Goal: Task Accomplishment & Management: Use online tool/utility

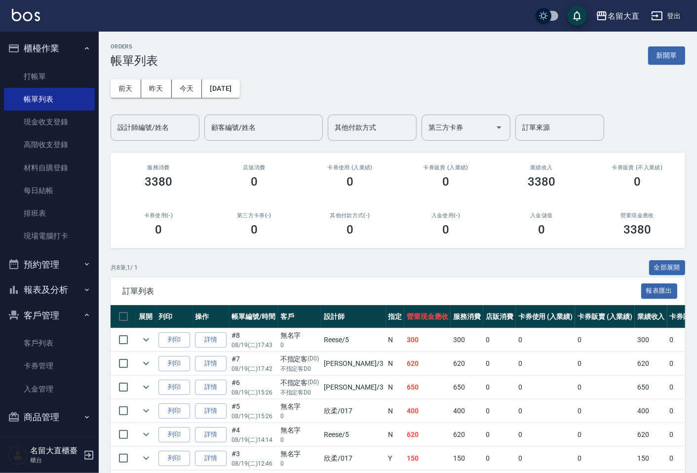
scroll to position [3, 0]
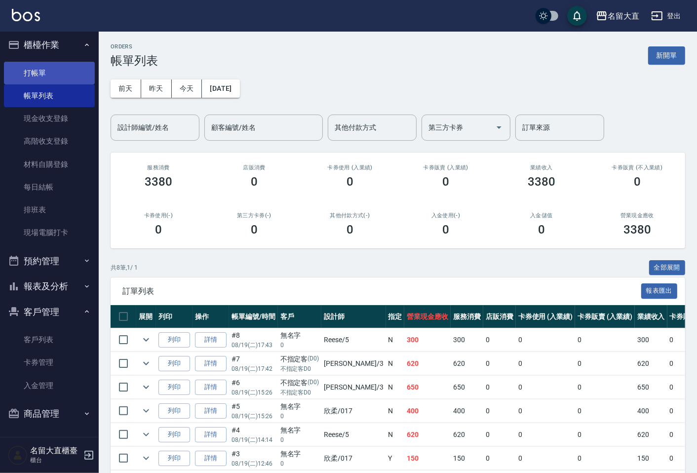
click at [61, 80] on link "打帳單" at bounding box center [49, 73] width 91 height 23
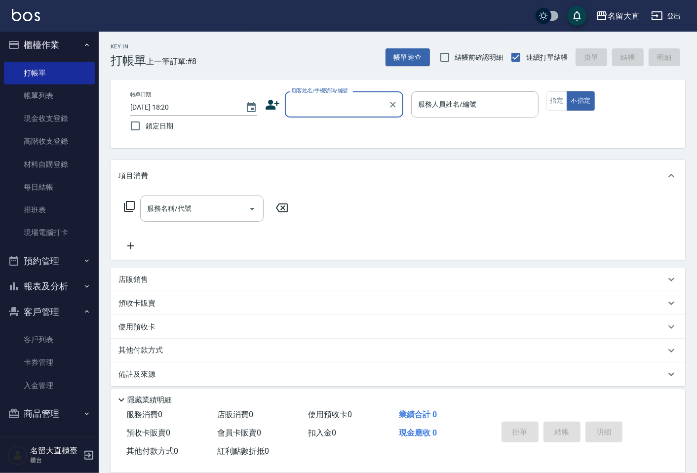
click at [309, 100] on input "顧客姓名/手機號碼/編號" at bounding box center [336, 104] width 95 height 17
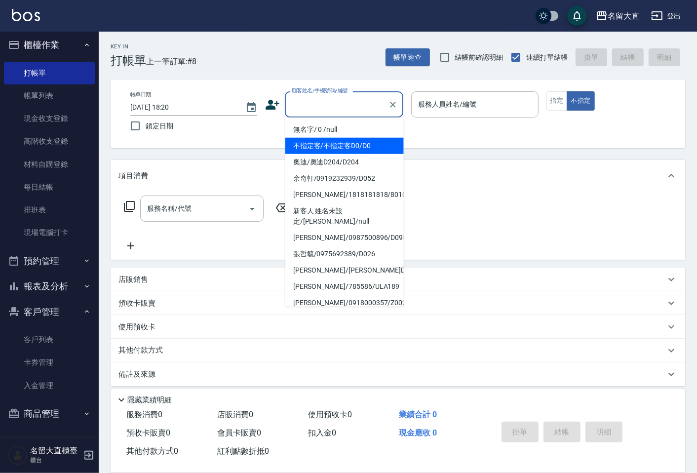
click at [337, 150] on li "不指定客/不指定客D0/D0" at bounding box center [344, 146] width 118 height 16
type input "不指定客/不指定客D0/D0"
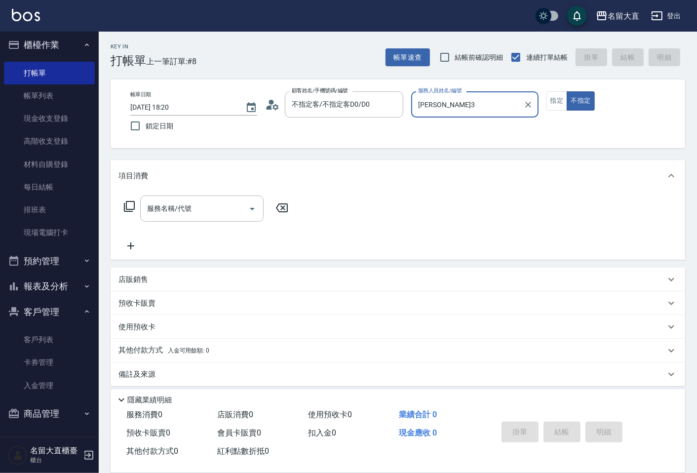
click at [437, 109] on input "[PERSON_NAME]3" at bounding box center [467, 104] width 103 height 17
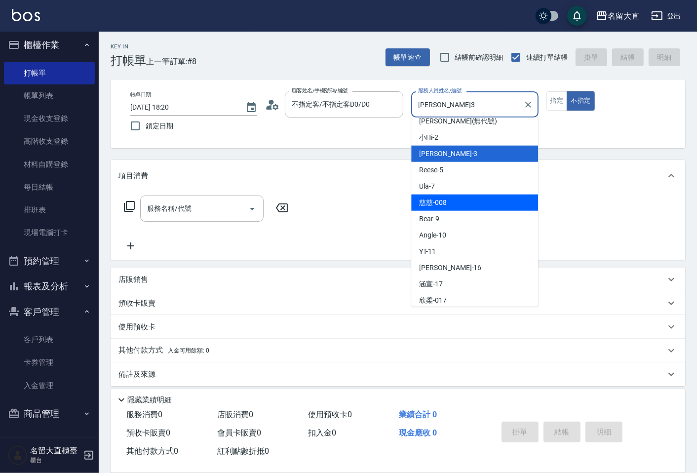
scroll to position [144, 0]
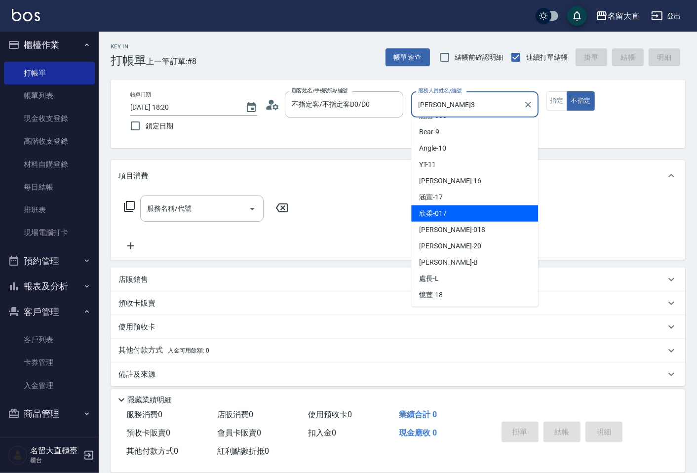
click at [443, 215] on span "欣柔 -017" at bounding box center [433, 213] width 28 height 10
type input "欣柔-017"
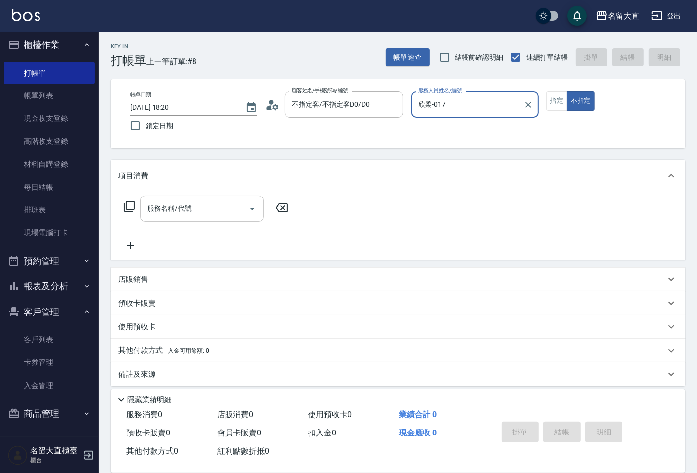
click at [208, 203] on input "服務名稱/代號" at bounding box center [195, 208] width 100 height 17
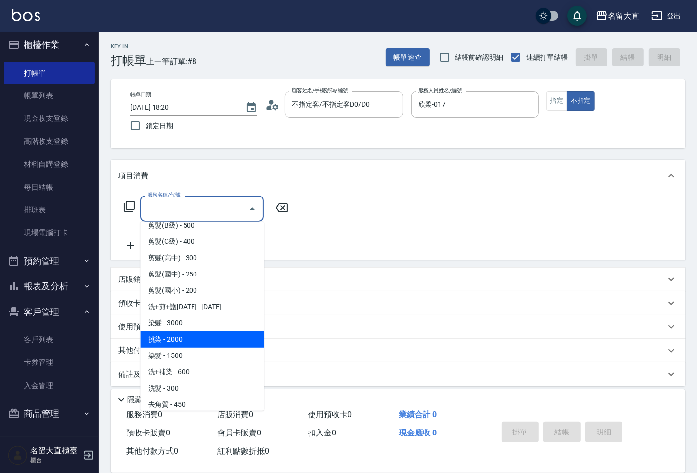
scroll to position [219, 0]
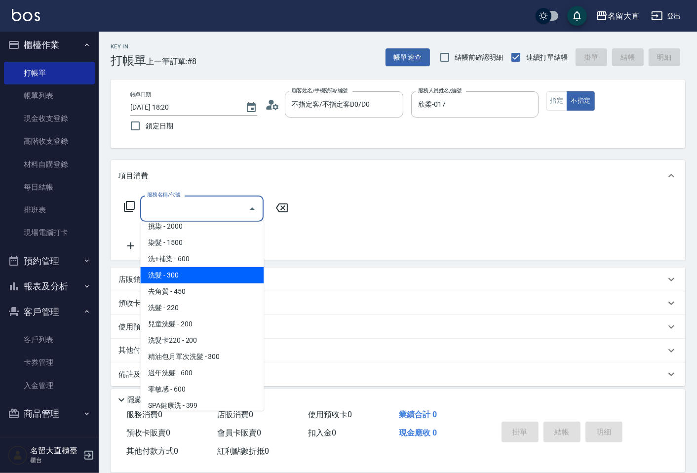
click at [193, 278] on span "洗髮 - 300" at bounding box center [201, 275] width 123 height 16
type input "洗髮(500)"
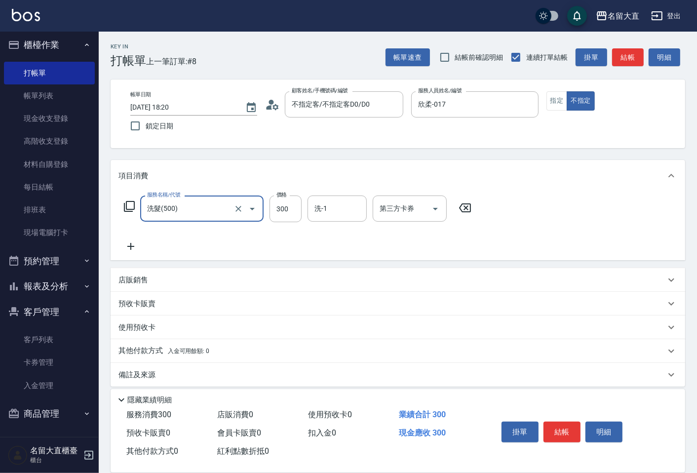
click at [127, 243] on icon at bounding box center [130, 246] width 25 height 12
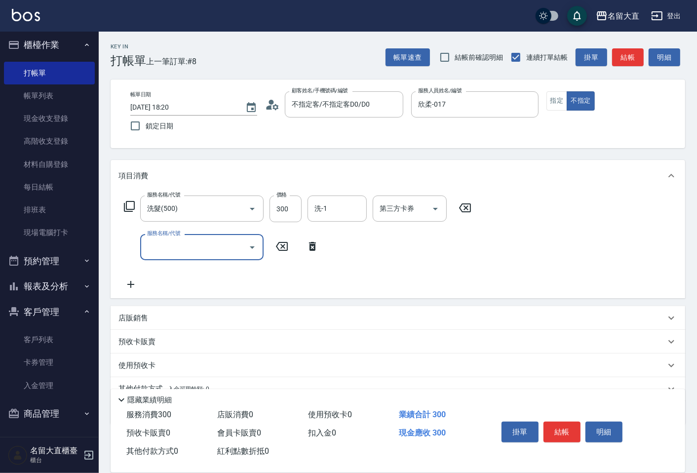
click at [155, 247] on input "服務名稱/代號" at bounding box center [195, 246] width 100 height 17
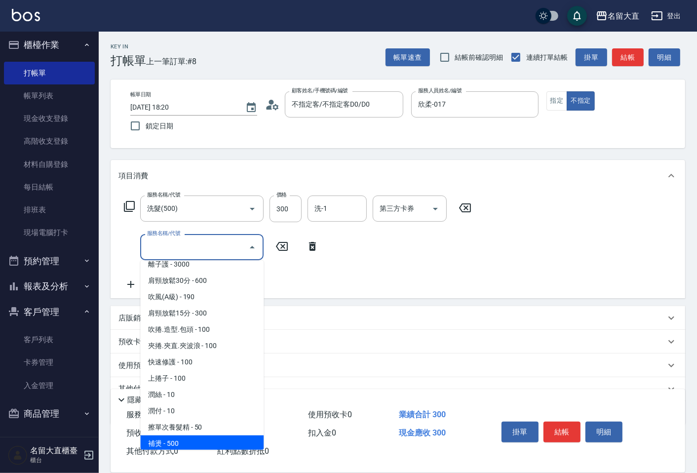
scroll to position [877, 0]
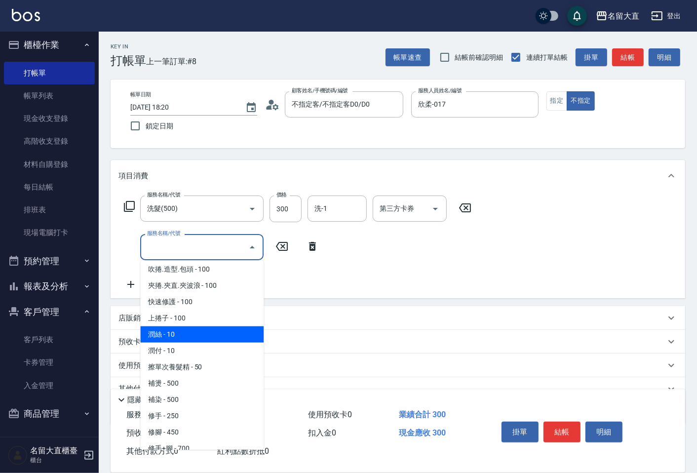
click at [175, 330] on span "潤絲 - 10" at bounding box center [201, 334] width 123 height 16
type input "潤絲(802)"
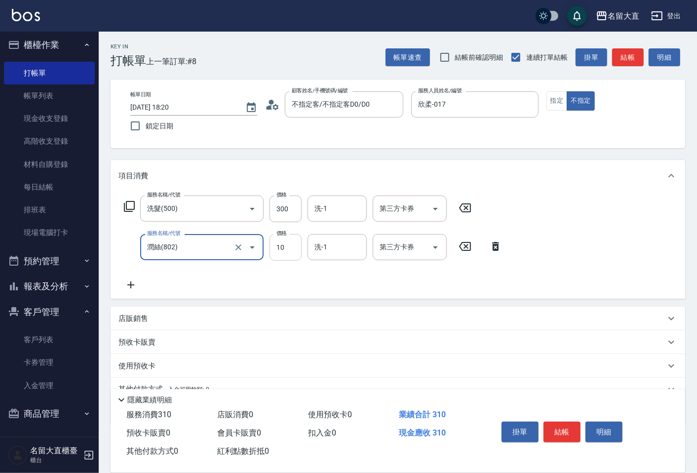
click at [284, 250] on input "10" at bounding box center [286, 247] width 32 height 27
type input "20"
click at [245, 286] on div "服務名稱/代號 洗髮(500) 服務名稱/代號 價格 300 價格 洗-1 洗-1 第三方卡券 第三方卡券 服務名稱/代號 潤絲(802) 服務名稱/代號 價…" at bounding box center [312, 242] width 389 height 95
click at [574, 428] on button "結帳" at bounding box center [561, 432] width 37 height 21
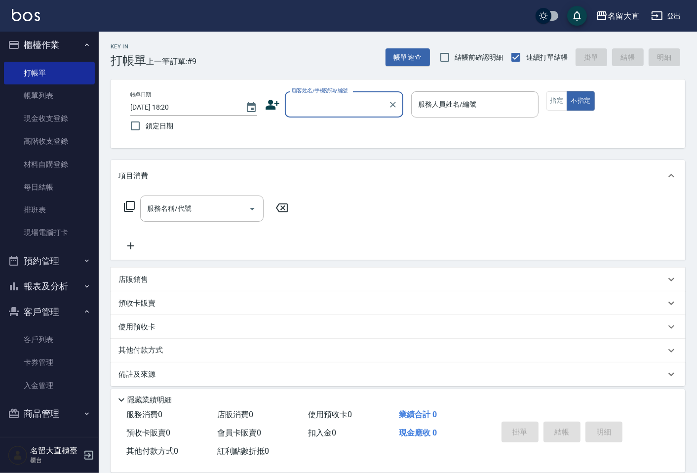
click at [319, 107] on input "顧客姓名/手機號碼/編號" at bounding box center [336, 104] width 95 height 17
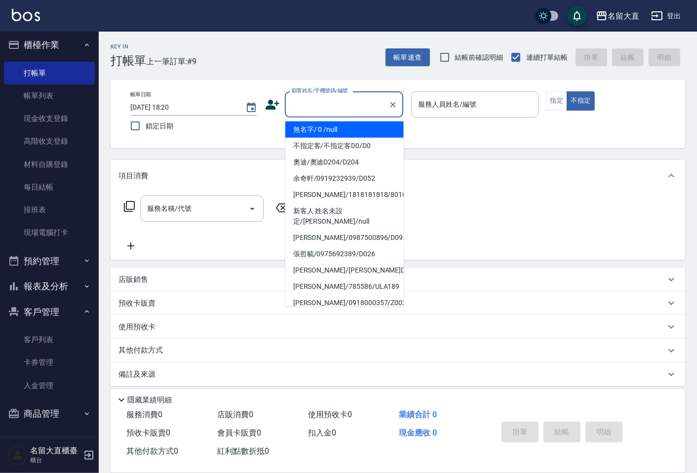
click at [314, 124] on li "無名字/ 0 /null" at bounding box center [344, 129] width 118 height 16
type input "無名字/ 0 /null"
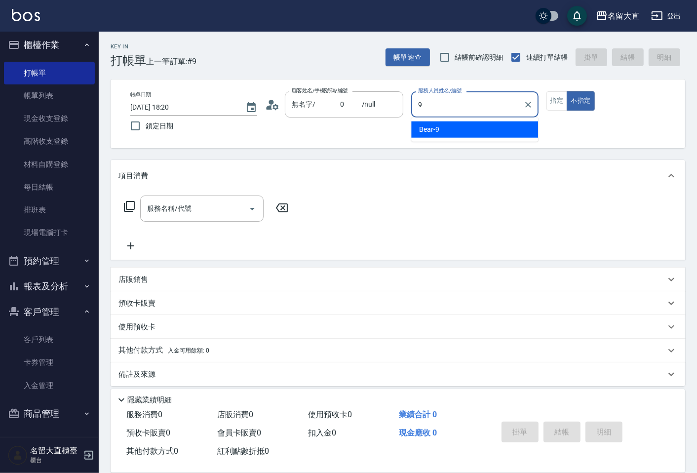
type input "Bear-9"
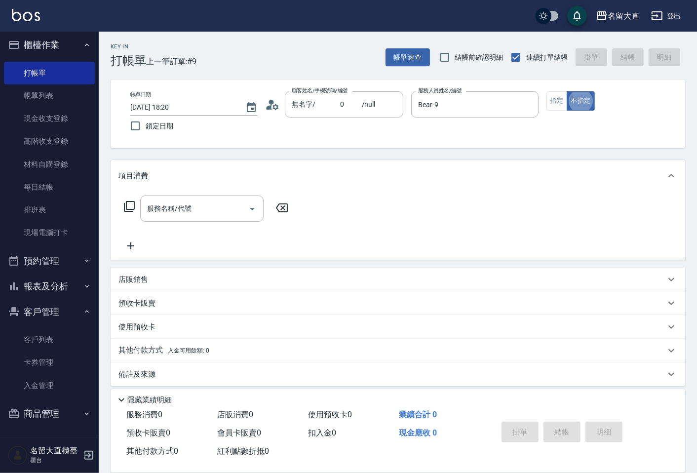
type button "false"
click at [46, 99] on link "帳單列表" at bounding box center [49, 95] width 91 height 23
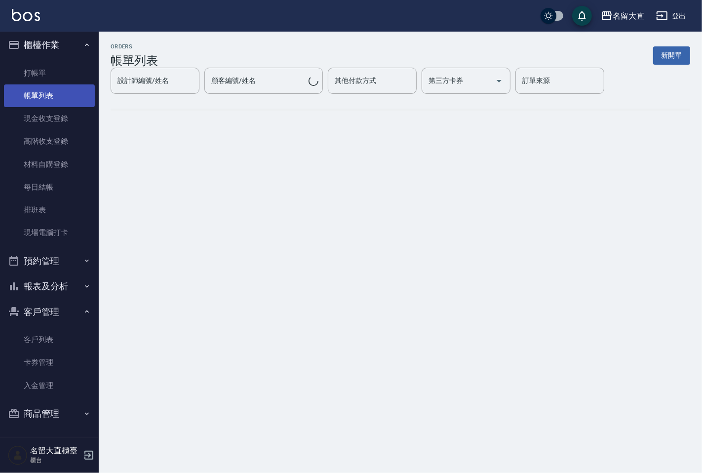
click at [46, 102] on link "帳單列表" at bounding box center [49, 95] width 91 height 23
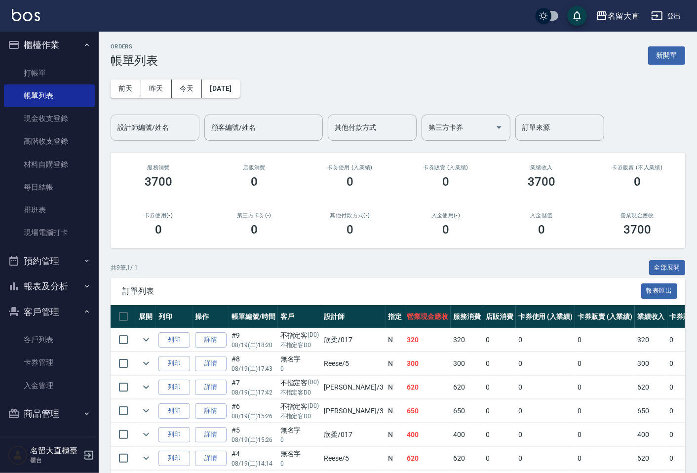
click at [128, 120] on input "設計師編號/姓名" at bounding box center [155, 127] width 80 height 17
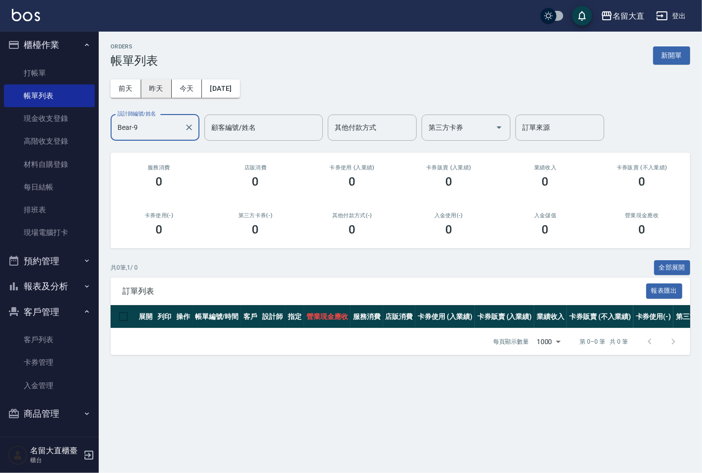
type input "Bear-9"
click at [164, 89] on button "昨天" at bounding box center [156, 88] width 31 height 18
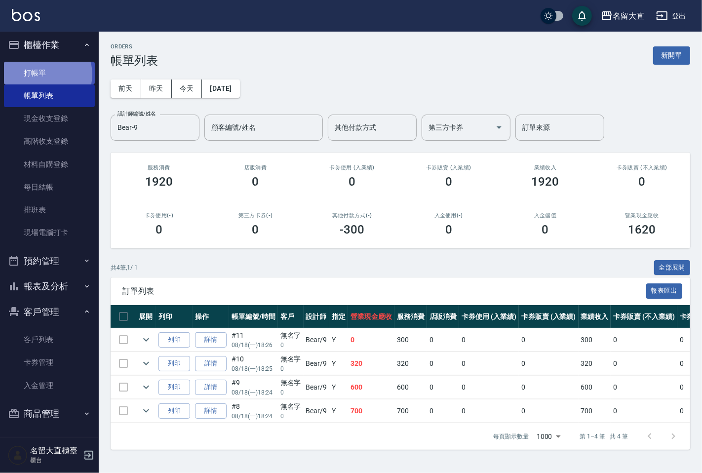
click at [46, 74] on link "打帳單" at bounding box center [49, 73] width 91 height 23
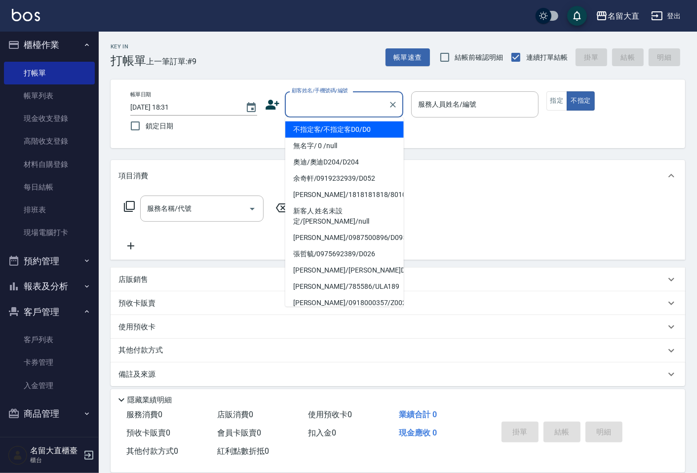
click at [315, 107] on input "顧客姓名/手機號碼/編號" at bounding box center [336, 104] width 95 height 17
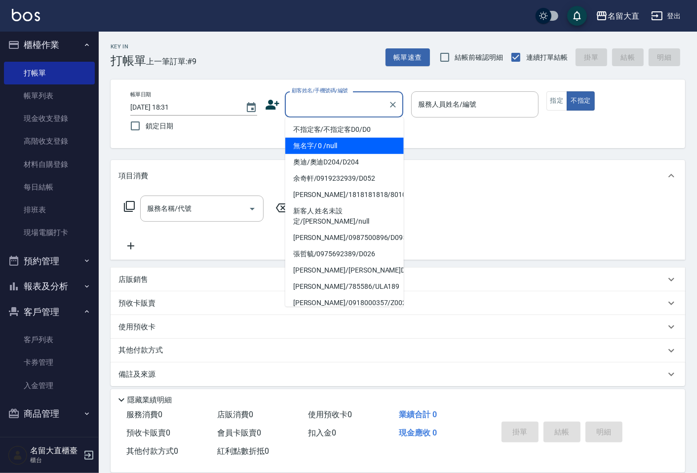
click at [315, 142] on li "無名字/ 0 /null" at bounding box center [344, 146] width 118 height 16
type input "無名字/ 0 /null"
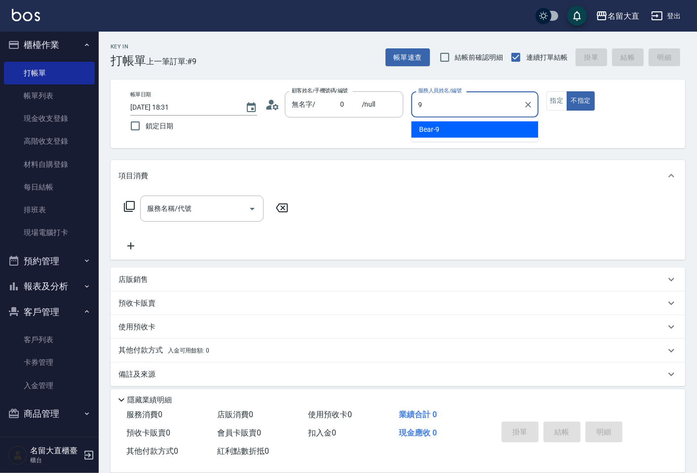
type input "Bear-9"
type button "false"
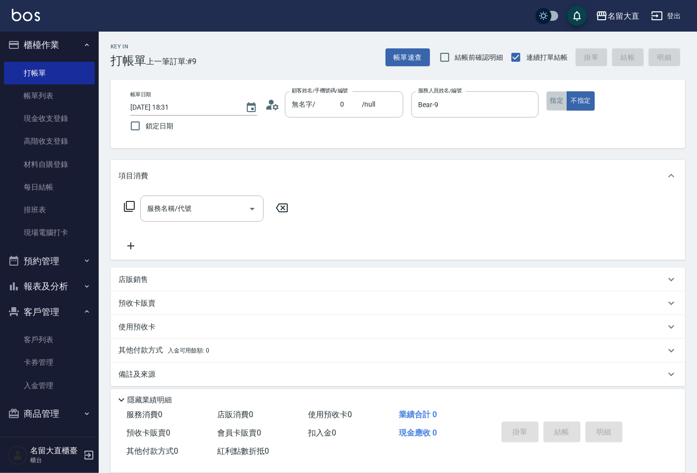
click at [561, 102] on button "指定" at bounding box center [556, 100] width 21 height 19
click at [128, 205] on icon at bounding box center [129, 206] width 12 height 12
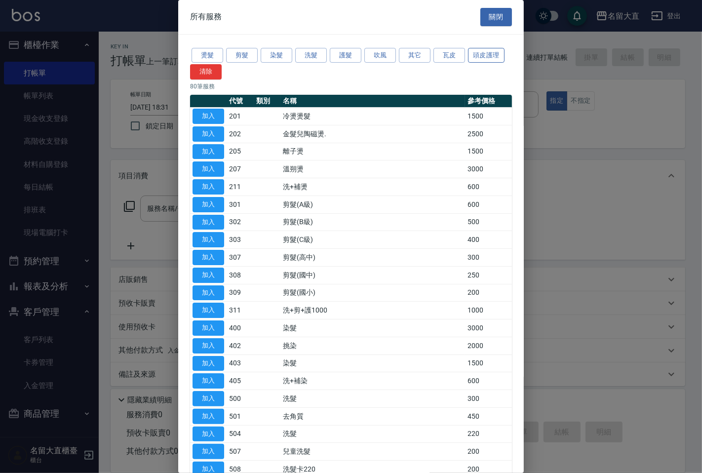
click at [477, 57] on button "頭皮護理" at bounding box center [486, 55] width 37 height 15
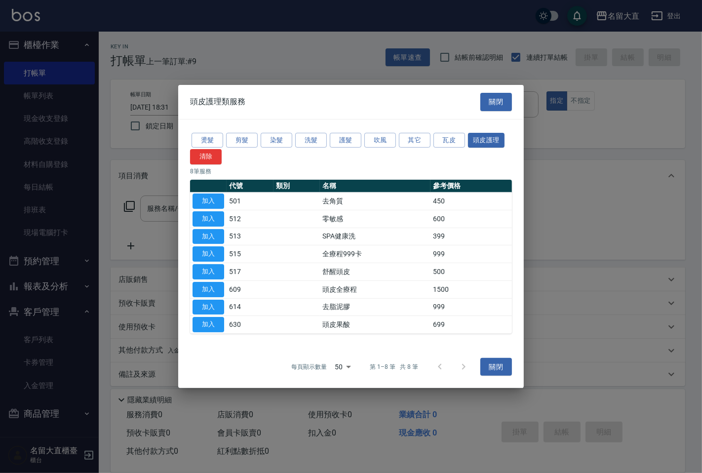
click at [216, 272] on button "加入" at bounding box center [209, 271] width 32 height 15
type input "舒醒頭皮(517)"
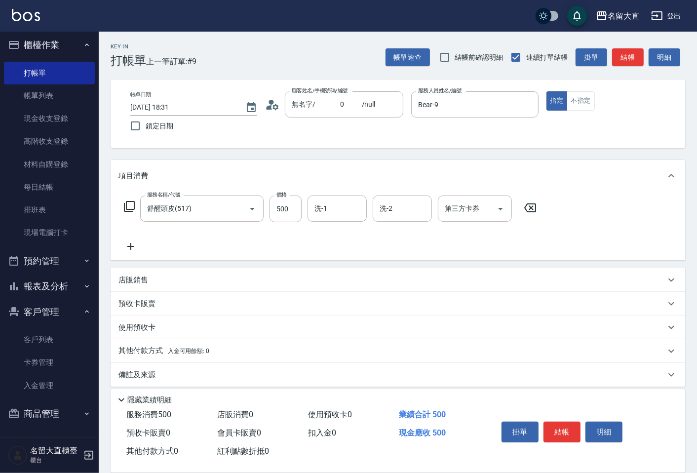
click at [129, 201] on icon at bounding box center [129, 206] width 11 height 11
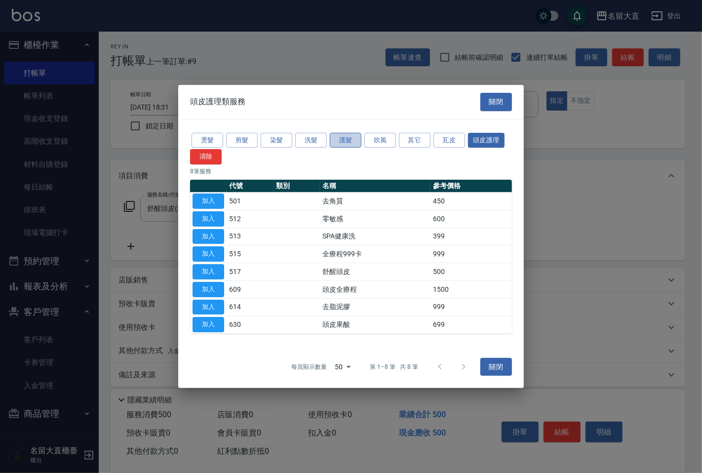
click at [337, 139] on button "護髮" at bounding box center [346, 139] width 32 height 15
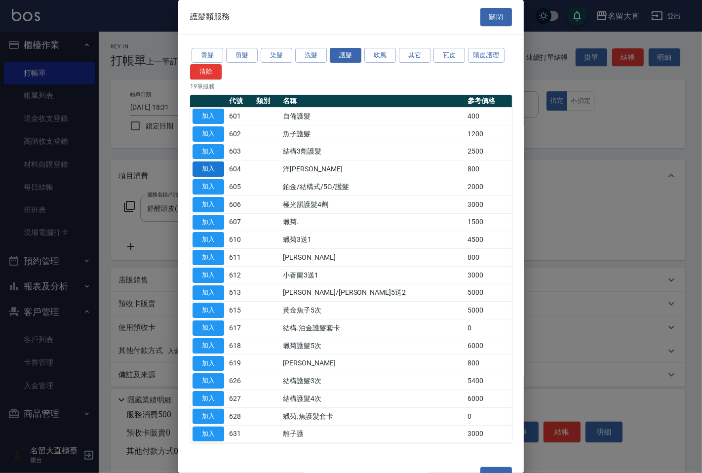
click at [216, 173] on button "加入" at bounding box center [209, 168] width 32 height 15
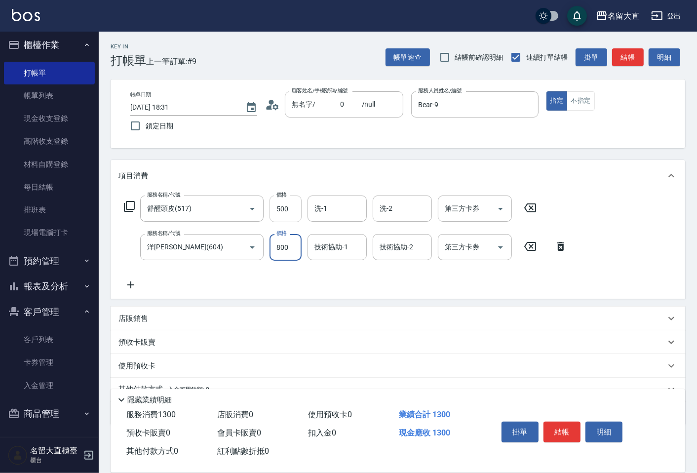
click at [274, 213] on input "500" at bounding box center [286, 208] width 32 height 27
click at [275, 211] on input "500" at bounding box center [286, 208] width 32 height 27
type input "600"
click at [287, 245] on input "800" at bounding box center [286, 247] width 32 height 27
type input "1000"
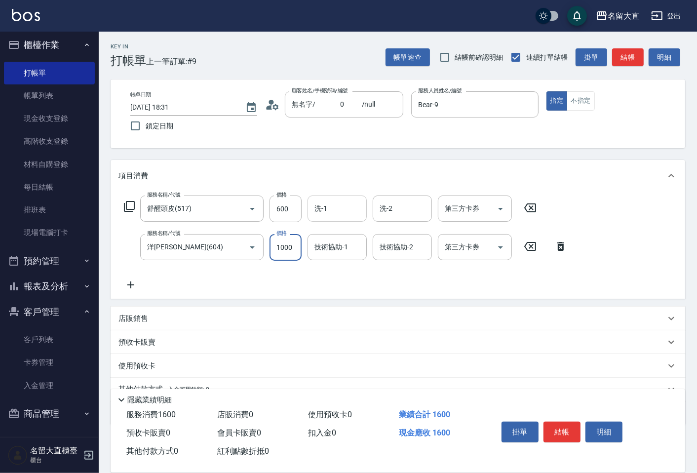
click at [331, 208] on input "洗-1" at bounding box center [337, 208] width 50 height 17
click at [126, 208] on icon at bounding box center [129, 206] width 11 height 11
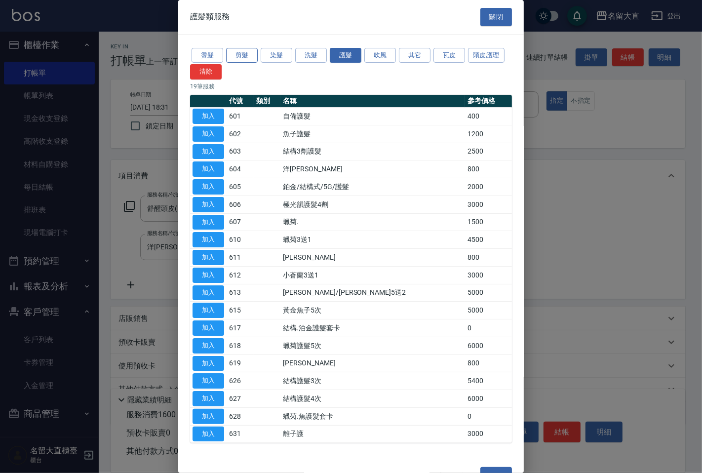
click at [240, 56] on button "剪髮" at bounding box center [242, 55] width 32 height 15
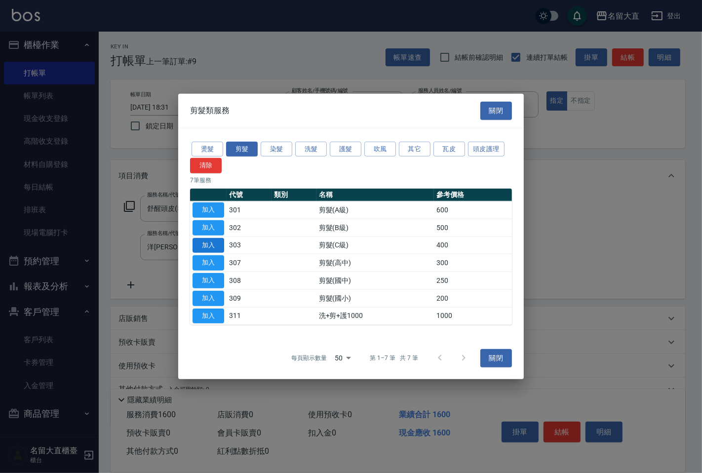
click at [214, 244] on button "加入" at bounding box center [209, 244] width 32 height 15
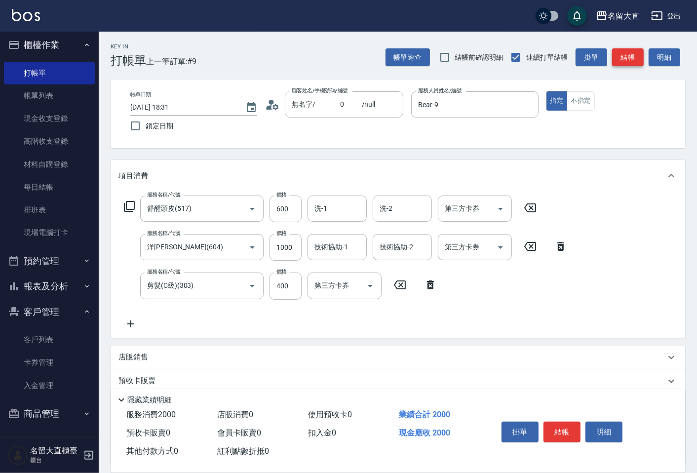
click at [622, 57] on button "結帳" at bounding box center [628, 57] width 32 height 18
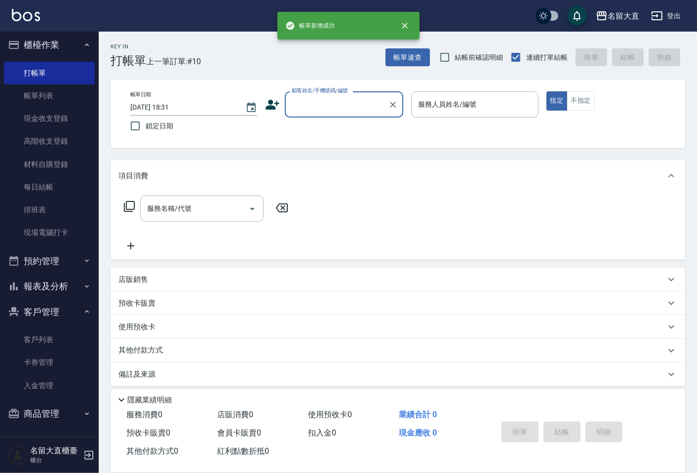
click at [307, 106] on input "顧客姓名/手機號碼/編號" at bounding box center [336, 104] width 95 height 17
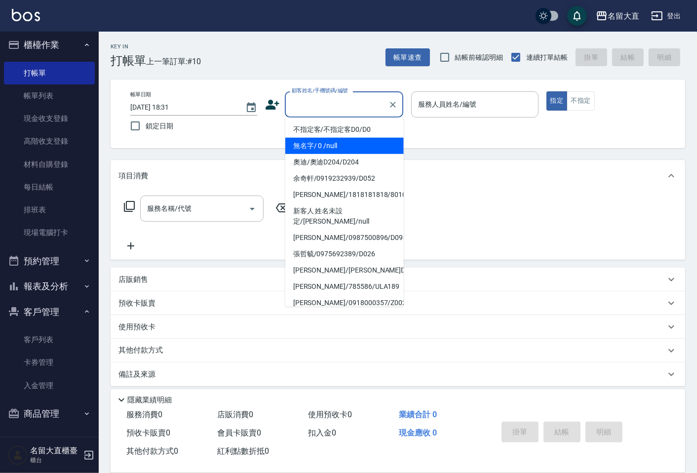
click at [311, 146] on li "無名字/ 0 /null" at bounding box center [344, 146] width 118 height 16
type input "無名字/ 0 /null"
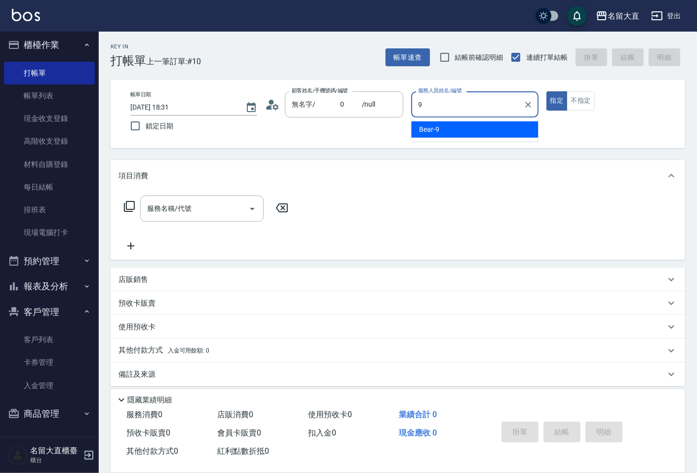
type input "Bear-9"
type button "true"
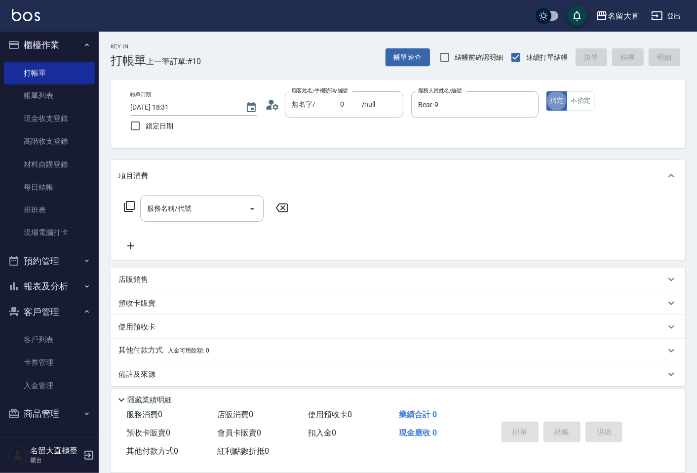
click at [130, 203] on icon at bounding box center [129, 206] width 12 height 12
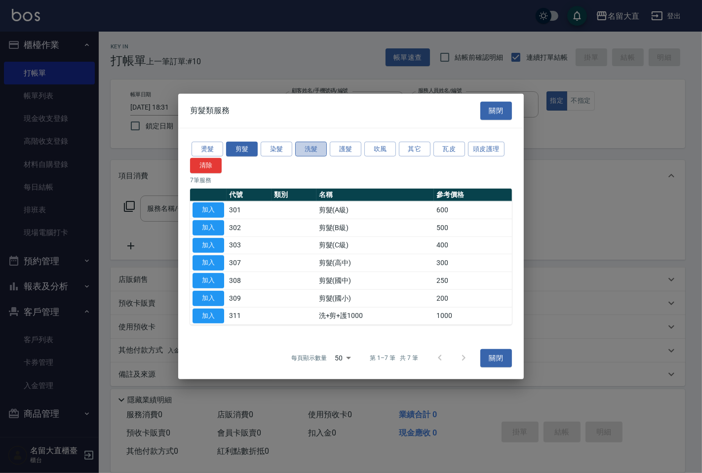
click at [306, 150] on button "洗髮" at bounding box center [311, 148] width 32 height 15
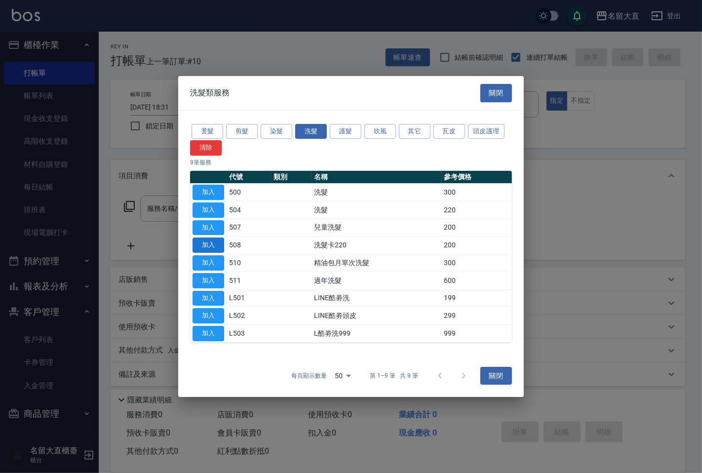
click at [195, 248] on button "加入" at bounding box center [209, 244] width 32 height 15
type input "洗髮卡220(508)"
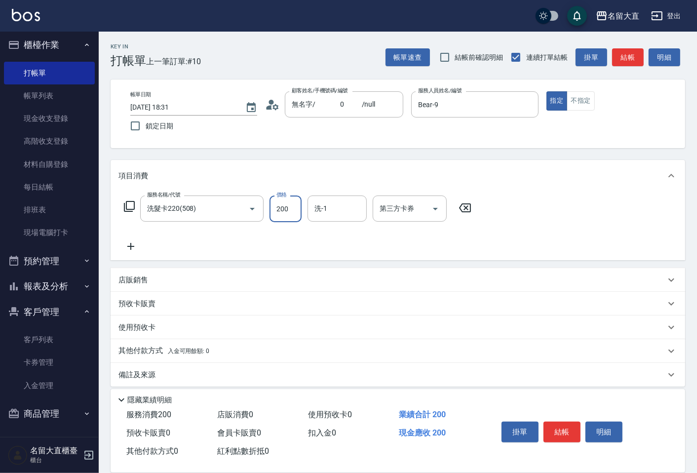
click at [281, 210] on input "200" at bounding box center [286, 208] width 32 height 27
type input "273"
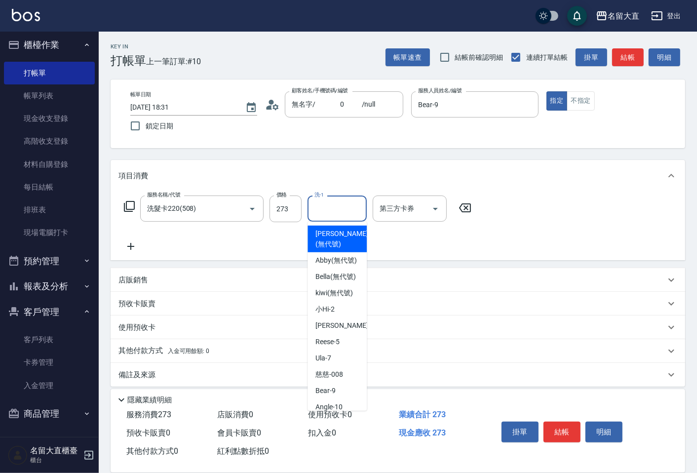
click at [316, 206] on input "洗-1" at bounding box center [337, 208] width 50 height 17
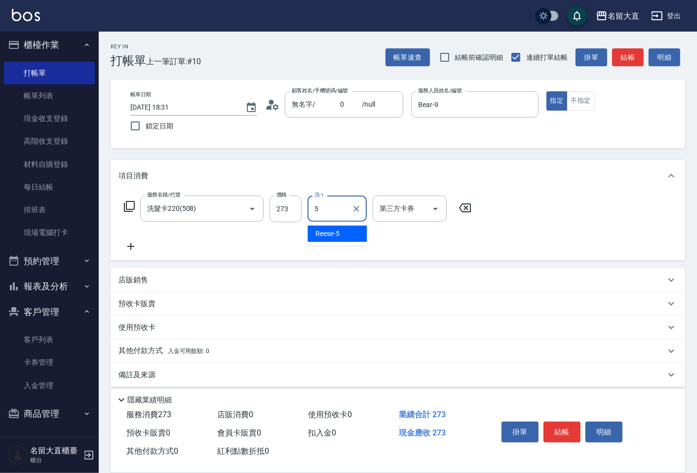
type input "Reese-5"
click at [380, 208] on input "第三方卡券" at bounding box center [402, 208] width 50 height 17
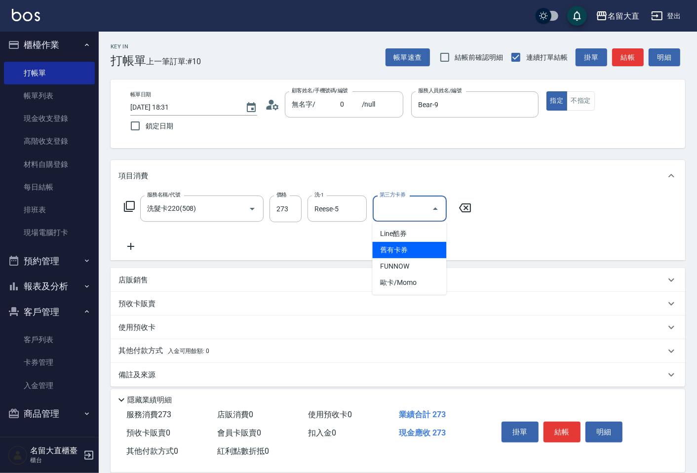
click at [398, 246] on span "舊有卡券" at bounding box center [409, 250] width 74 height 16
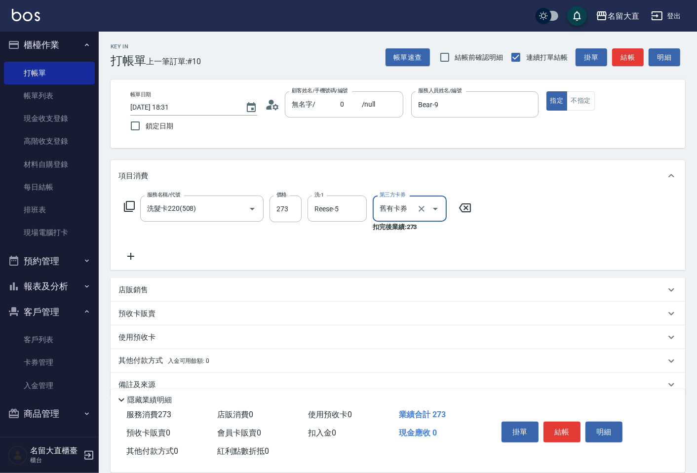
type input "舊有卡券"
click at [150, 313] on p "預收卡販賣" at bounding box center [136, 314] width 37 height 10
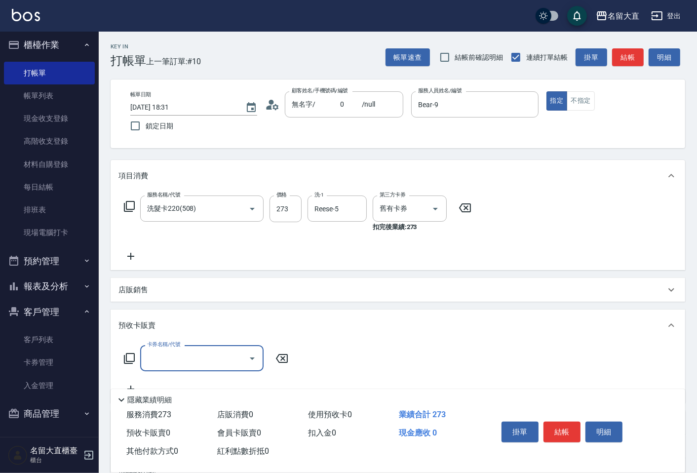
scroll to position [0, 0]
click at [129, 351] on div "卡券名稱/代號 卡券名稱/代號" at bounding box center [206, 358] width 176 height 26
click at [133, 358] on icon at bounding box center [129, 358] width 12 height 12
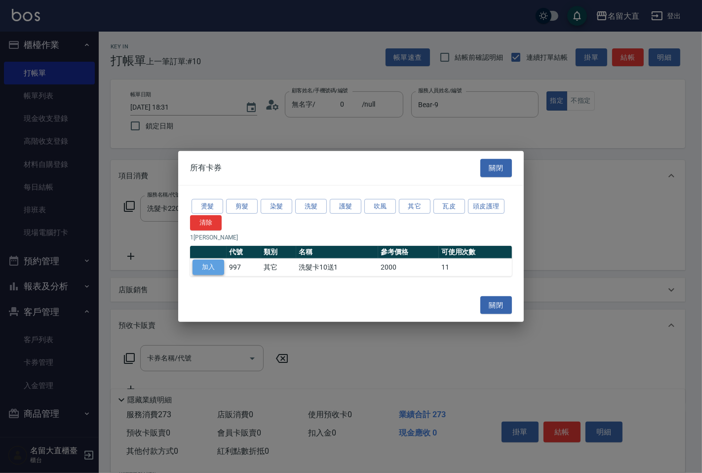
click at [208, 269] on button "加入" at bounding box center [209, 267] width 32 height 15
type input "洗髮卡10送1(997)"
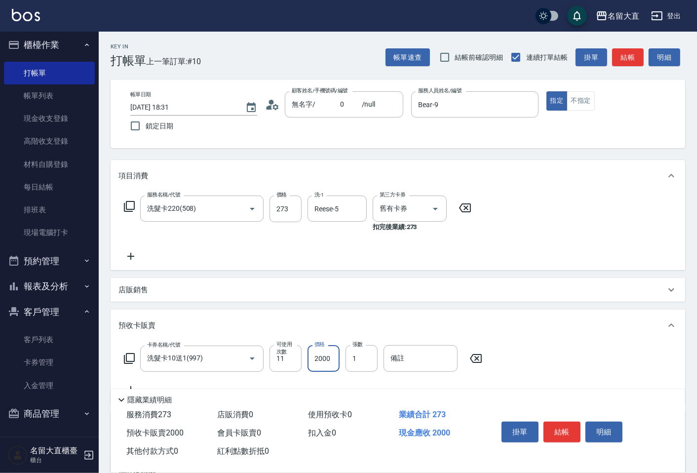
click at [326, 358] on input "2000" at bounding box center [324, 358] width 32 height 27
click at [327, 354] on input "3000" at bounding box center [324, 358] width 32 height 27
click at [332, 354] on input "3000" at bounding box center [324, 358] width 32 height 27
type input "3000"
click at [621, 61] on button "結帳" at bounding box center [628, 57] width 32 height 18
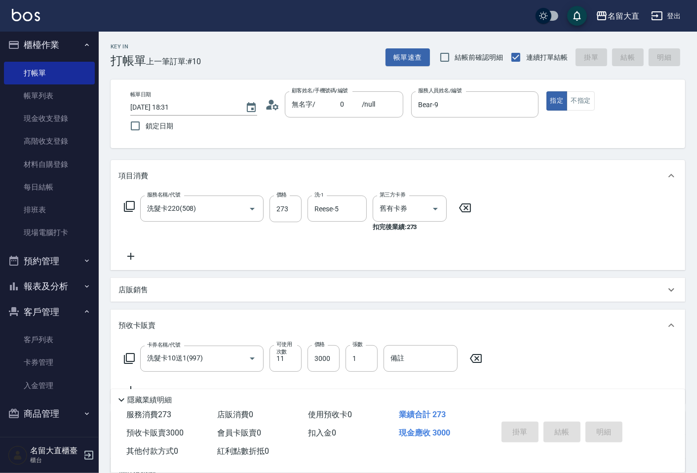
type input "[DATE] 18:32"
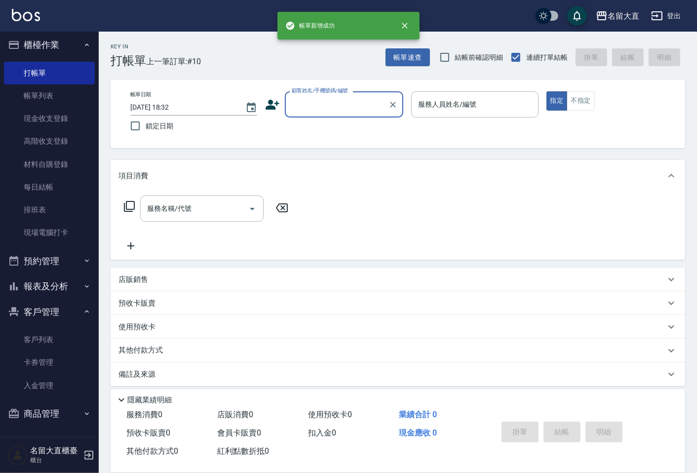
scroll to position [0, 0]
click at [63, 91] on link "帳單列表" at bounding box center [49, 95] width 91 height 23
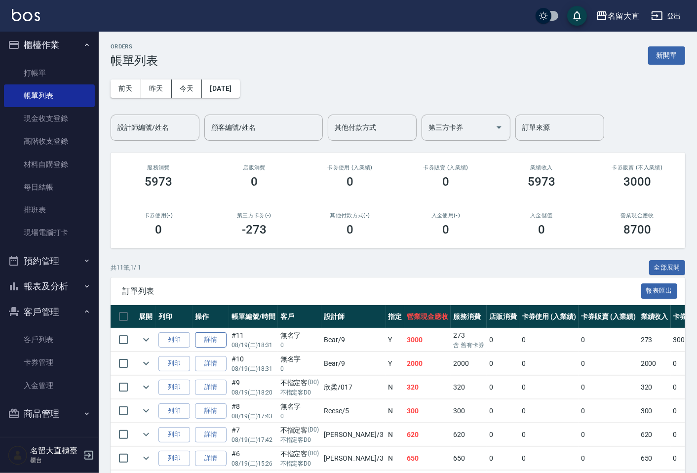
click at [208, 340] on link "詳情" at bounding box center [211, 339] width 32 height 15
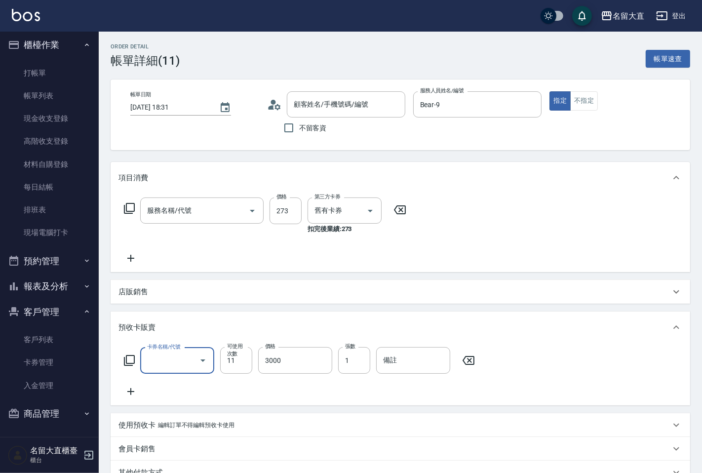
type input "[DATE] 18:31"
type input "Bear-9"
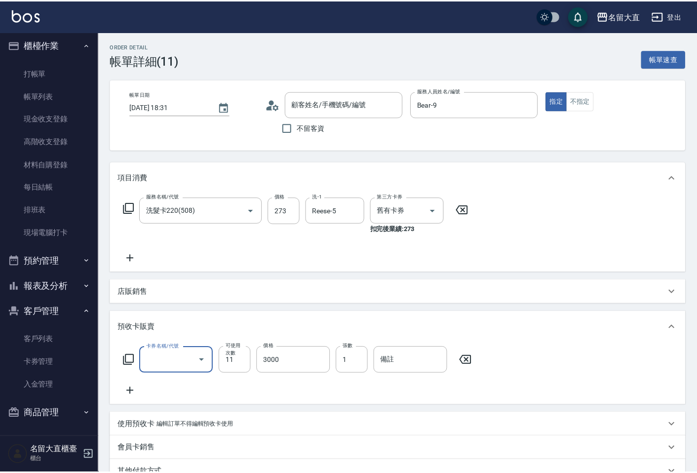
scroll to position [7, 0]
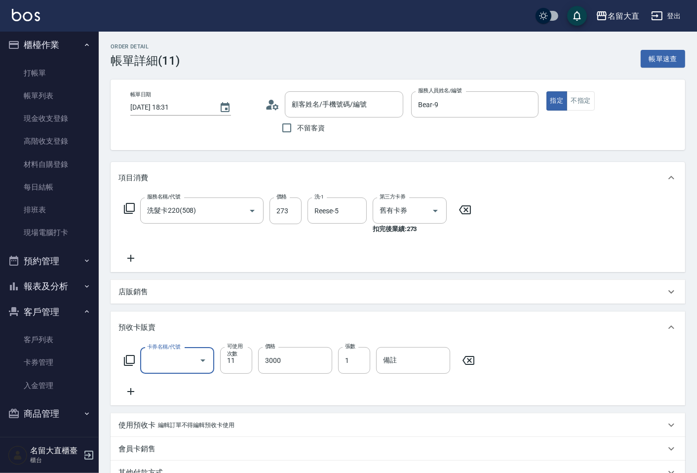
type input "洗髮卡220(508)"
type input "無名字/ 0 /null"
type input "洗髮卡10送1(997)"
click at [134, 357] on icon at bounding box center [129, 360] width 11 height 11
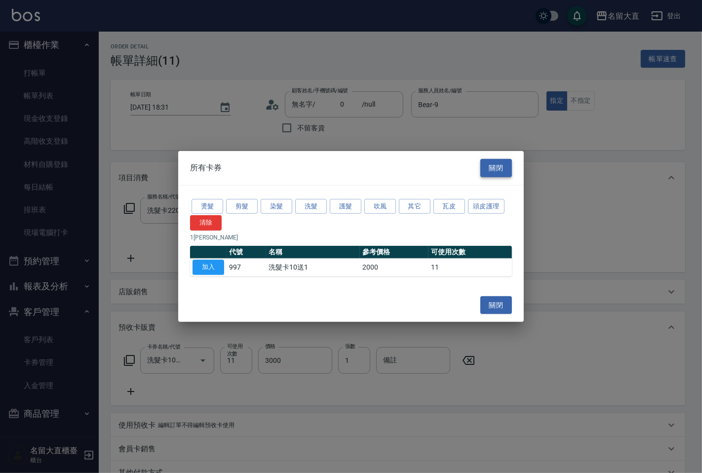
click at [490, 166] on button "關閉" at bounding box center [496, 168] width 32 height 18
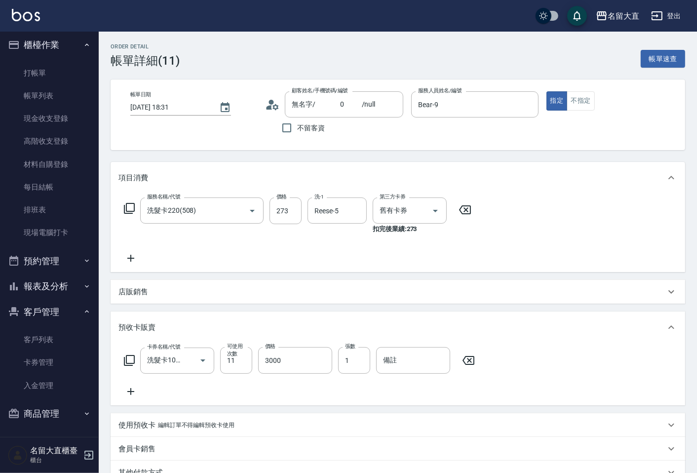
click at [134, 293] on p "店販銷售" at bounding box center [133, 292] width 30 height 10
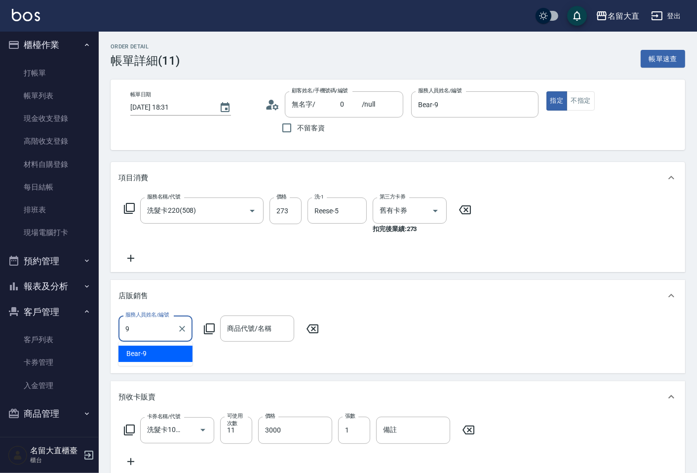
type input "Bear-9"
click at [209, 330] on icon at bounding box center [209, 329] width 12 height 12
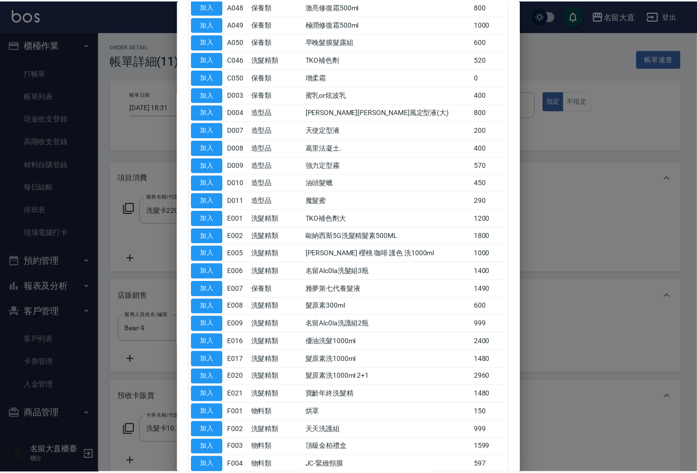
scroll to position [438, 0]
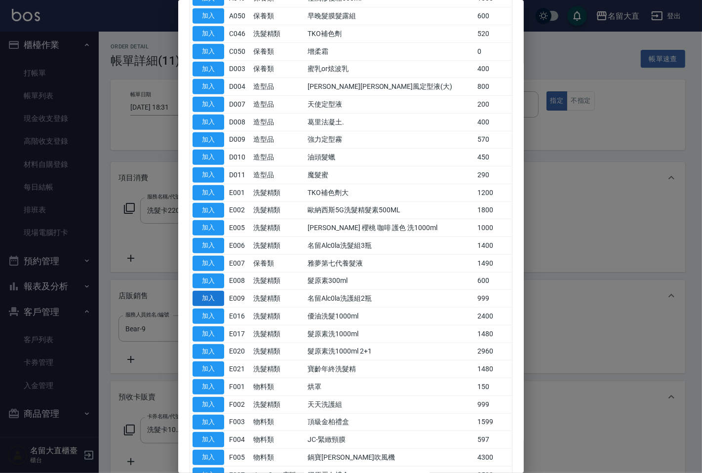
click at [217, 302] on button "加入" at bounding box center [209, 298] width 32 height 15
type input "名留Alc0la洗護組2瓶"
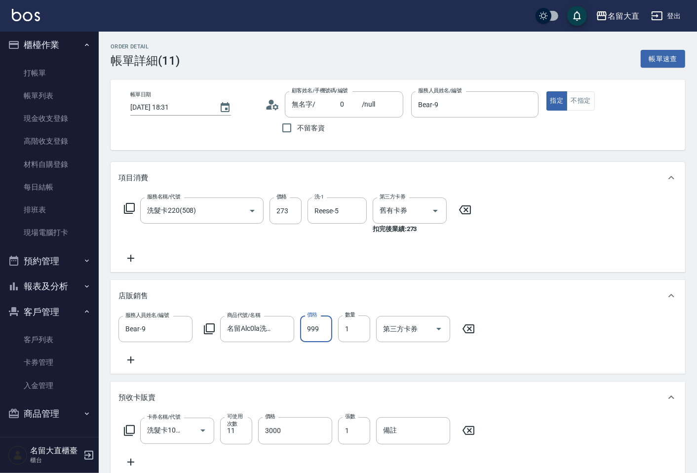
click at [311, 328] on input "999" at bounding box center [316, 328] width 32 height 27
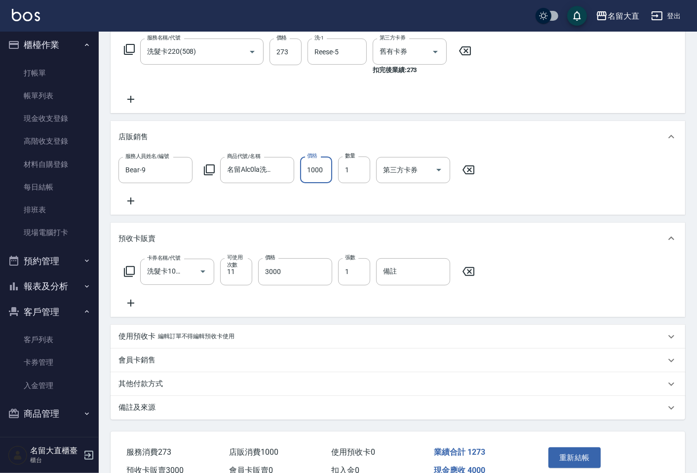
scroll to position [219, 0]
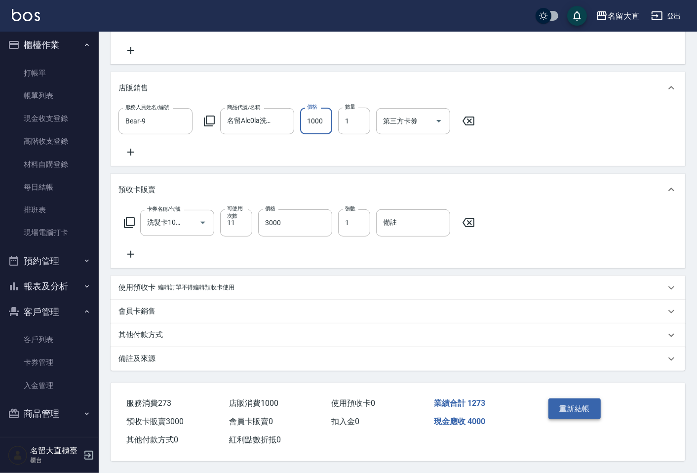
type input "1000"
click at [565, 405] on button "重新結帳" at bounding box center [574, 408] width 52 height 21
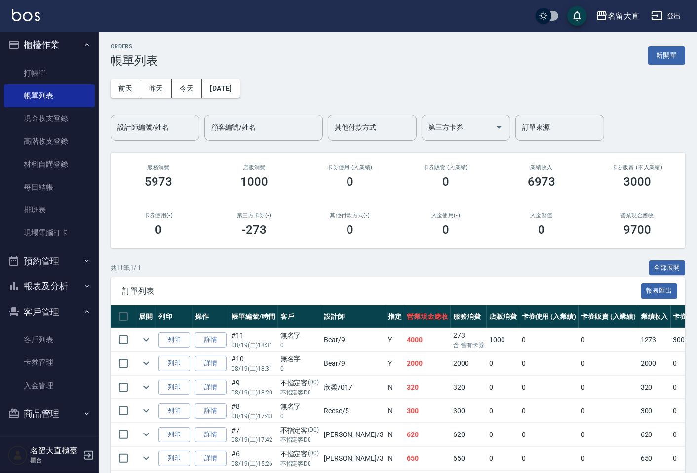
click at [46, 60] on ul "打帳單 帳單列表 現金收支登錄 高階收支登錄 材料自購登錄 每日結帳 排班表 現場電腦打卡" at bounding box center [49, 153] width 91 height 191
click at [46, 67] on link "打帳單" at bounding box center [49, 73] width 91 height 23
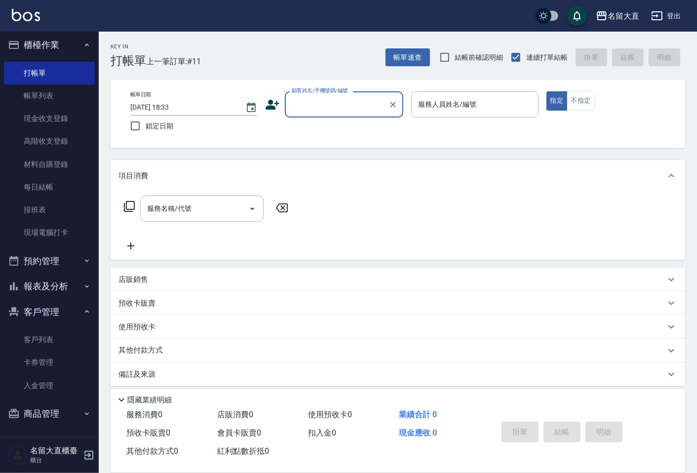
click at [318, 111] on input "顧客姓名/手機號碼/編號" at bounding box center [336, 104] width 95 height 17
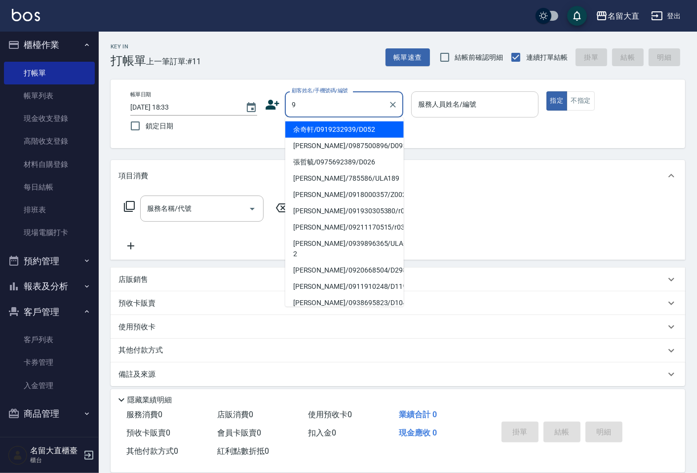
type input "余奇軒/0919232939/D052"
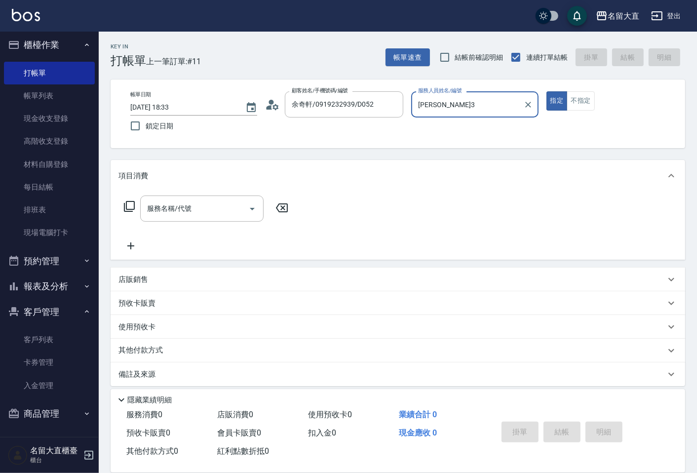
type input "[PERSON_NAME]3"
click at [397, 101] on icon "Clear" at bounding box center [393, 105] width 10 height 10
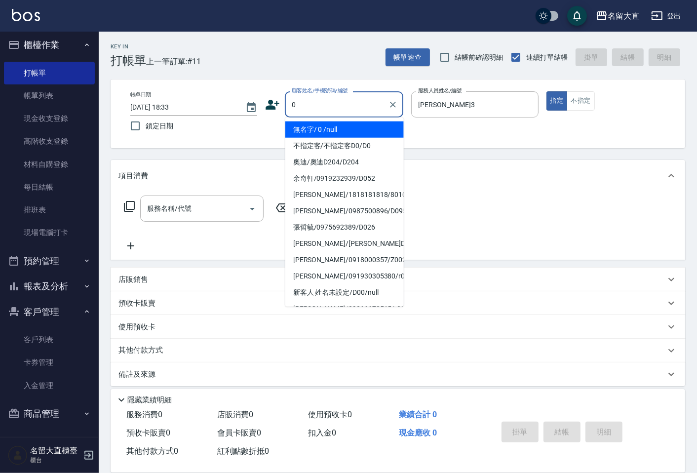
click at [327, 127] on li "無名字/ 0 /null" at bounding box center [344, 129] width 118 height 16
type input "無名字/ 0 /null"
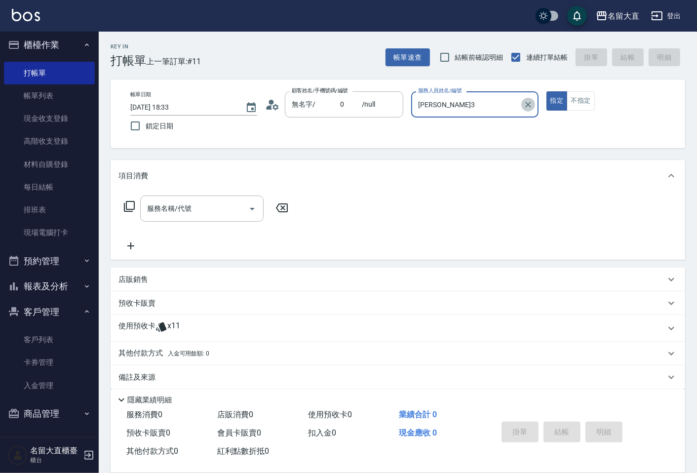
click at [530, 101] on icon "Clear" at bounding box center [528, 105] width 10 height 10
type input "Bear-9"
type button "true"
click at [125, 205] on icon at bounding box center [129, 206] width 12 height 12
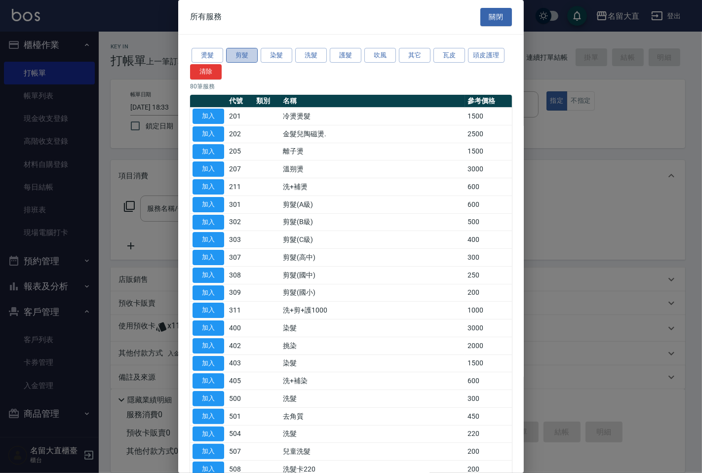
click at [232, 54] on button "剪髮" at bounding box center [242, 55] width 32 height 15
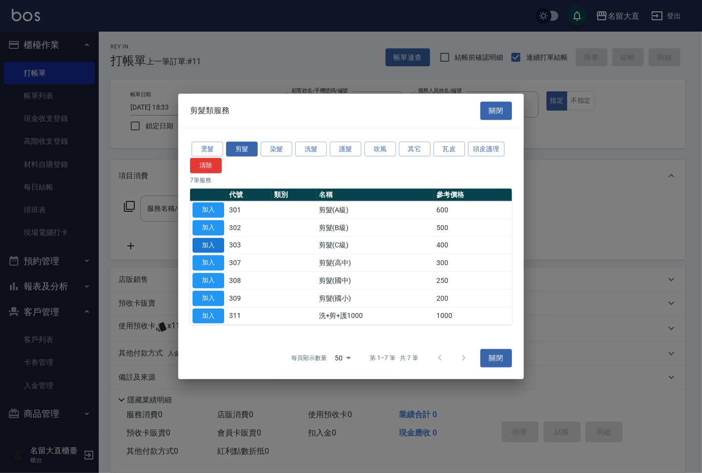
click at [218, 243] on button "加入" at bounding box center [209, 244] width 32 height 15
type input "剪髮(C級)(303)"
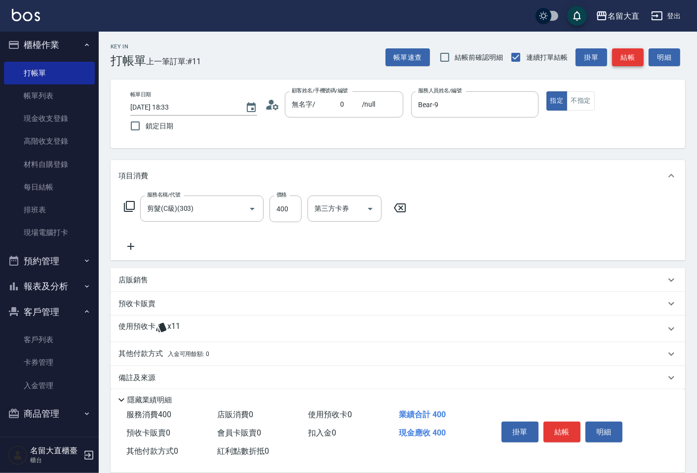
click at [616, 53] on button "結帳" at bounding box center [628, 57] width 32 height 18
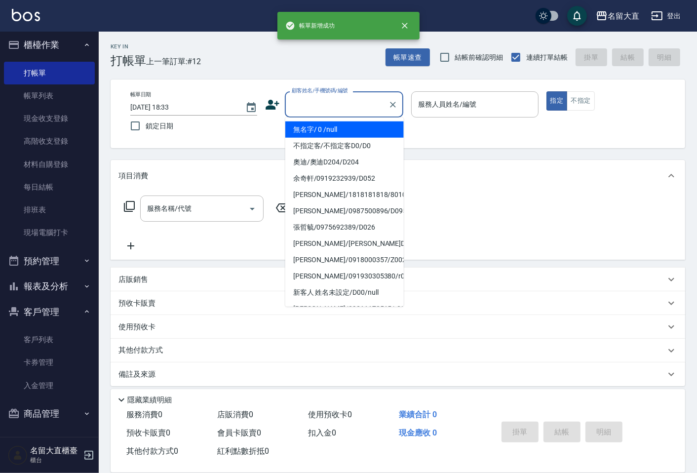
click at [311, 109] on input "顧客姓名/手機號碼/編號" at bounding box center [336, 104] width 95 height 17
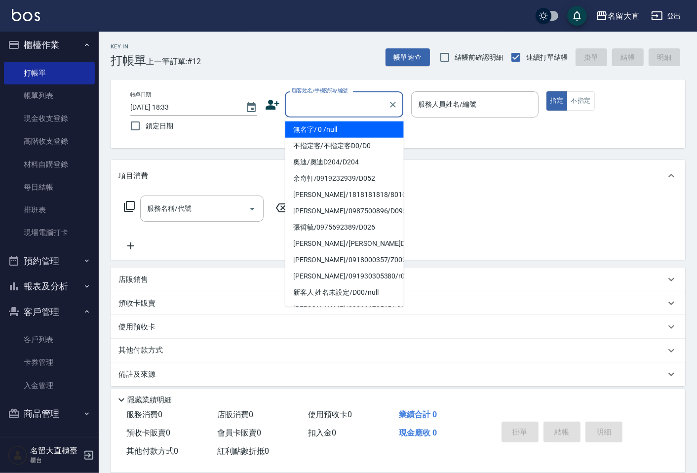
click at [311, 128] on li "無名字/ 0 /null" at bounding box center [344, 129] width 118 height 16
type input "無名字/ 0 /null"
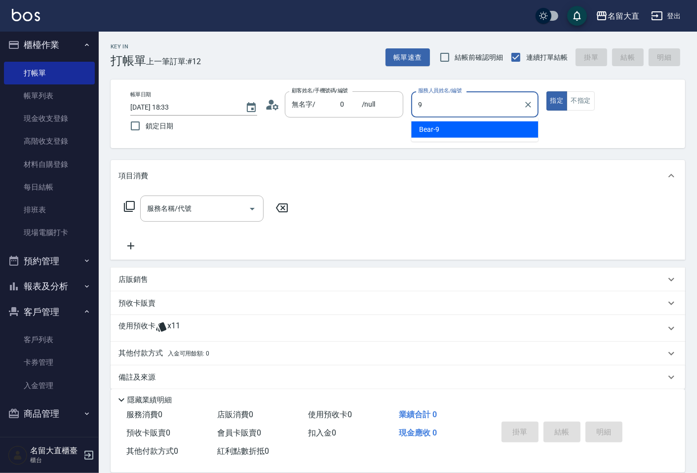
type input "Bear-9"
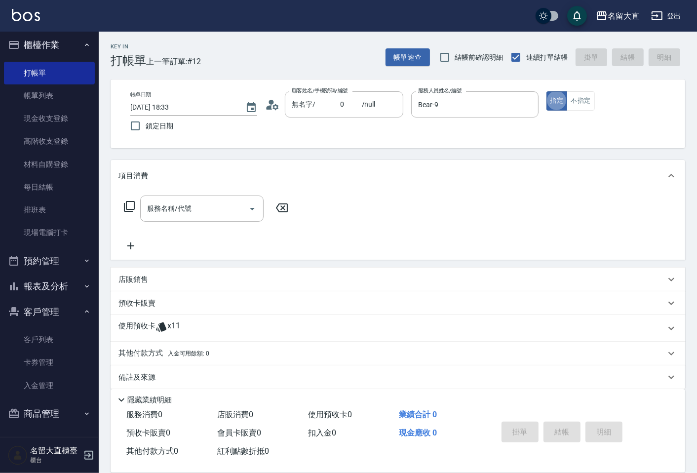
click at [129, 205] on icon at bounding box center [129, 206] width 12 height 12
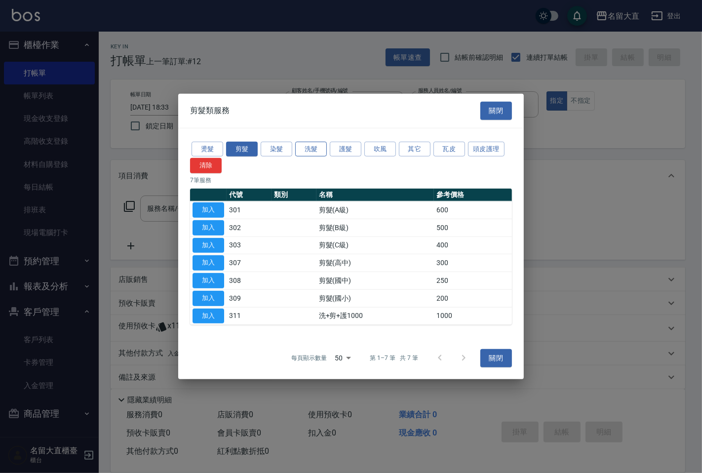
click at [317, 145] on button "洗髮" at bounding box center [311, 148] width 32 height 15
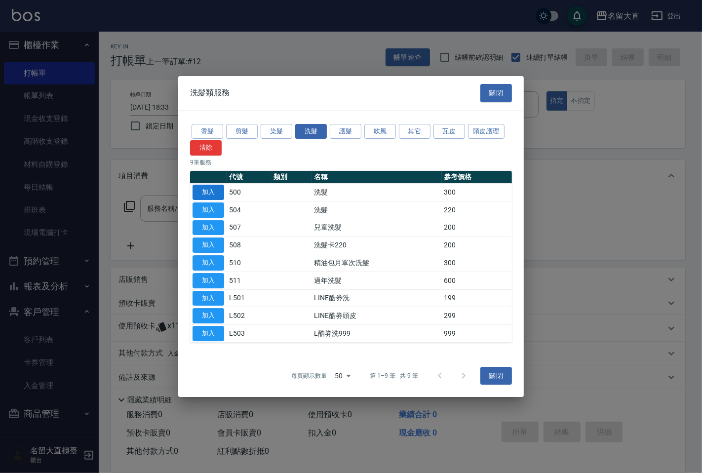
click at [205, 189] on button "加入" at bounding box center [209, 192] width 32 height 15
type input "洗髮(500)"
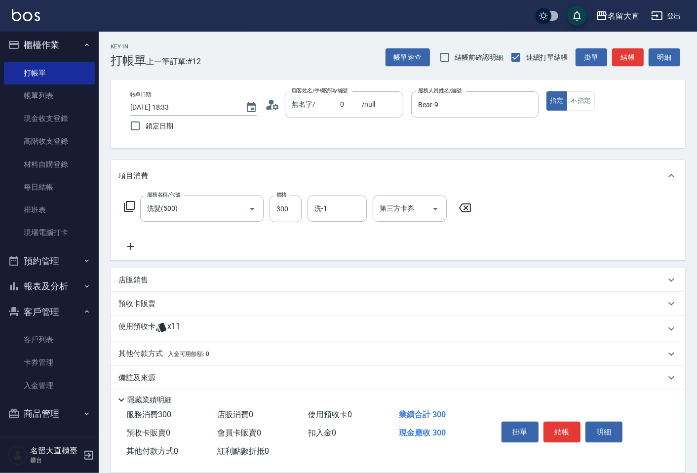
click at [133, 201] on icon at bounding box center [129, 206] width 11 height 11
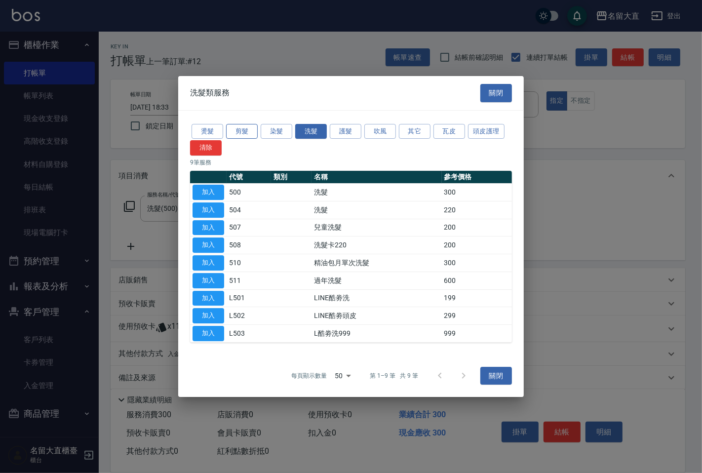
click at [245, 132] on button "剪髮" at bounding box center [242, 131] width 32 height 15
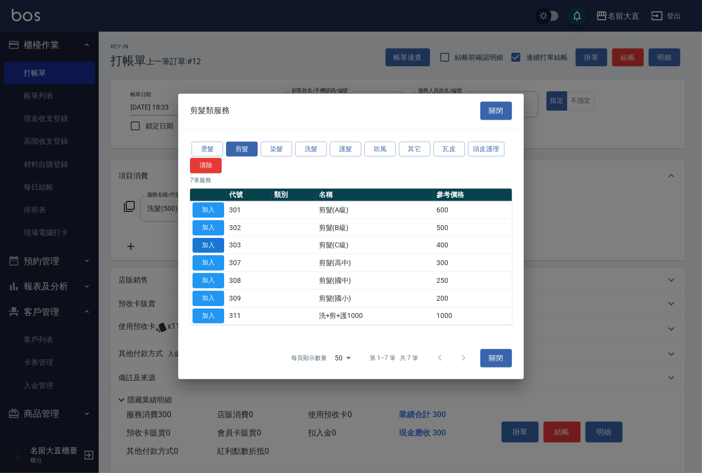
click at [213, 241] on button "加入" at bounding box center [209, 244] width 32 height 15
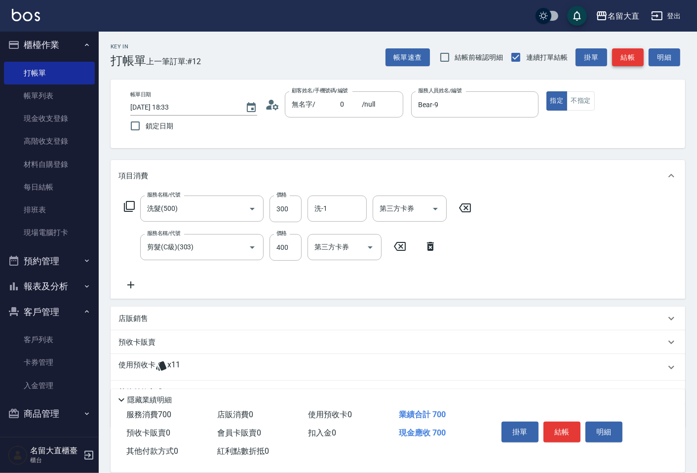
click at [623, 58] on button "結帳" at bounding box center [628, 57] width 32 height 18
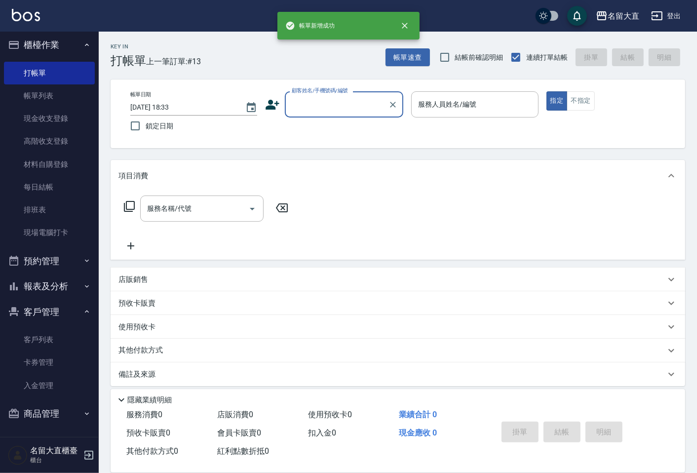
click at [308, 111] on input "顧客姓名/手機號碼/編號" at bounding box center [336, 104] width 95 height 17
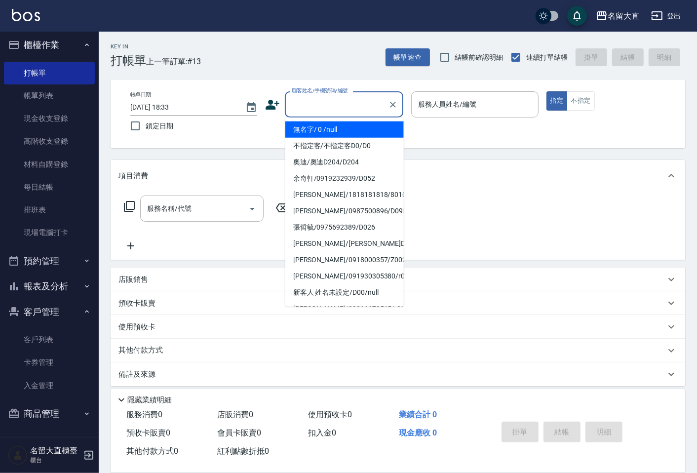
click at [311, 129] on li "無名字/ 0 /null" at bounding box center [344, 129] width 118 height 16
type input "無名字/ 0 /null"
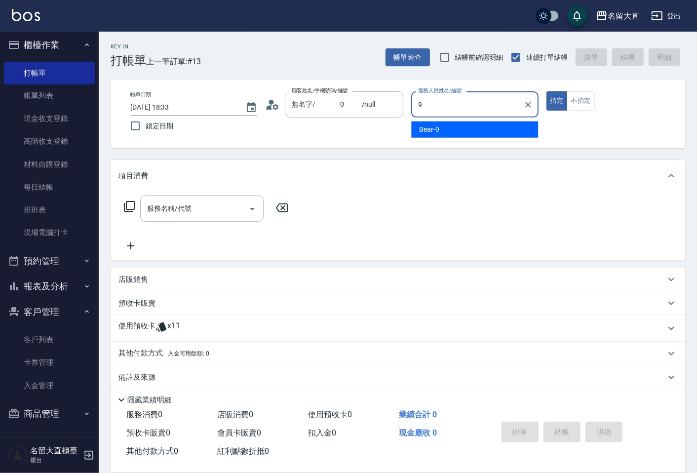
type input "Bear-9"
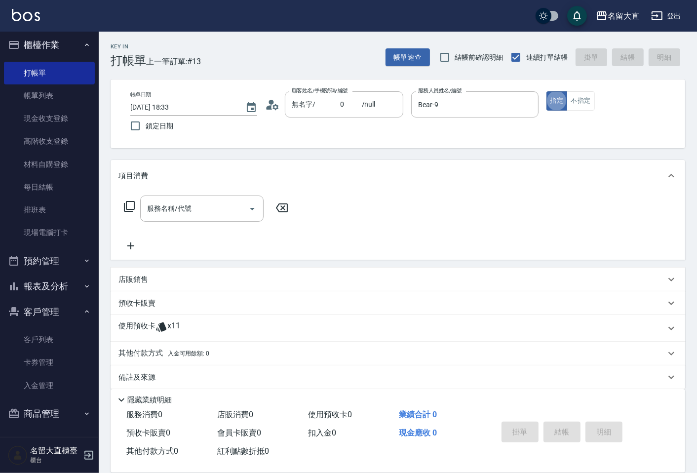
click at [126, 207] on icon at bounding box center [129, 206] width 11 height 11
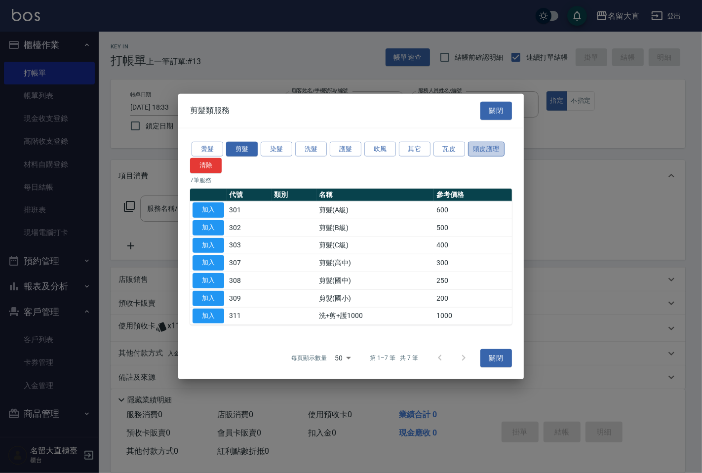
click at [474, 149] on button "頭皮護理" at bounding box center [486, 148] width 37 height 15
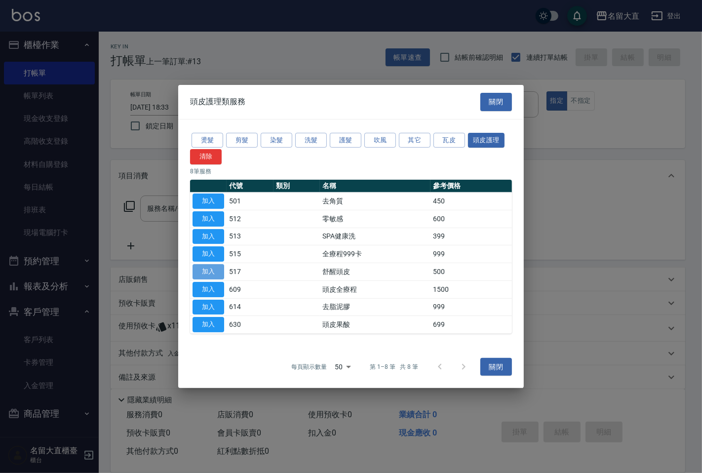
click at [199, 274] on button "加入" at bounding box center [209, 271] width 32 height 15
type input "舒醒頭皮(517)"
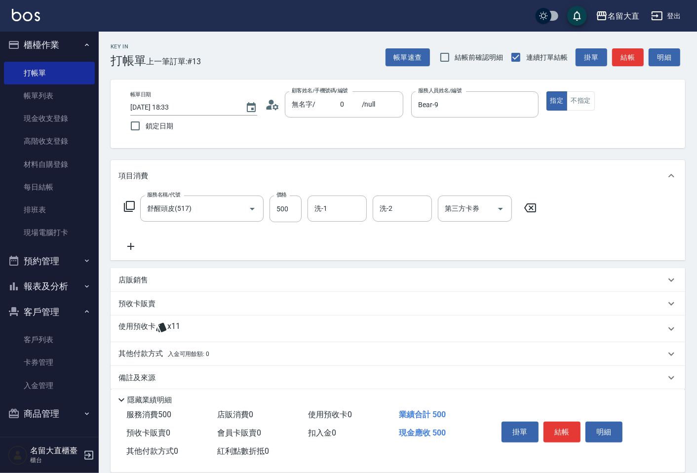
click at [127, 204] on icon at bounding box center [129, 206] width 12 height 12
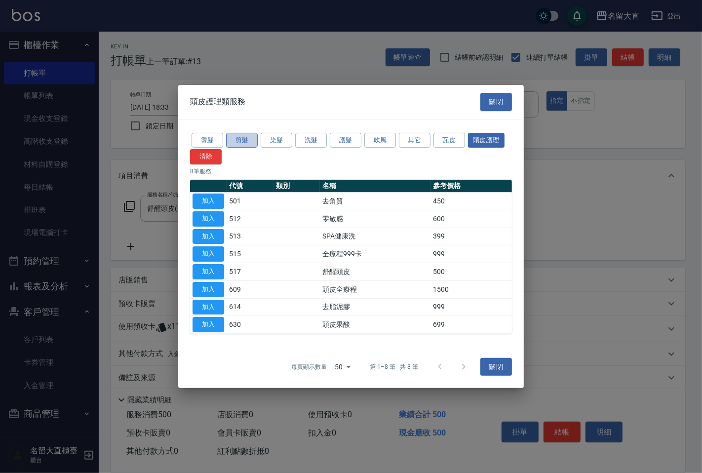
click at [245, 134] on button "剪髮" at bounding box center [242, 139] width 32 height 15
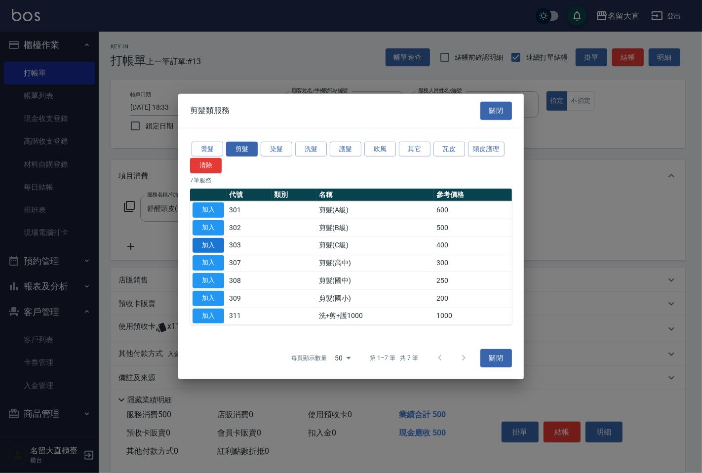
click at [209, 245] on button "加入" at bounding box center [209, 244] width 32 height 15
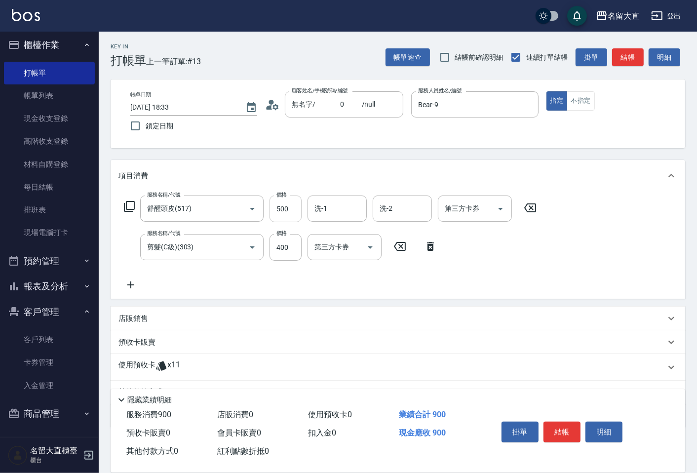
click at [275, 214] on input "500" at bounding box center [286, 208] width 32 height 27
click at [277, 211] on input "500" at bounding box center [286, 208] width 32 height 27
type input "600"
click at [326, 214] on input "洗-1" at bounding box center [337, 208] width 50 height 17
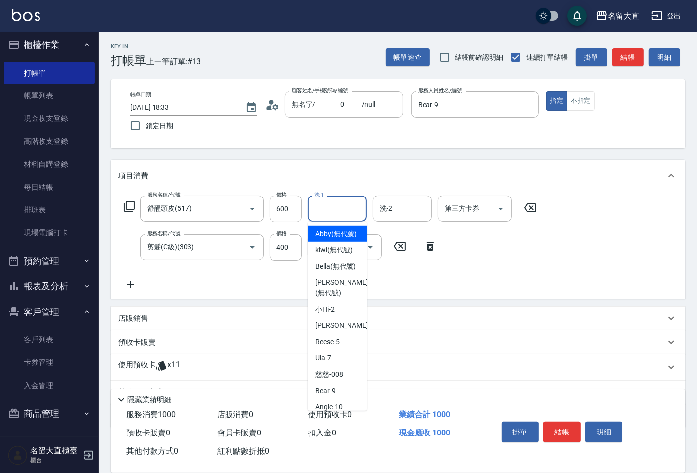
type input "1"
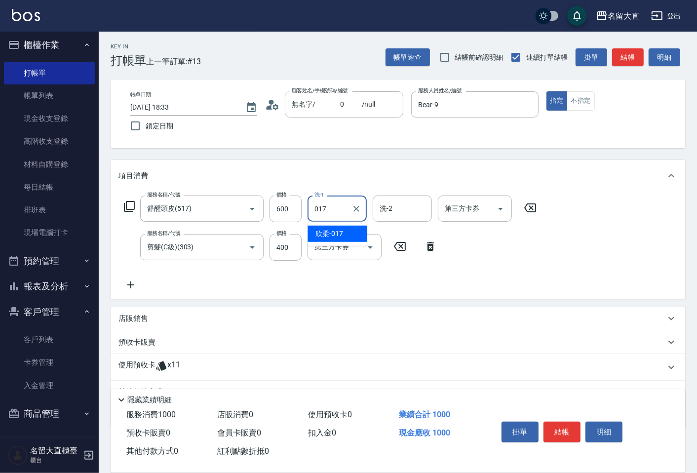
click at [322, 233] on span "欣柔 -017" at bounding box center [329, 234] width 28 height 10
type input "欣柔-017"
drag, startPoint x: 637, startPoint y: 52, endPoint x: 621, endPoint y: 58, distance: 17.3
click at [637, 52] on button "結帳" at bounding box center [628, 57] width 32 height 18
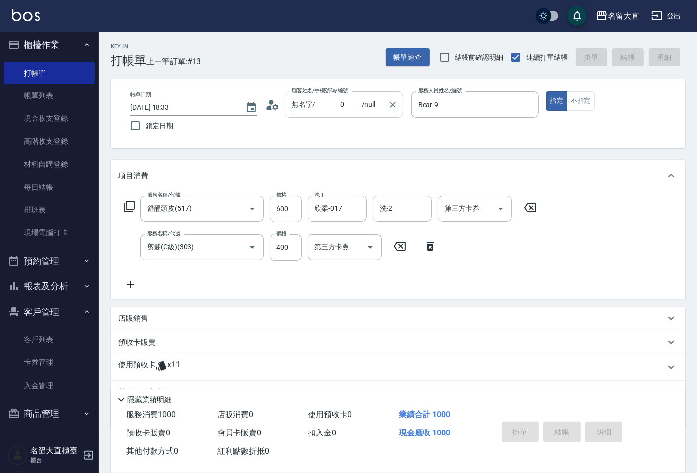
type input "[DATE] 18:34"
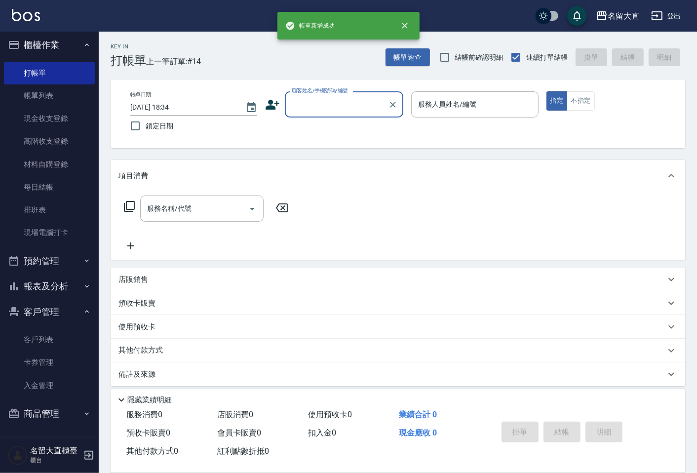
click at [316, 105] on input "顧客姓名/手機號碼/編號" at bounding box center [336, 104] width 95 height 17
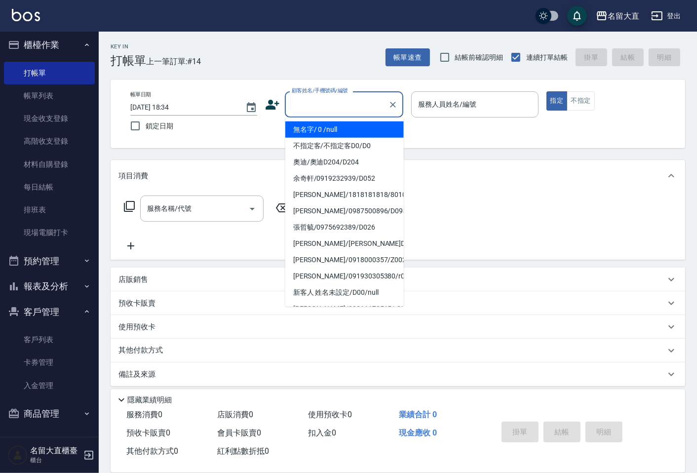
click at [324, 127] on li "無名字/ 0 /null" at bounding box center [344, 129] width 118 height 16
type input "無名字/ 0 /null"
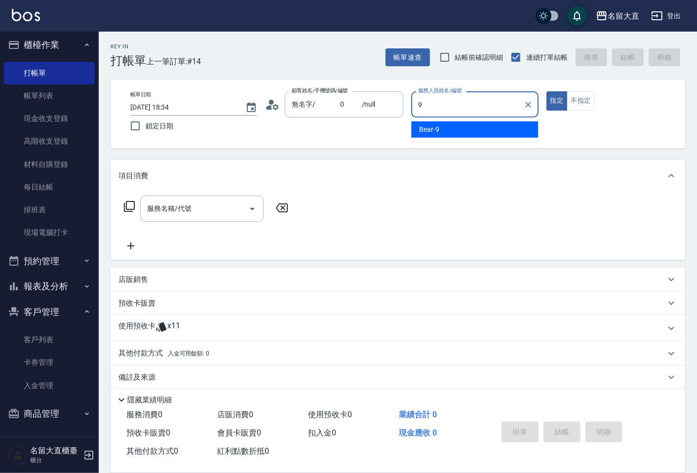
type input "Bear-9"
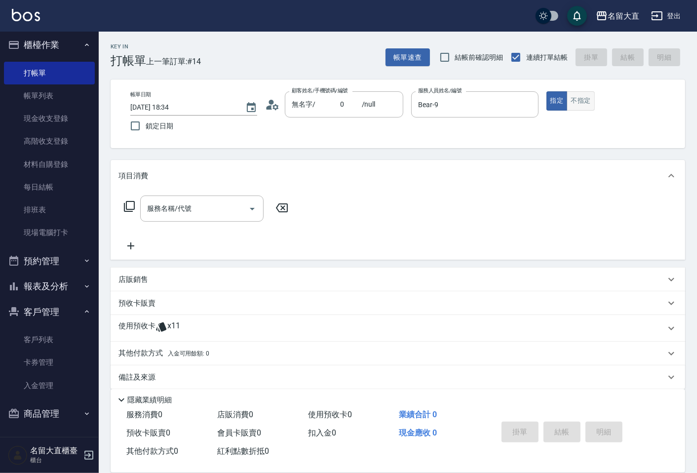
click at [577, 97] on button "不指定" at bounding box center [581, 100] width 28 height 19
click at [124, 206] on icon at bounding box center [129, 206] width 11 height 11
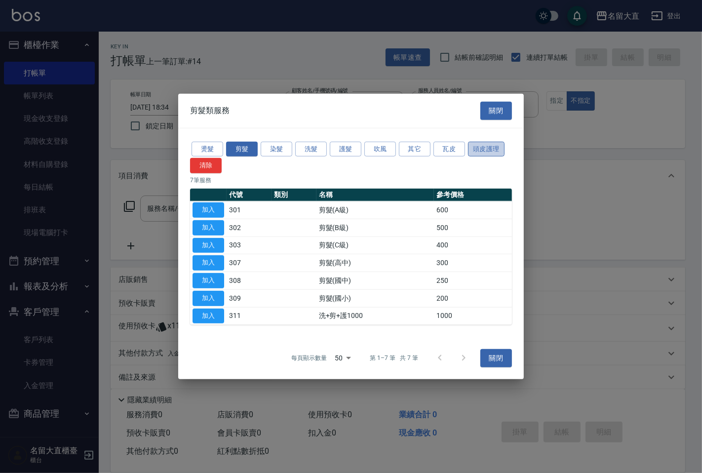
click at [475, 147] on button "頭皮護理" at bounding box center [486, 148] width 37 height 15
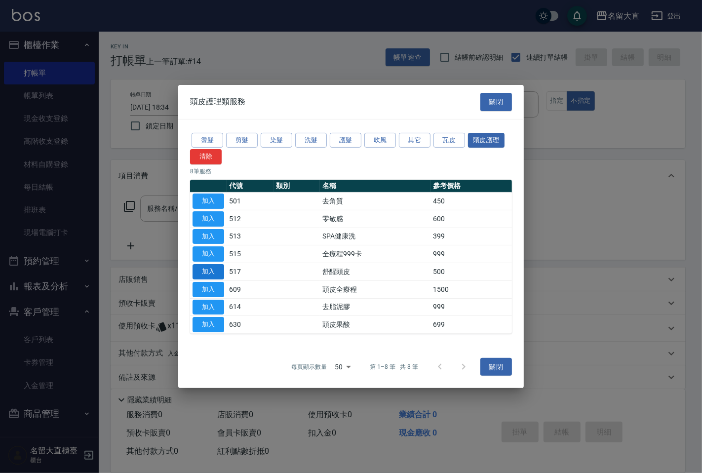
click at [218, 267] on button "加入" at bounding box center [209, 271] width 32 height 15
type input "舒醒頭皮(517)"
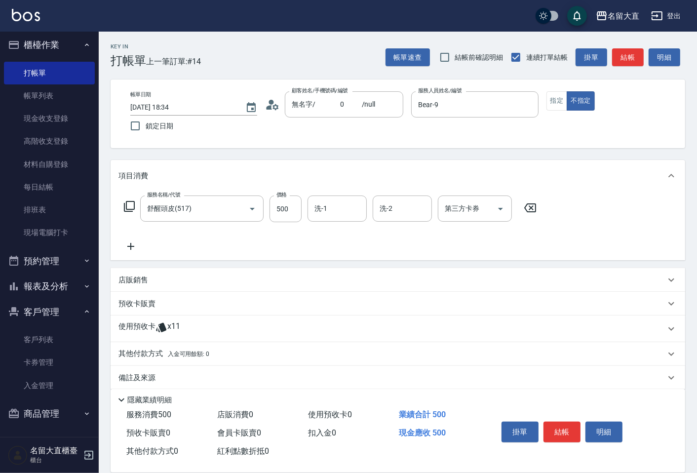
click at [125, 205] on icon at bounding box center [129, 206] width 12 height 12
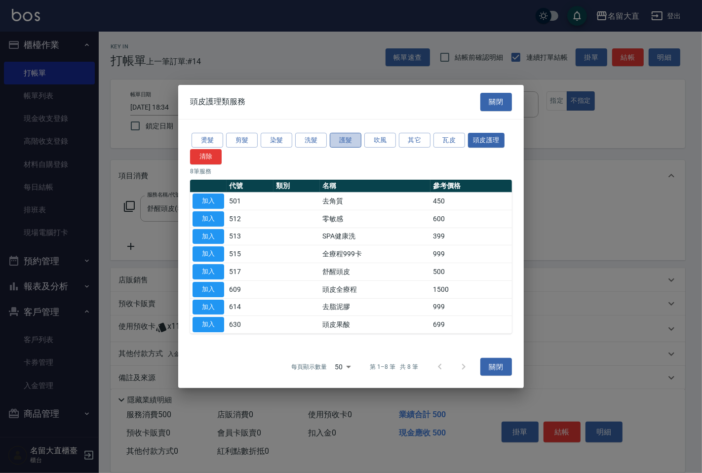
click at [353, 144] on button "護髮" at bounding box center [346, 139] width 32 height 15
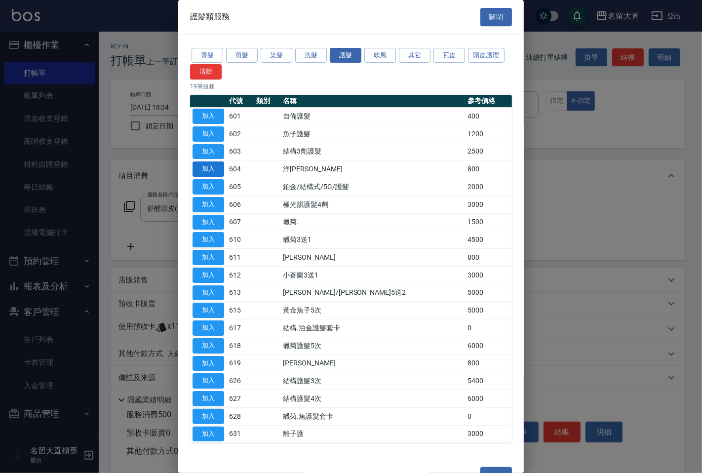
click at [210, 176] on button "加入" at bounding box center [209, 168] width 32 height 15
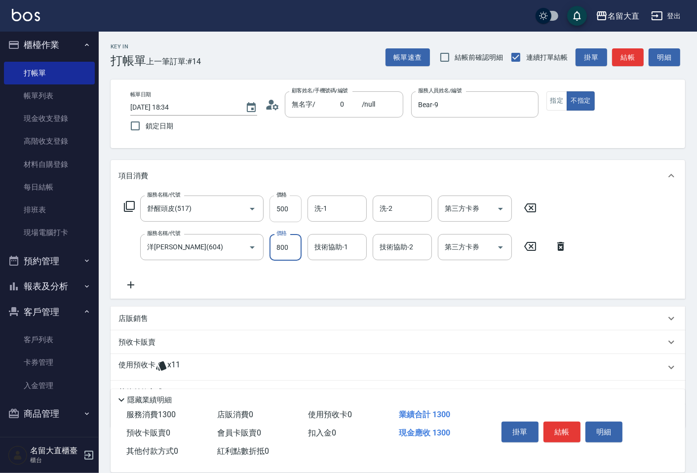
click at [289, 209] on input "500" at bounding box center [286, 208] width 32 height 27
type input "600"
click at [289, 245] on input "800" at bounding box center [286, 247] width 32 height 27
type input "1000"
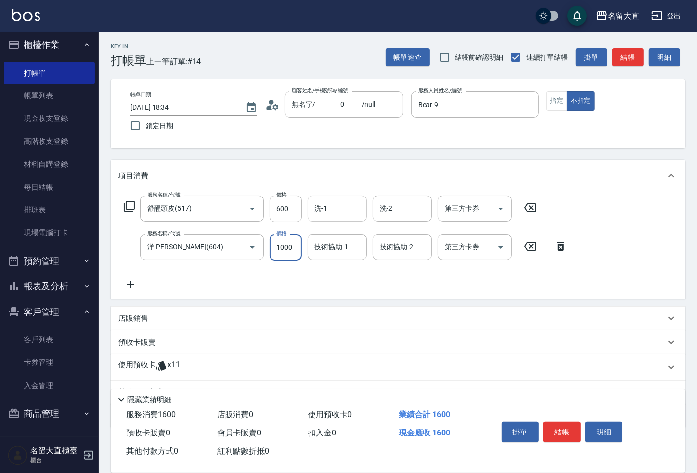
click at [326, 210] on input "洗-1" at bounding box center [337, 208] width 50 height 17
click at [322, 233] on span "[PERSON_NAME] -5" at bounding box center [327, 234] width 24 height 10
type input "Reese-5"
click at [358, 204] on icon "Clear" at bounding box center [356, 209] width 10 height 10
click at [334, 236] on div "技術協助-1" at bounding box center [337, 247] width 59 height 26
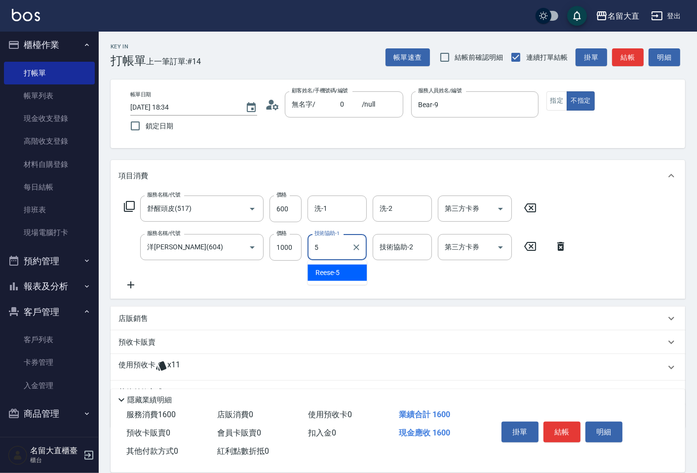
click at [314, 275] on div "[PERSON_NAME] -5" at bounding box center [337, 273] width 59 height 16
type input "Reese-5"
click at [615, 60] on button "結帳" at bounding box center [628, 57] width 32 height 18
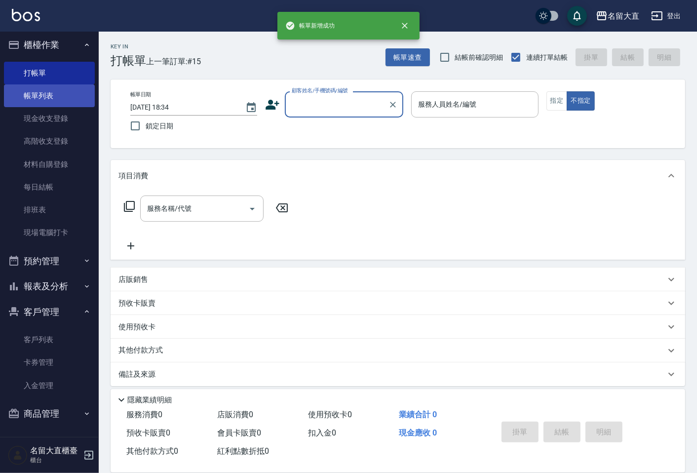
click at [47, 99] on link "帳單列表" at bounding box center [49, 95] width 91 height 23
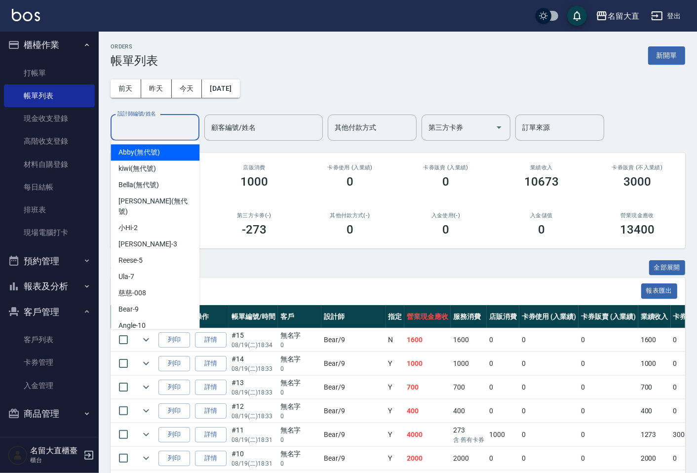
click at [132, 131] on input "設計師編號/姓名" at bounding box center [155, 127] width 80 height 17
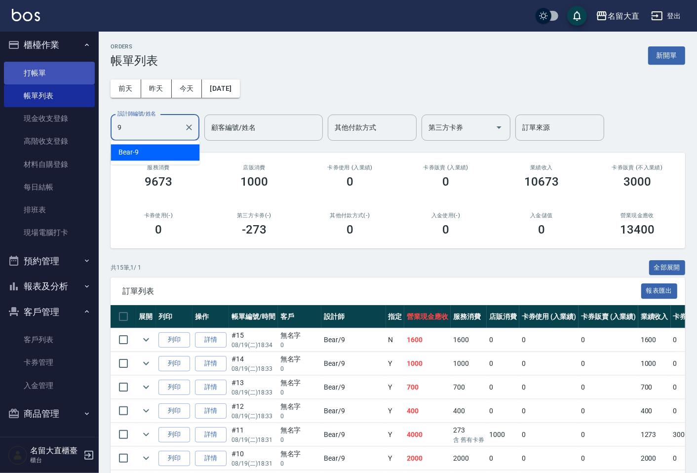
type input "9"
click at [56, 73] on link "打帳單" at bounding box center [49, 73] width 91 height 23
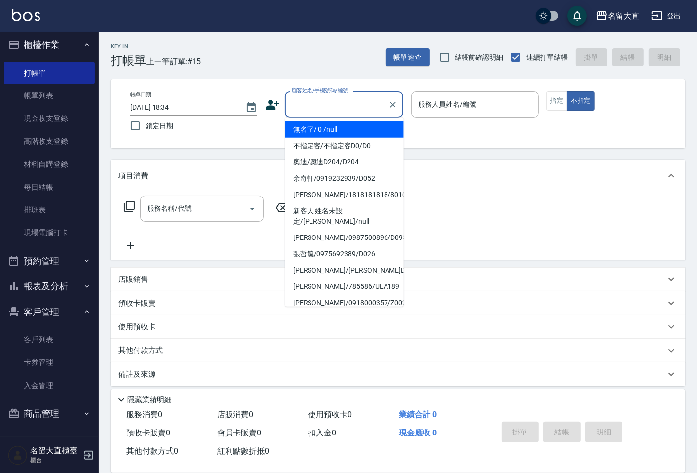
click at [336, 102] on input "顧客姓名/手機號碼/編號" at bounding box center [336, 104] width 95 height 17
click at [324, 126] on li "無名字/ 0 /null" at bounding box center [344, 129] width 118 height 16
type input "無名字/ 0 /null"
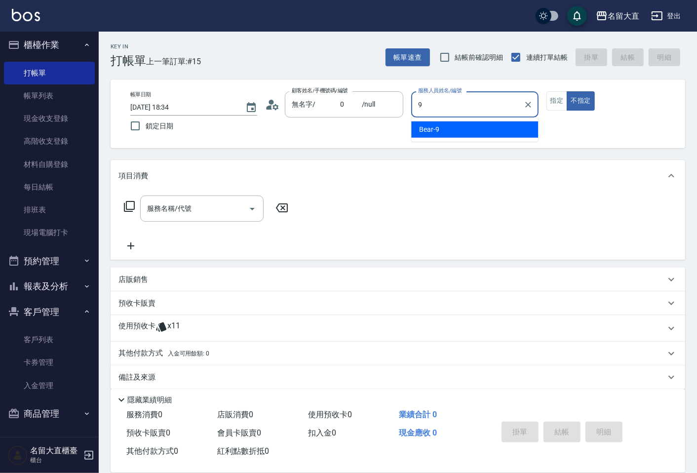
type input "Bear-9"
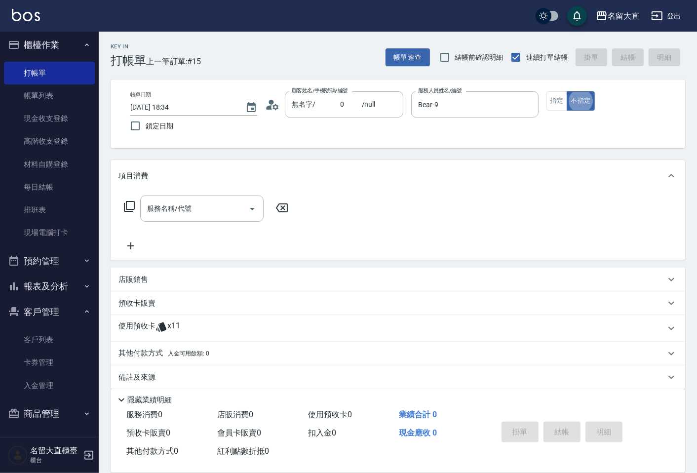
type button "false"
click at [555, 97] on button "指定" at bounding box center [556, 100] width 21 height 19
click at [127, 209] on icon at bounding box center [129, 206] width 11 height 11
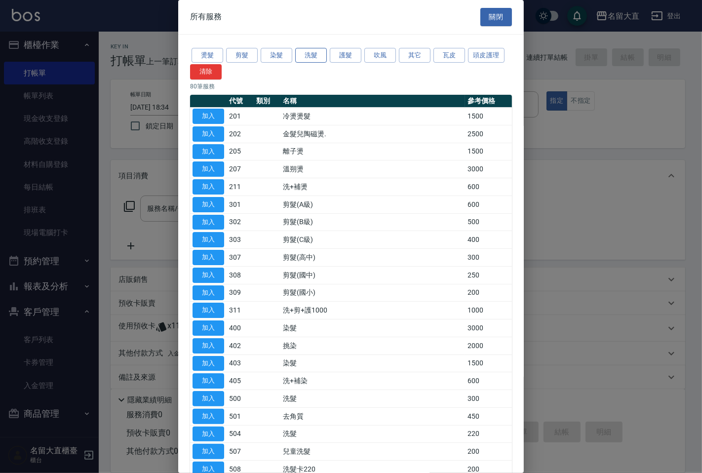
click at [307, 58] on button "洗髮" at bounding box center [311, 55] width 32 height 15
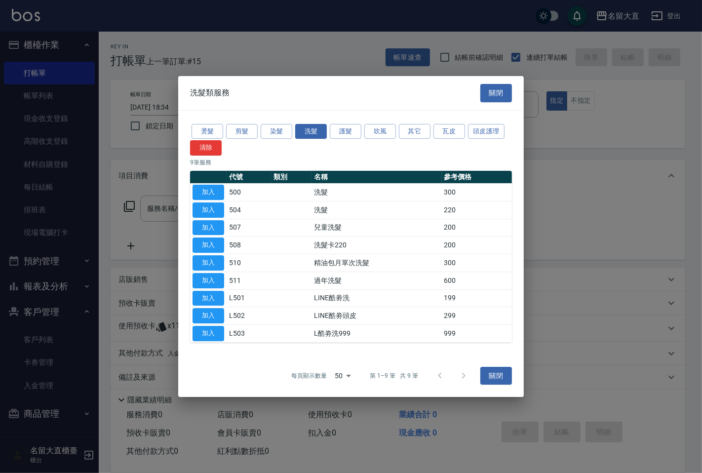
click at [208, 192] on button "加入" at bounding box center [209, 192] width 32 height 15
type input "洗髮(500)"
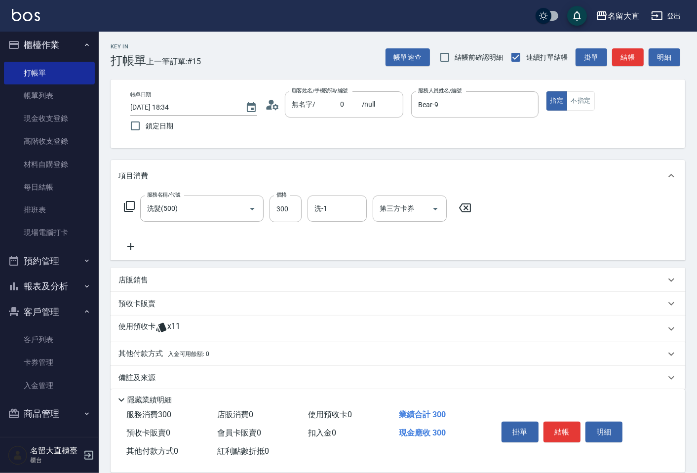
click at [131, 201] on icon at bounding box center [129, 206] width 11 height 11
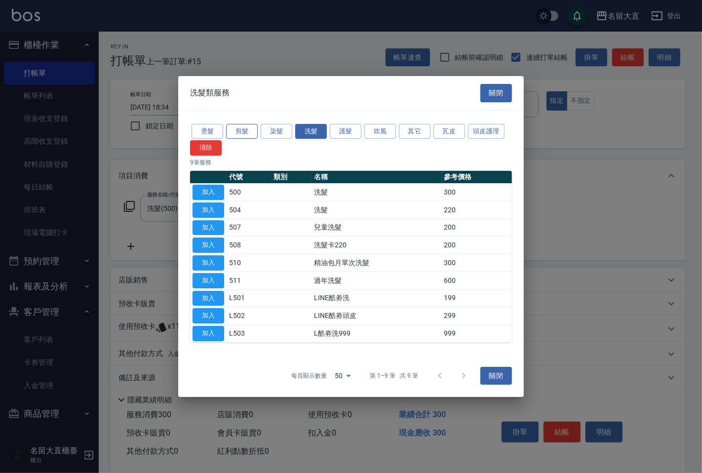
click at [247, 129] on button "剪髮" at bounding box center [242, 131] width 32 height 15
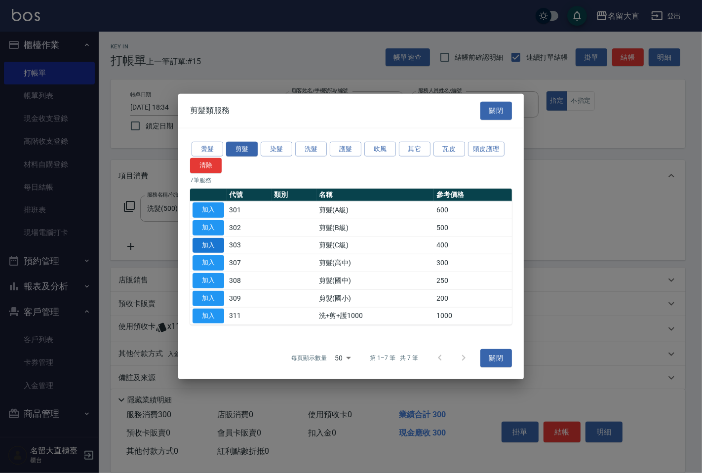
click at [202, 242] on button "加入" at bounding box center [209, 244] width 32 height 15
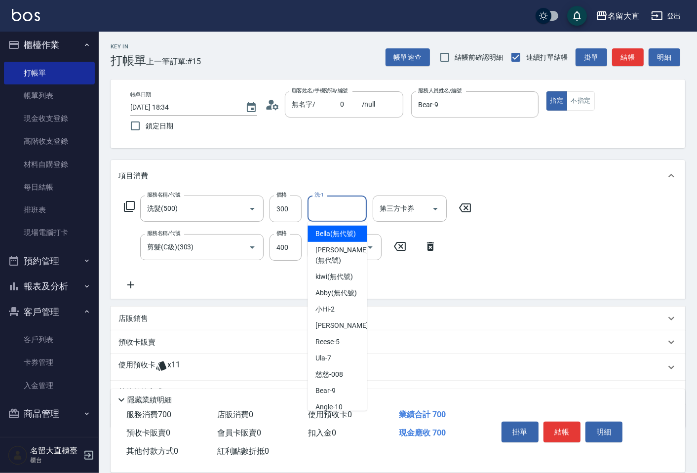
click at [344, 210] on input "洗-1" at bounding box center [337, 208] width 50 height 17
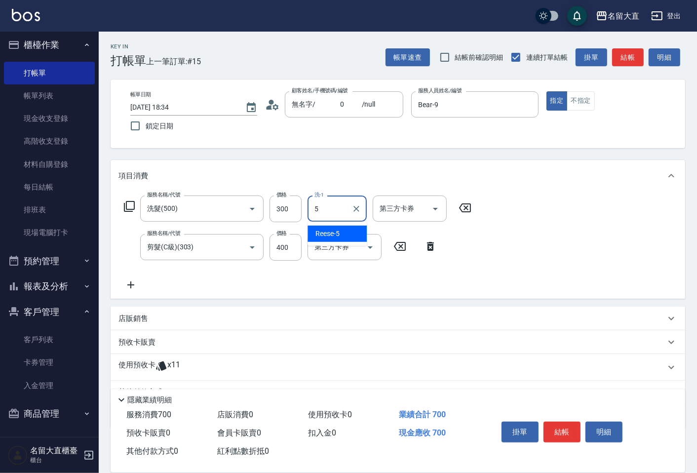
click at [327, 237] on span "[PERSON_NAME] -5" at bounding box center [327, 234] width 24 height 10
type input "Reese-5"
click at [617, 52] on button "結帳" at bounding box center [628, 57] width 32 height 18
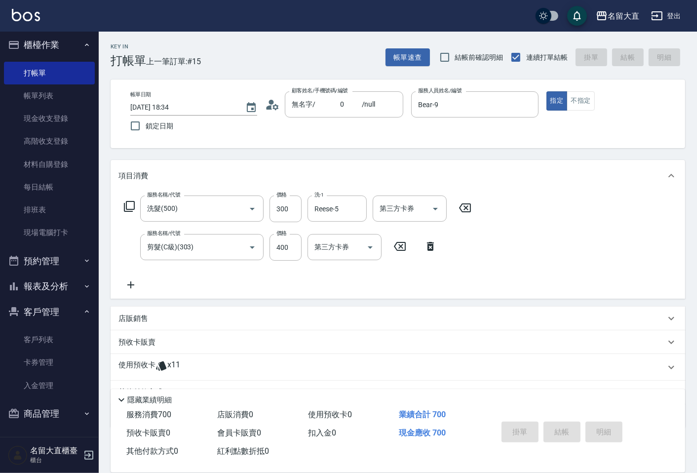
type input "[DATE] 18:35"
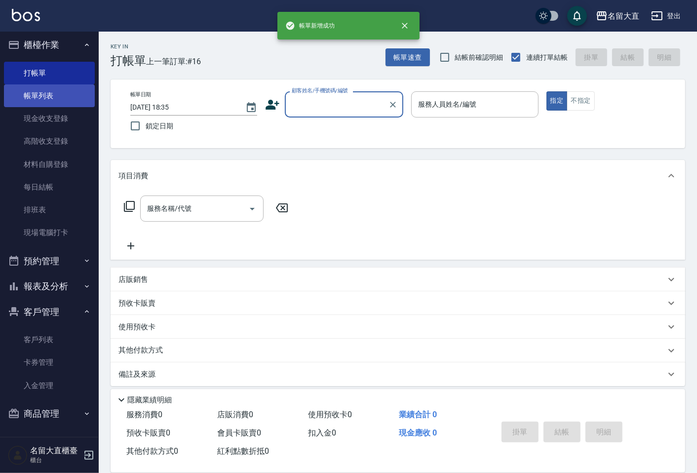
click at [48, 86] on link "帳單列表" at bounding box center [49, 95] width 91 height 23
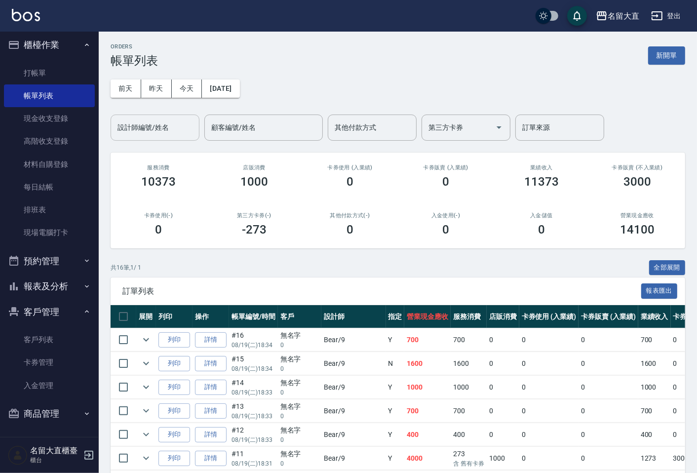
click at [151, 122] on input "設計師編號/姓名" at bounding box center [155, 127] width 80 height 17
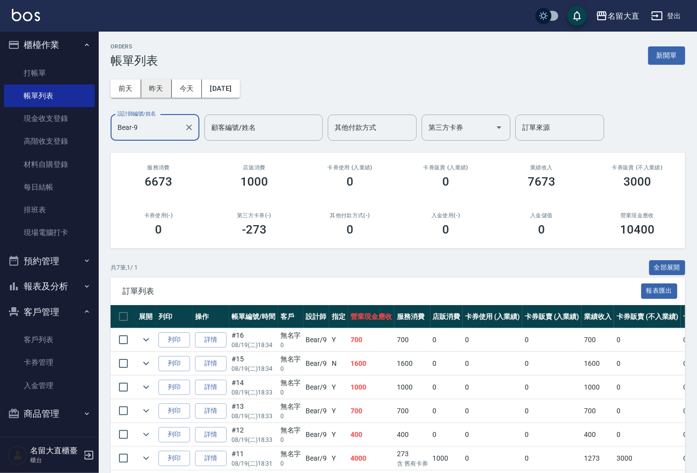
type input "Bear-9"
click at [164, 85] on button "昨天" at bounding box center [156, 88] width 31 height 18
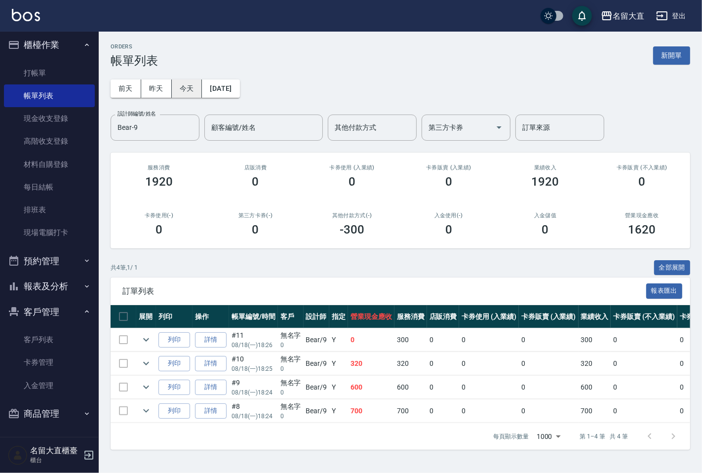
click at [179, 91] on button "今天" at bounding box center [187, 88] width 31 height 18
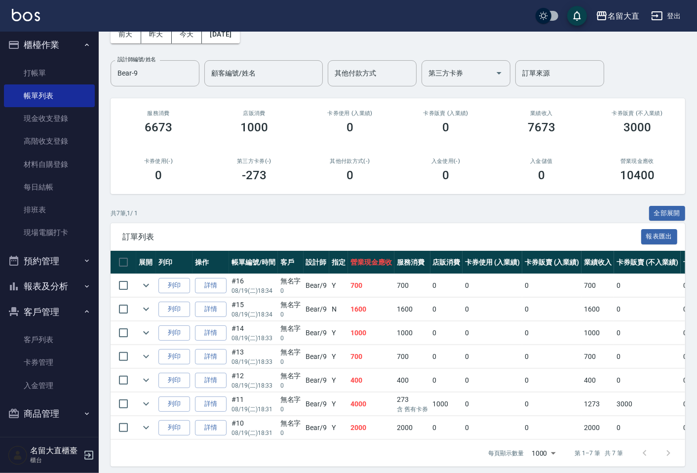
scroll to position [55, 0]
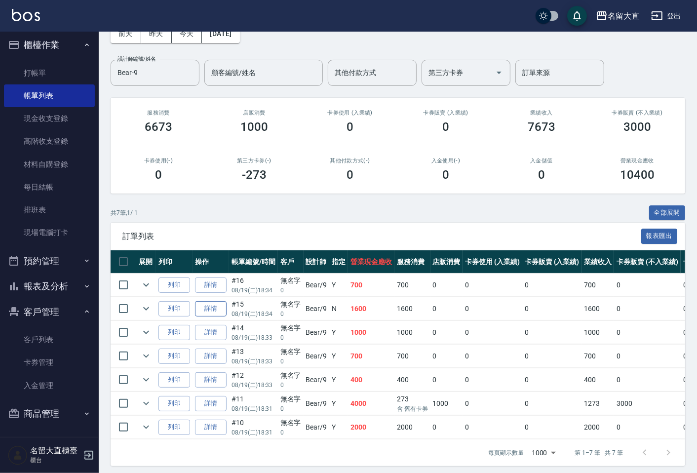
click at [220, 310] on link "詳情" at bounding box center [211, 308] width 32 height 15
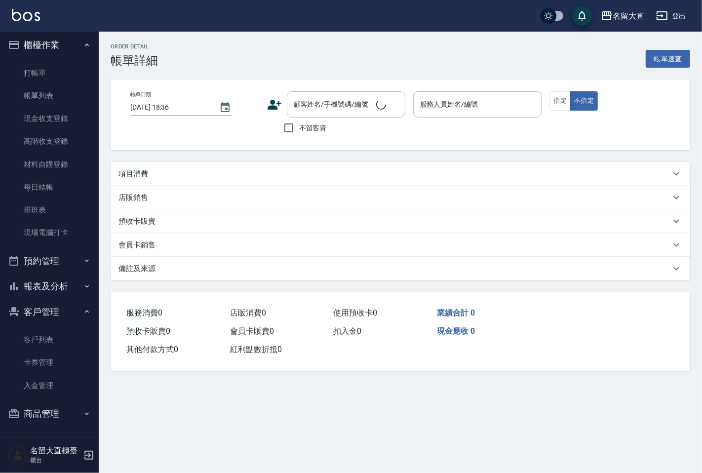
type input "[DATE] 18:34"
type input "Bear-9"
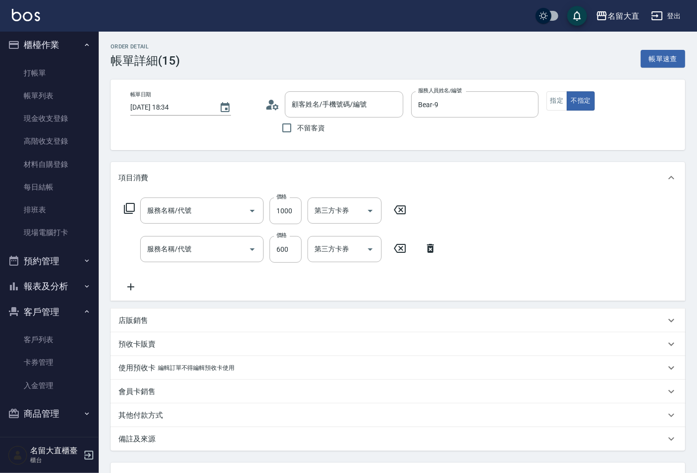
type input "無名字/ 0 /null"
type input "洋[PERSON_NAME](604)"
type input "舒醒頭皮(517)"
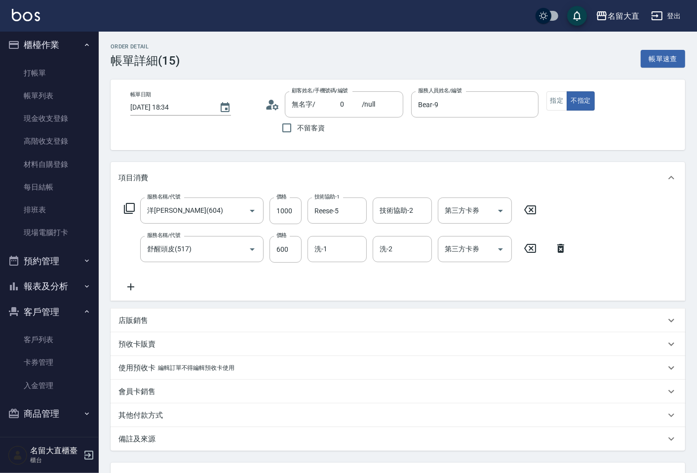
click at [128, 205] on icon at bounding box center [129, 208] width 12 height 12
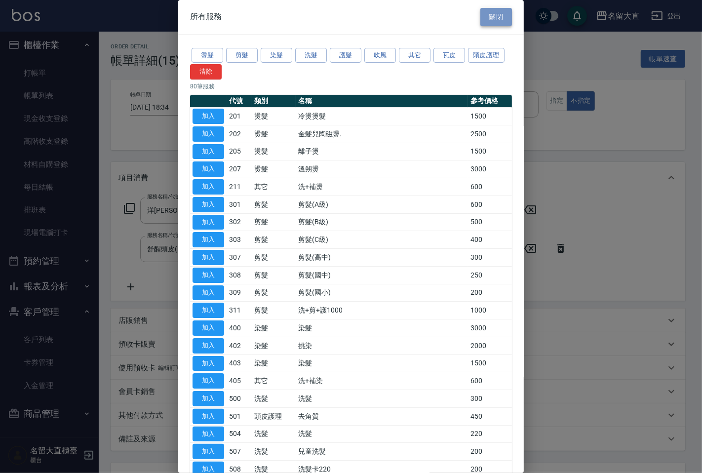
click at [489, 18] on button "關閉" at bounding box center [496, 17] width 32 height 18
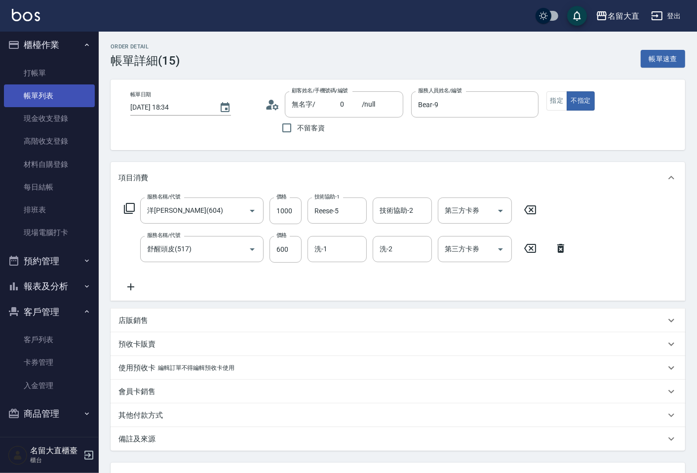
click at [62, 90] on link "帳單列表" at bounding box center [49, 95] width 91 height 23
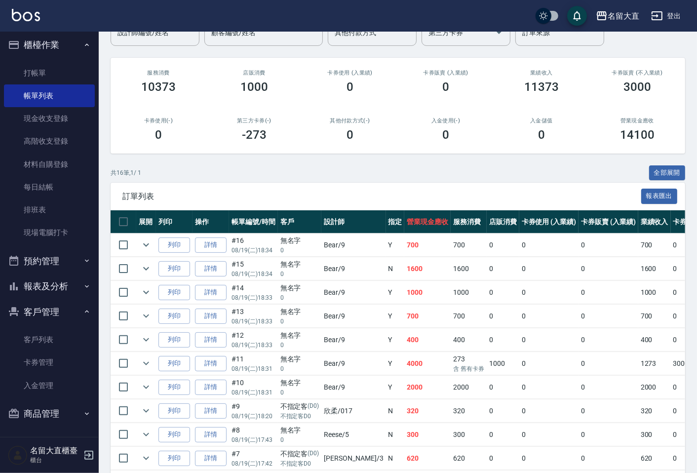
scroll to position [110, 0]
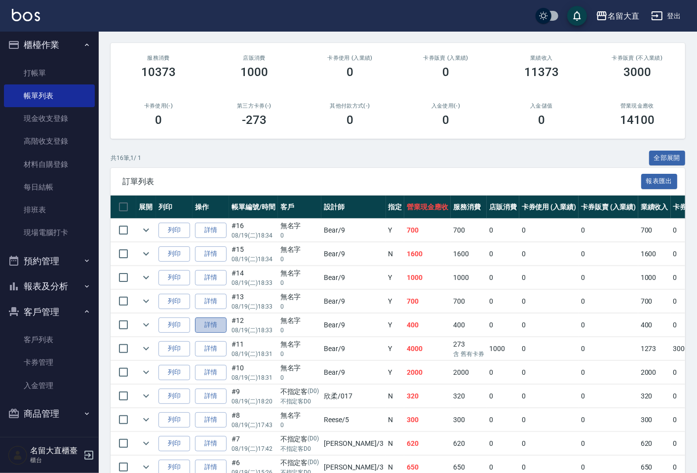
click at [216, 324] on link "詳情" at bounding box center [211, 324] width 32 height 15
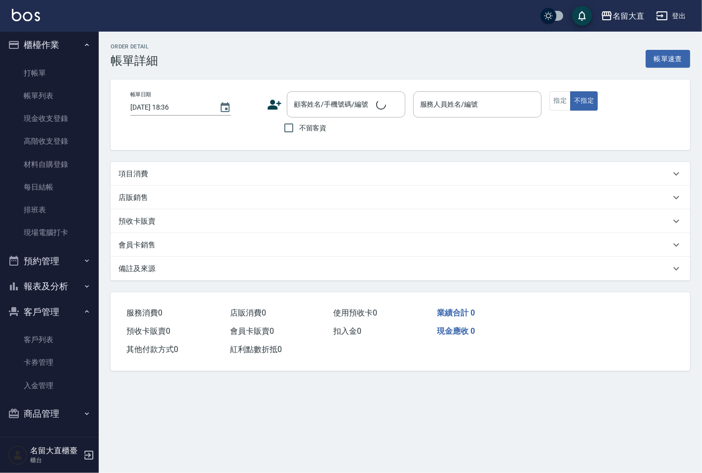
type input "[DATE] 18:33"
type input "Bear-9"
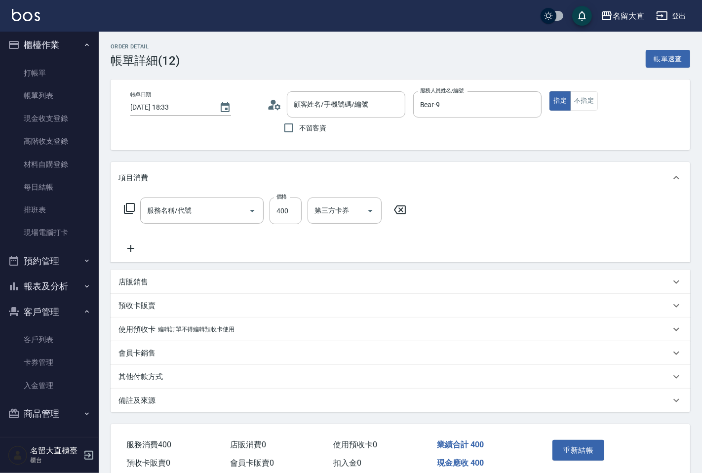
type input "無名字/ 0 /null"
type input "剪髮(C級)(303)"
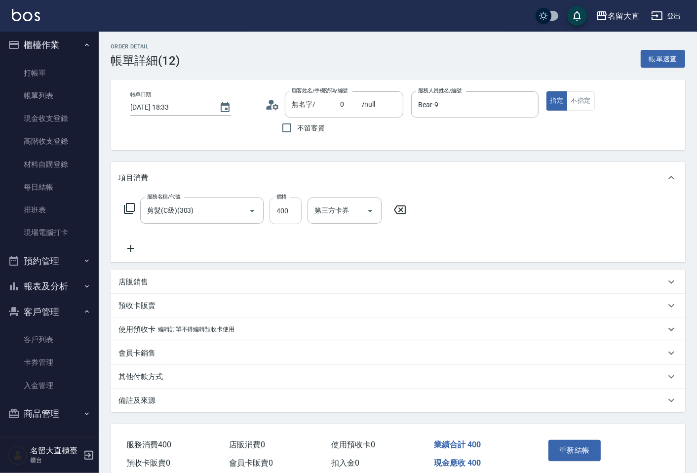
click at [291, 210] on input "400" at bounding box center [286, 210] width 32 height 27
type input "500"
click at [575, 447] on button "重新結帳" at bounding box center [574, 450] width 52 height 21
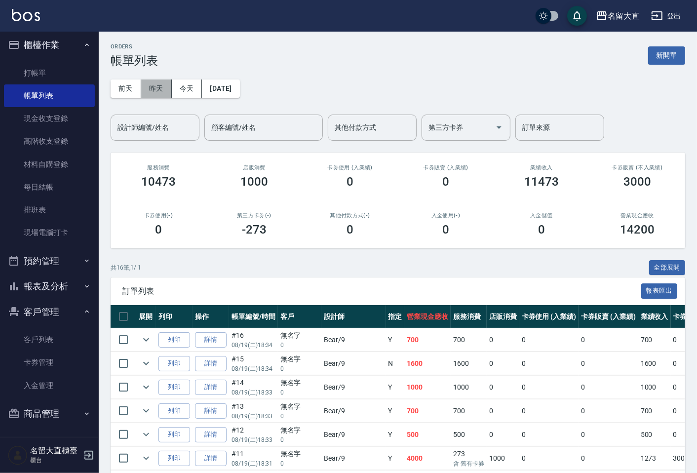
click at [155, 90] on button "昨天" at bounding box center [156, 88] width 31 height 18
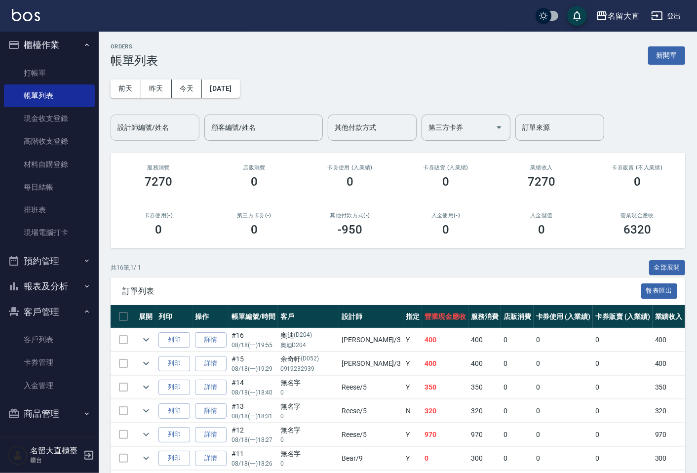
click at [148, 120] on input "設計師編號/姓名" at bounding box center [155, 127] width 80 height 17
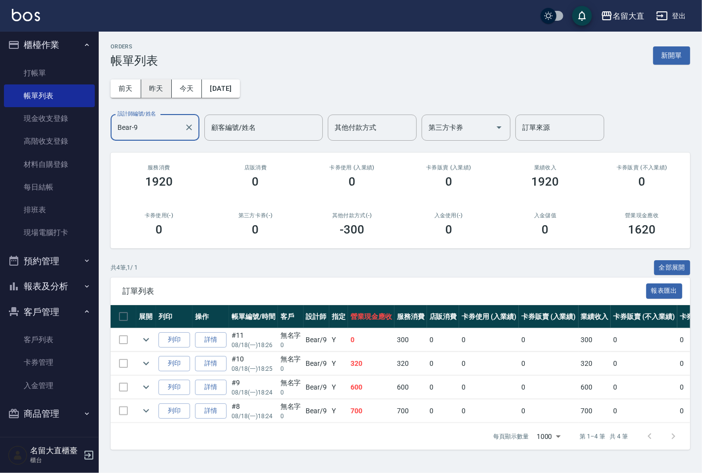
type input "Bear-9"
click at [150, 89] on button "昨天" at bounding box center [156, 88] width 31 height 18
click at [147, 339] on icon "expand row" at bounding box center [146, 340] width 12 height 12
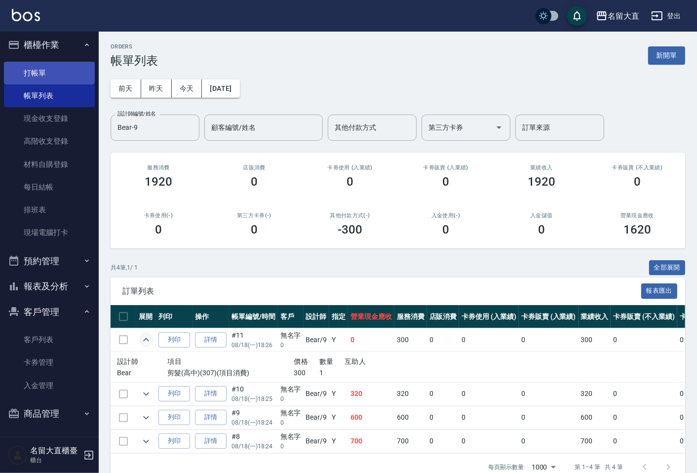
click at [54, 67] on link "打帳單" at bounding box center [49, 73] width 91 height 23
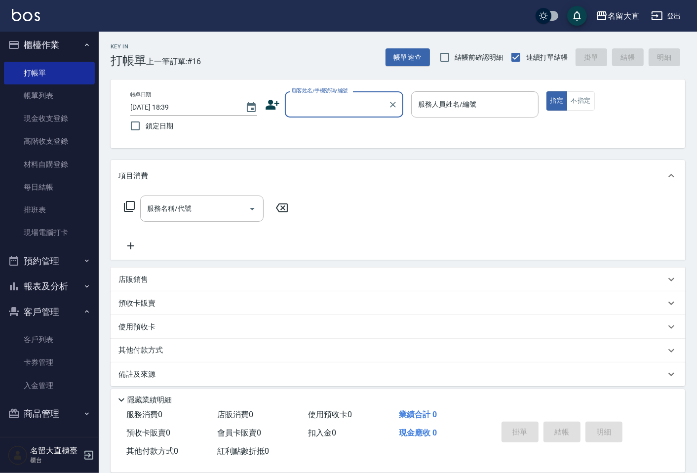
click at [328, 96] on input "顧客姓名/手機號碼/編號" at bounding box center [336, 104] width 95 height 17
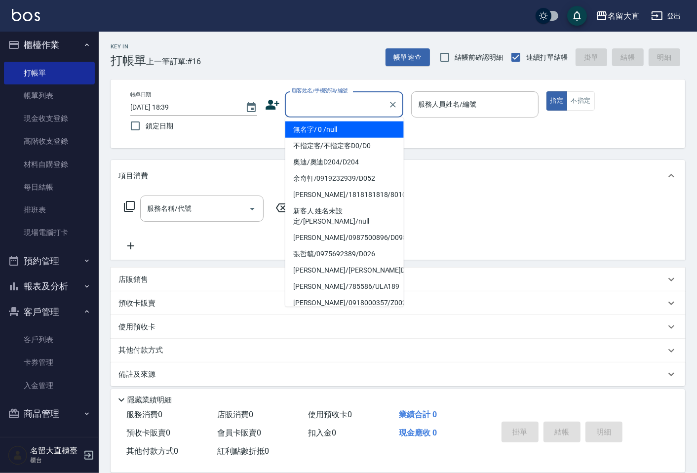
click at [316, 129] on li "無名字/ 0 /null" at bounding box center [344, 129] width 118 height 16
type input "無名字/ 0 /null"
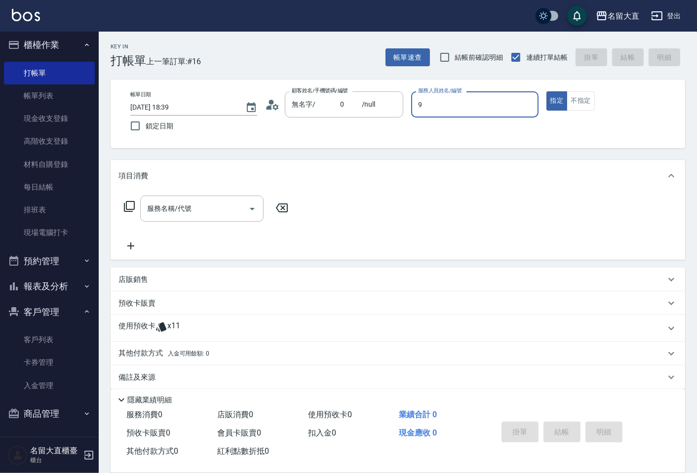
type input "Bear-9"
type button "true"
click at [129, 205] on icon at bounding box center [129, 206] width 12 height 12
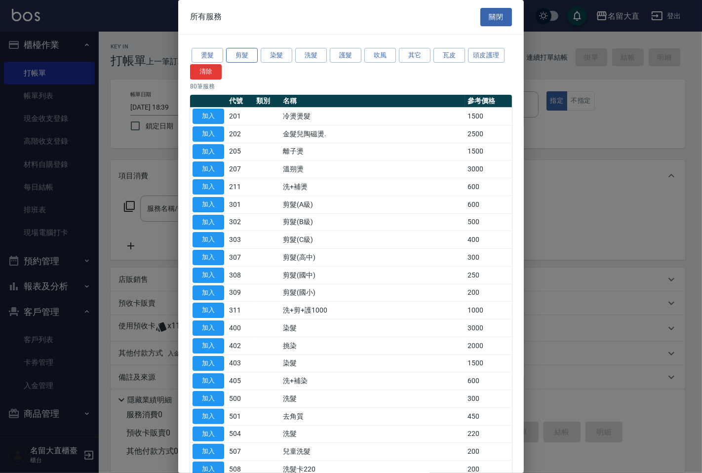
click at [244, 56] on button "剪髮" at bounding box center [242, 55] width 32 height 15
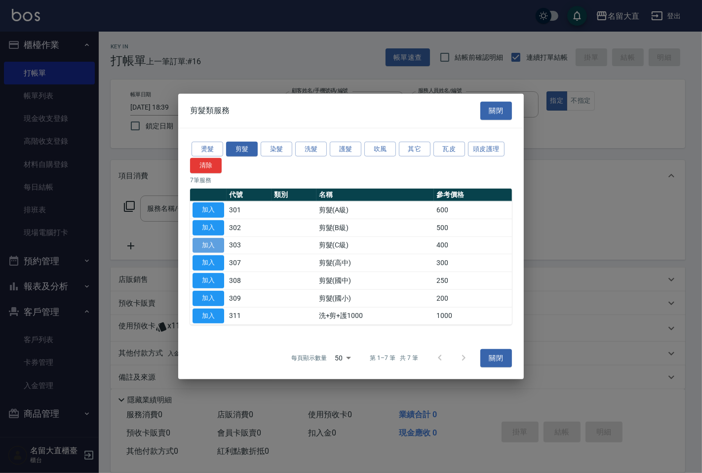
click at [219, 243] on button "加入" at bounding box center [209, 244] width 32 height 15
type input "剪髮(C級)(303)"
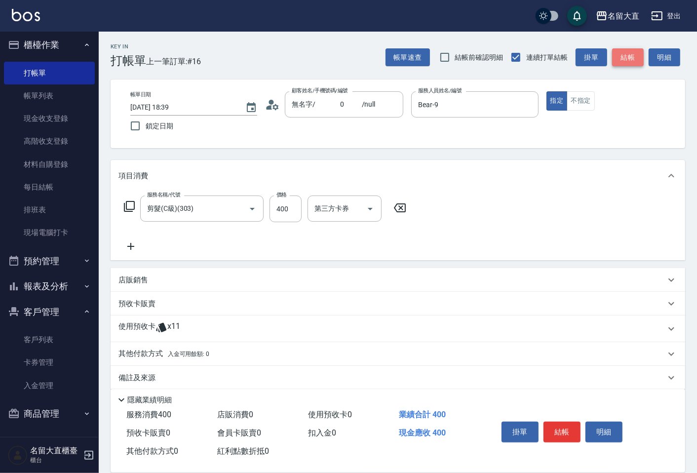
click at [618, 55] on button "結帳" at bounding box center [628, 57] width 32 height 18
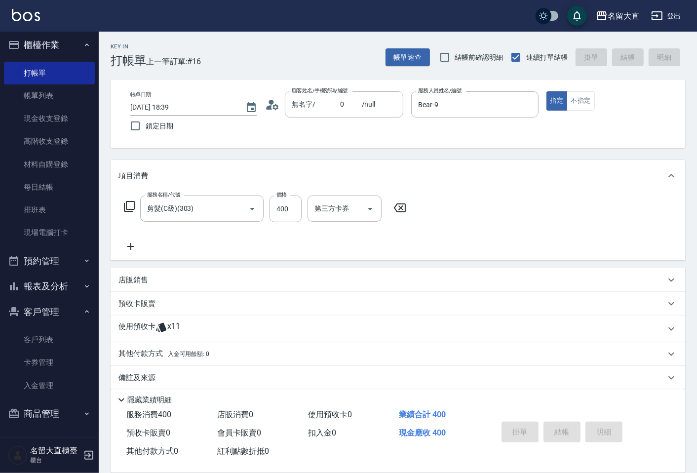
type input "[DATE] 18:40"
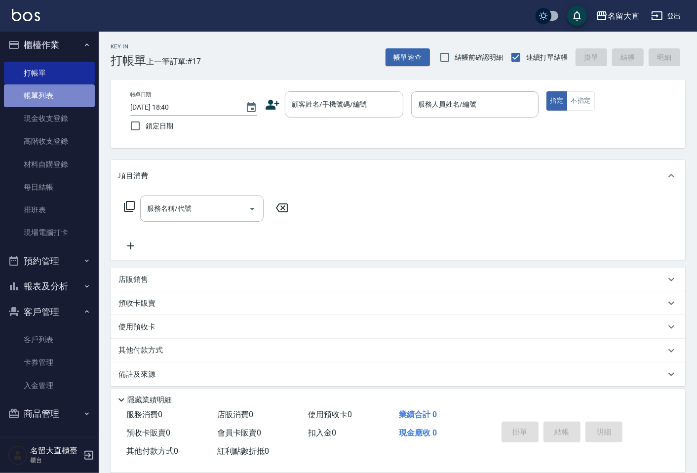
click at [53, 91] on link "帳單列表" at bounding box center [49, 95] width 91 height 23
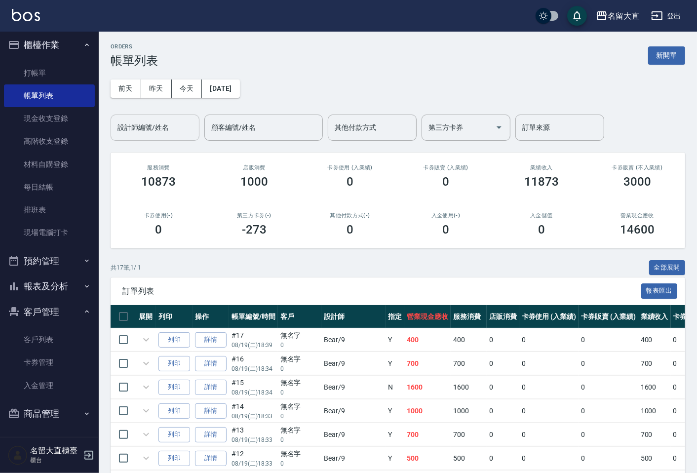
click at [154, 127] on input "設計師編號/姓名" at bounding box center [155, 127] width 80 height 17
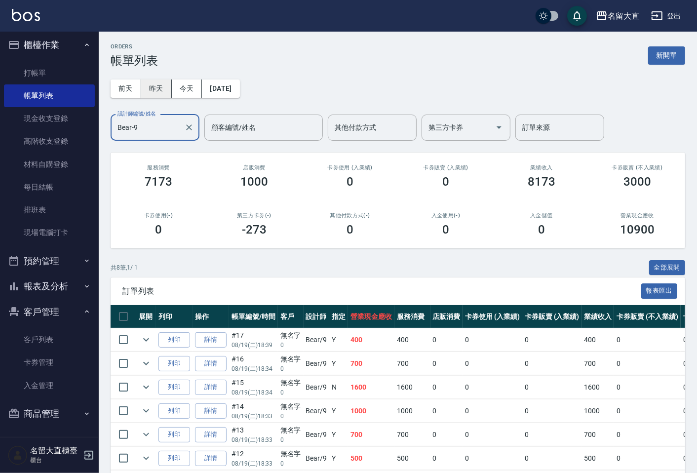
type input "Bear-9"
click at [155, 91] on button "昨天" at bounding box center [156, 88] width 31 height 18
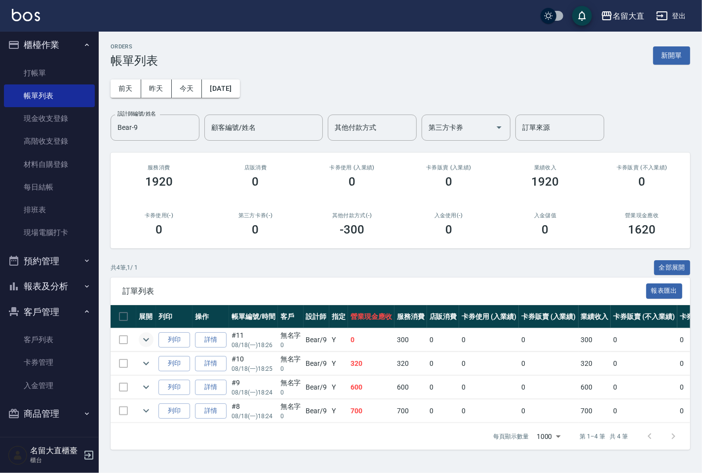
click at [146, 337] on icon "expand row" at bounding box center [146, 340] width 12 height 12
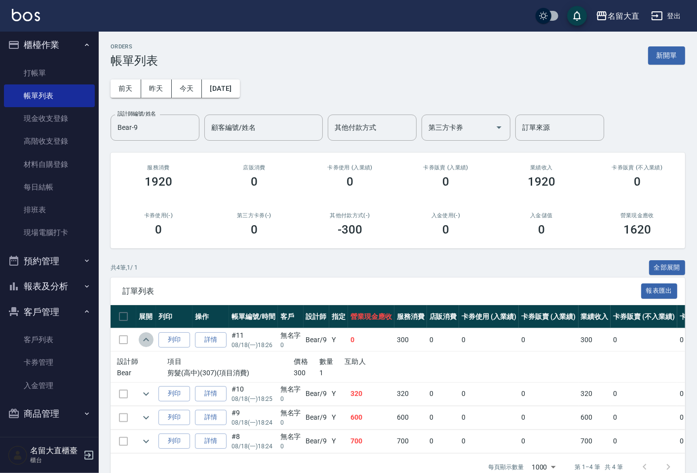
click at [142, 339] on icon "expand row" at bounding box center [146, 340] width 12 height 12
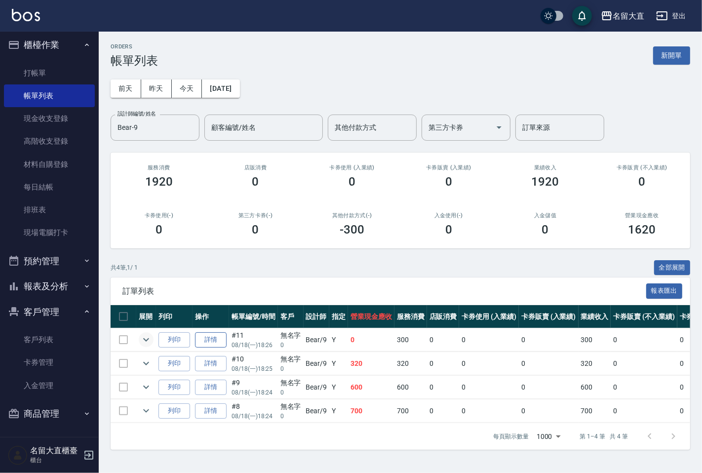
click at [212, 335] on link "詳情" at bounding box center [211, 339] width 32 height 15
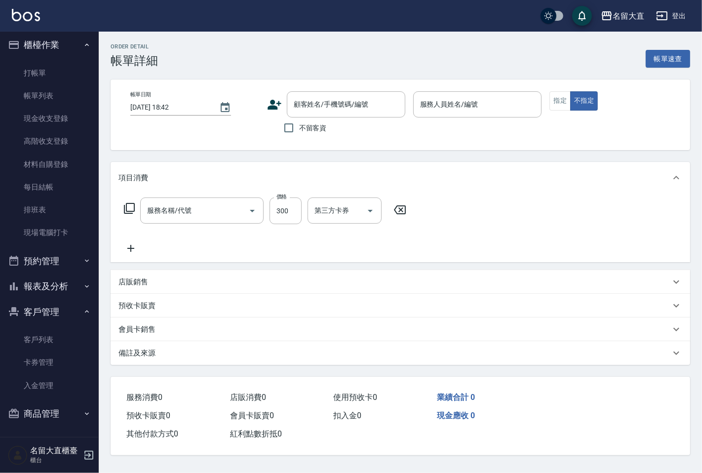
type input "[DATE] 18:26"
type input "Bear-9"
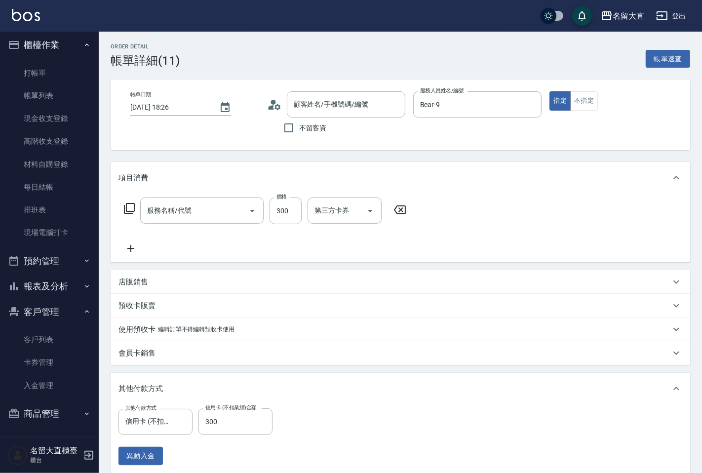
type input "剪髮(高中)(307)"
type input "無名字/ 0 /null"
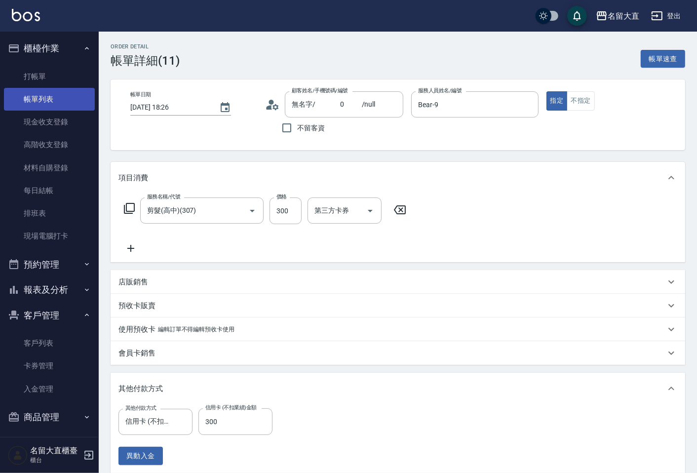
click at [28, 102] on link "帳單列表" at bounding box center [49, 99] width 91 height 23
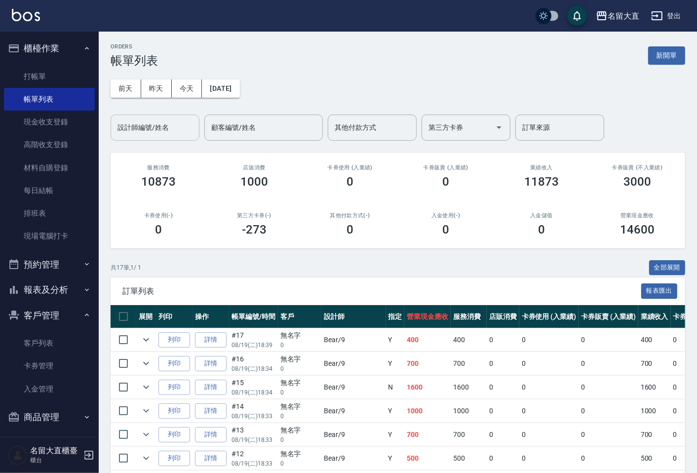
click at [135, 124] on input "設計師編號/姓名" at bounding box center [155, 127] width 80 height 17
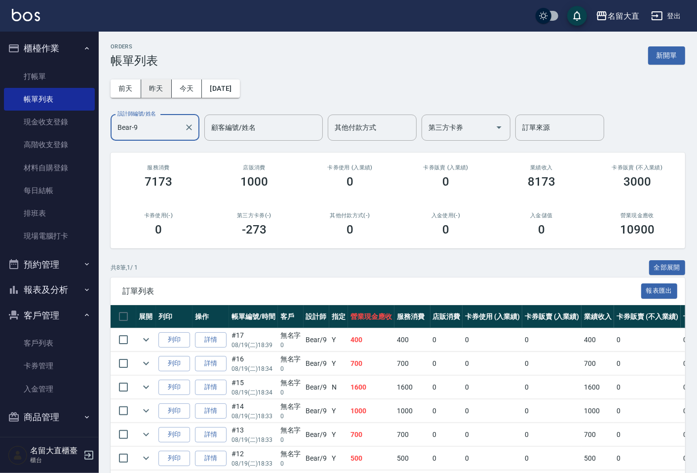
type input "Bear-9"
click at [152, 89] on button "昨天" at bounding box center [156, 88] width 31 height 18
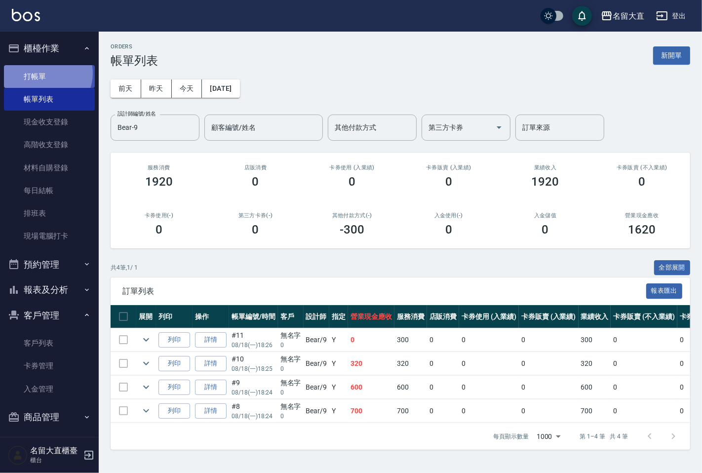
click at [44, 73] on link "打帳單" at bounding box center [49, 76] width 91 height 23
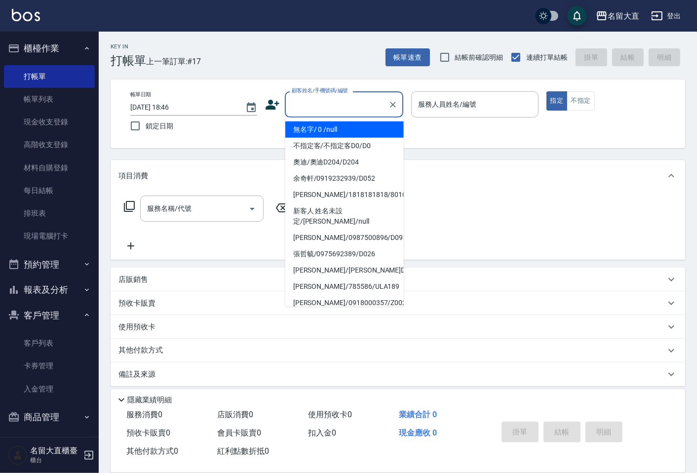
click at [313, 107] on input "顧客姓名/手機號碼/編號" at bounding box center [336, 104] width 95 height 17
click at [318, 129] on li "無名字/ 0 /null" at bounding box center [344, 129] width 118 height 16
type input "無名字/ 0 /null"
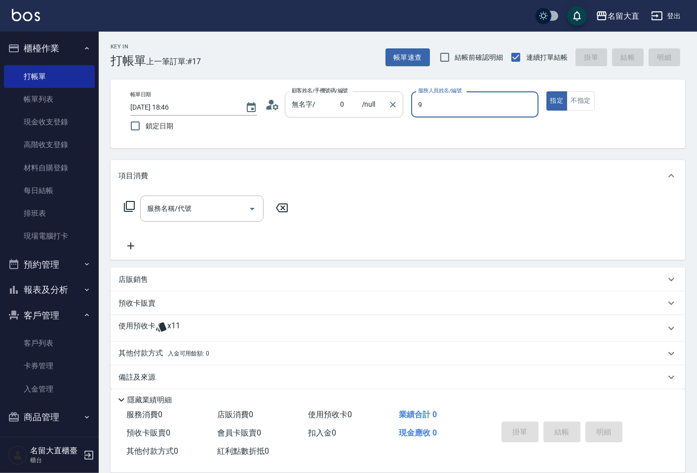
type input "Bear-9"
type button "true"
click at [126, 204] on icon at bounding box center [129, 206] width 11 height 11
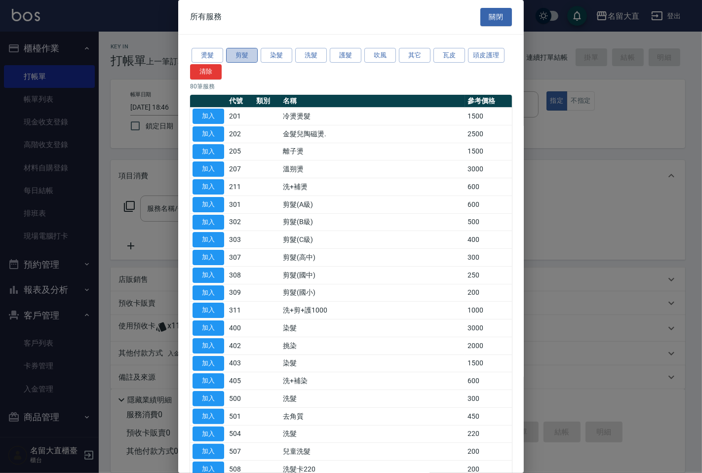
click at [245, 54] on button "剪髮" at bounding box center [242, 55] width 32 height 15
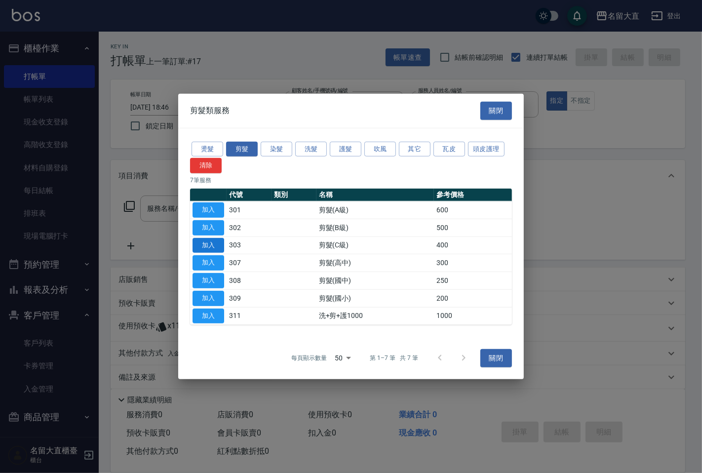
click at [215, 248] on button "加入" at bounding box center [209, 244] width 32 height 15
type input "剪髮(C級)(303)"
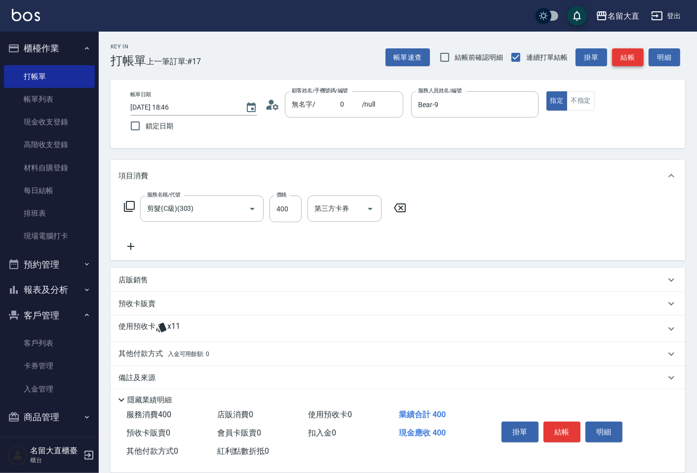
click at [623, 52] on button "結帳" at bounding box center [628, 57] width 32 height 18
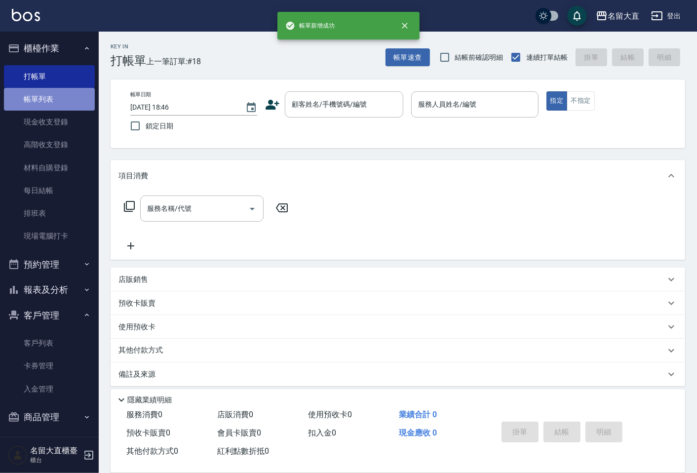
click at [52, 99] on link "帳單列表" at bounding box center [49, 99] width 91 height 23
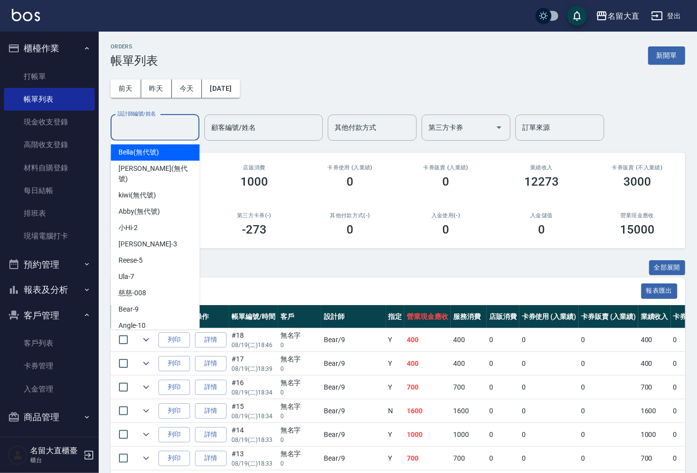
click at [152, 127] on input "設計師編號/姓名" at bounding box center [155, 127] width 80 height 17
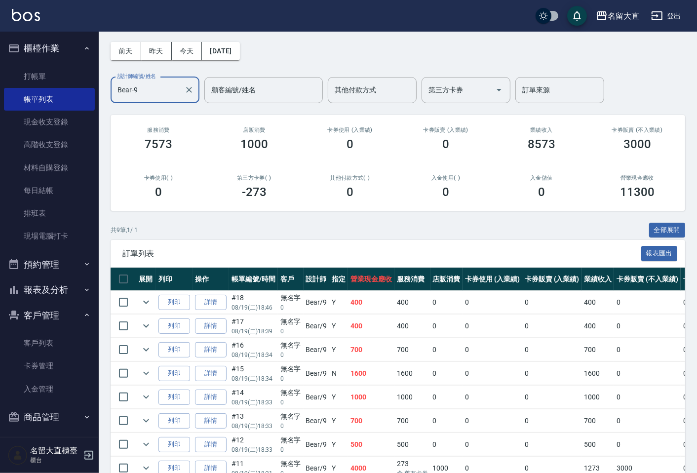
scroll to position [55, 0]
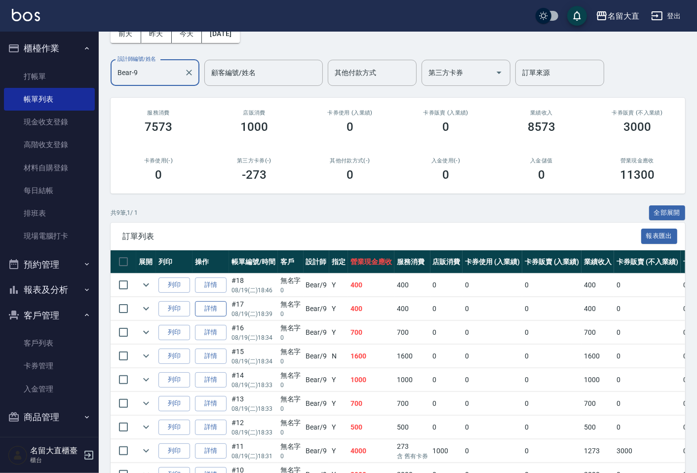
type input "Bear-9"
click at [219, 304] on link "詳情" at bounding box center [211, 308] width 32 height 15
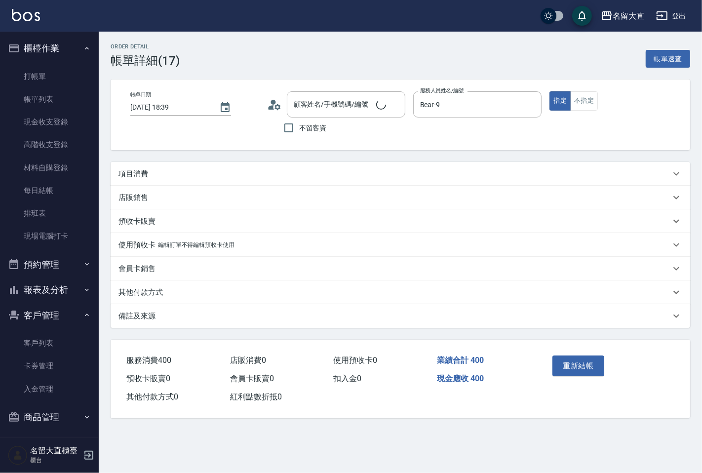
type input "[DATE] 18:39"
type input "Bear-9"
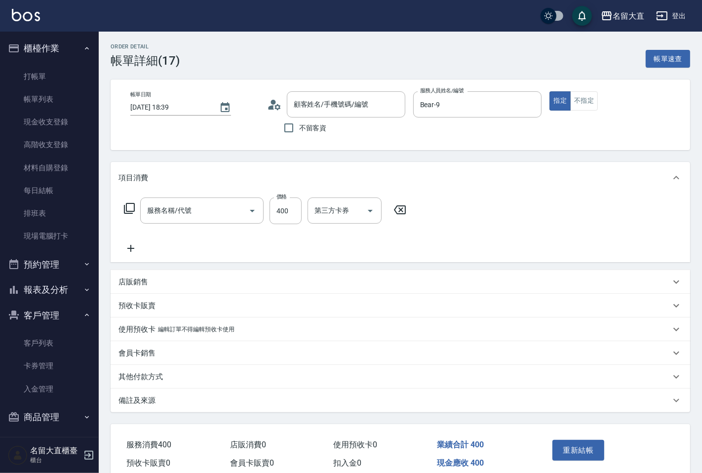
type input "無名字/ 0 /null"
type input "剪髮(C級)(303)"
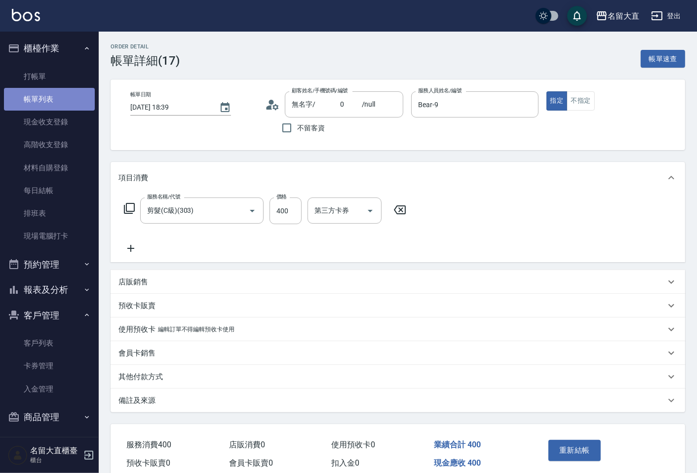
drag, startPoint x: 64, startPoint y: 95, endPoint x: 89, endPoint y: 160, distance: 70.3
click at [63, 95] on link "帳單列表" at bounding box center [49, 99] width 91 height 23
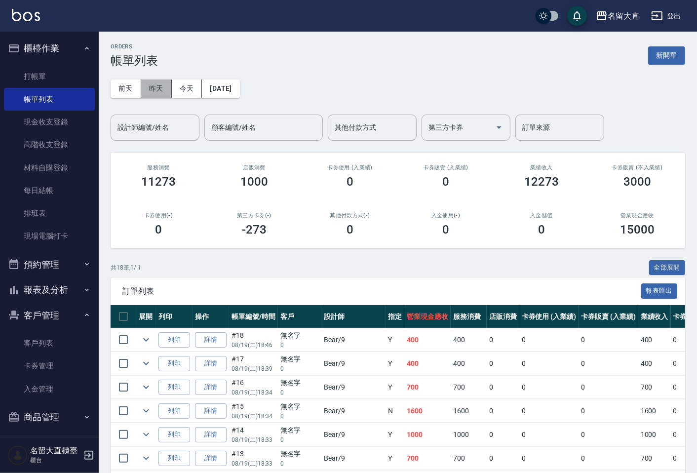
click at [154, 84] on button "昨天" at bounding box center [156, 88] width 31 height 18
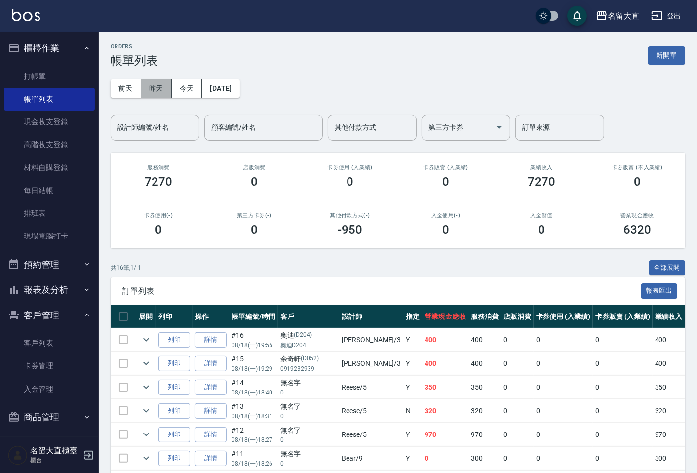
click at [154, 88] on button "昨天" at bounding box center [156, 88] width 31 height 18
click at [151, 122] on input "設計師編號/姓名" at bounding box center [155, 127] width 80 height 17
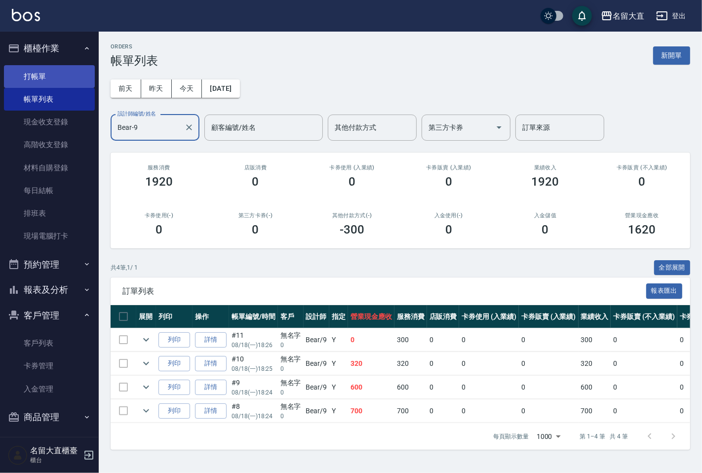
type input "Bear-9"
click at [53, 73] on link "打帳單" at bounding box center [49, 76] width 91 height 23
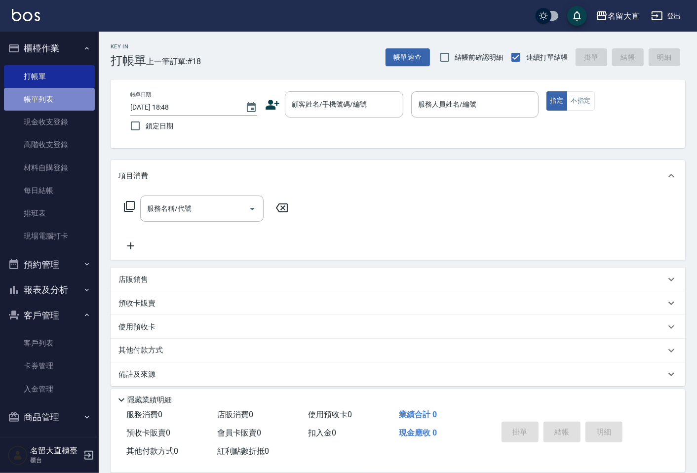
click at [58, 91] on link "帳單列表" at bounding box center [49, 99] width 91 height 23
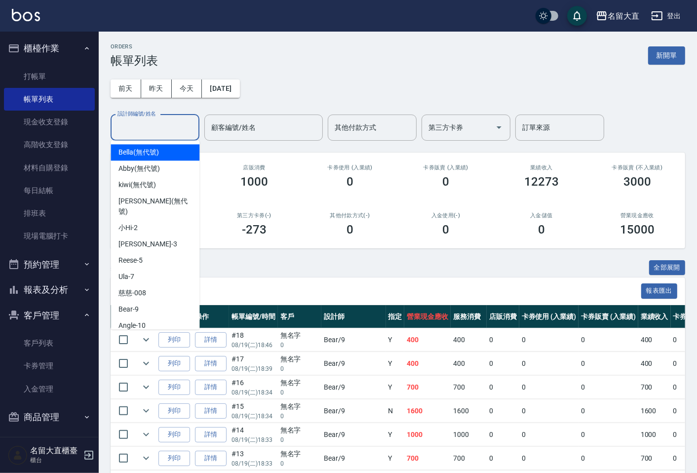
click at [129, 125] on input "設計師編號/姓名" at bounding box center [155, 127] width 80 height 17
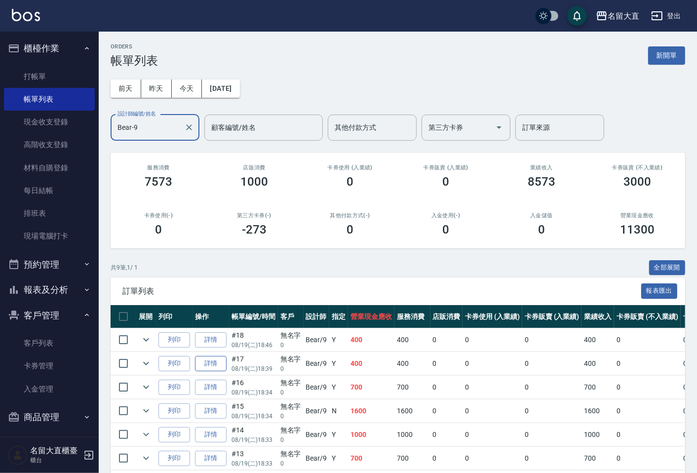
type input "Bear-9"
click at [208, 362] on link "詳情" at bounding box center [211, 363] width 32 height 15
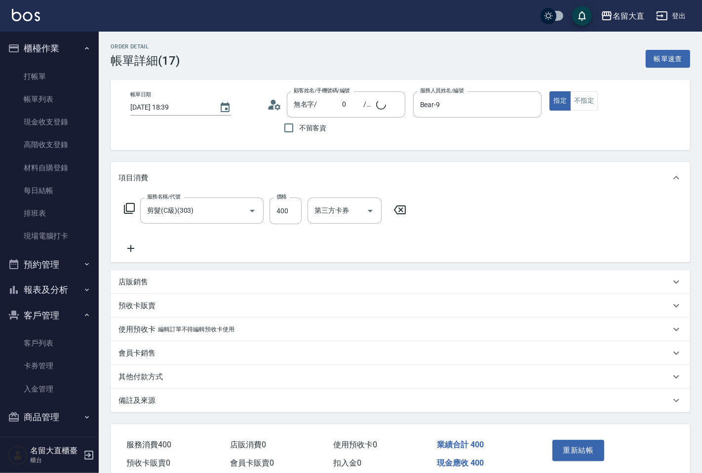
type input "無名字/ 0 /null"
click at [283, 210] on input "400" at bounding box center [286, 210] width 32 height 27
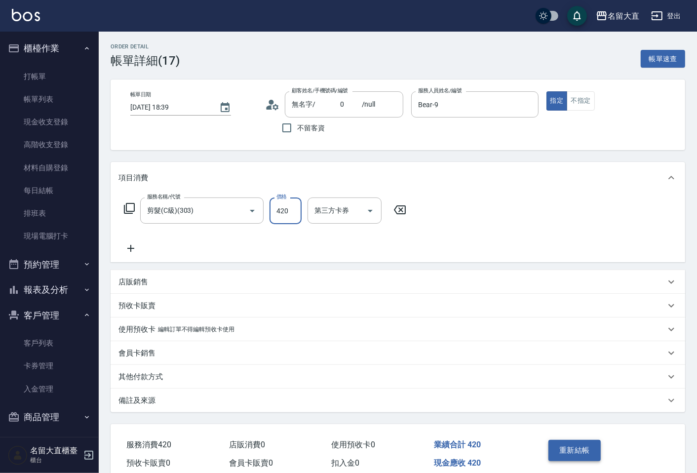
type input "420"
click at [570, 442] on button "重新結帳" at bounding box center [574, 450] width 52 height 21
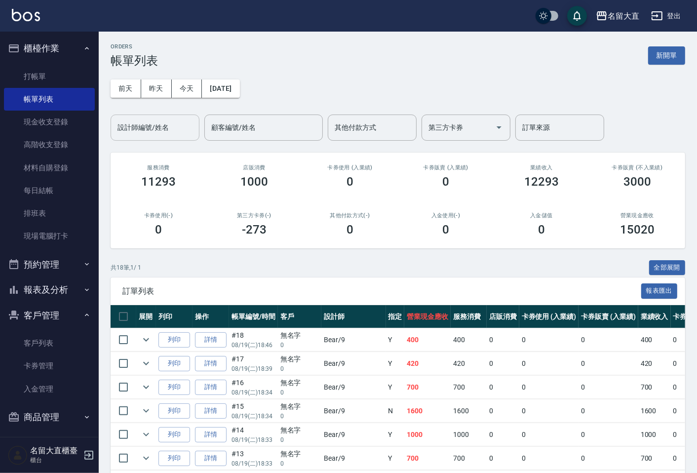
click at [138, 125] on input "設計師編號/姓名" at bounding box center [155, 127] width 80 height 17
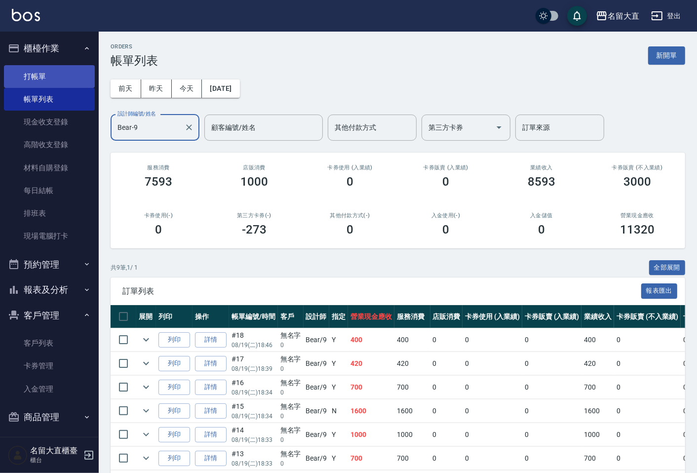
type input "Bear-9"
click at [43, 80] on link "打帳單" at bounding box center [49, 76] width 91 height 23
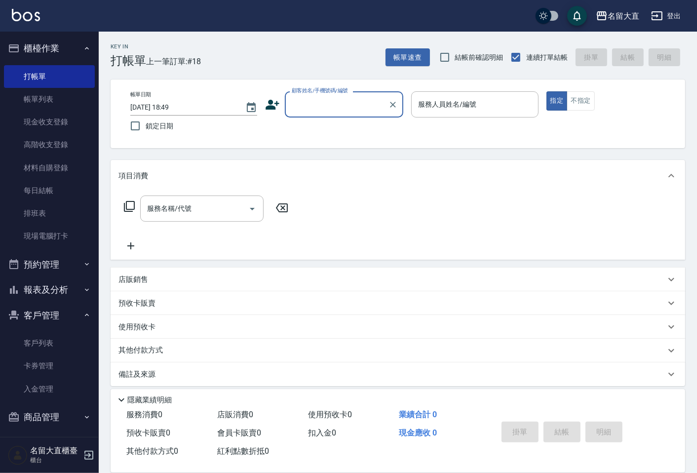
click at [318, 106] on input "顧客姓名/手機號碼/編號" at bounding box center [336, 104] width 95 height 17
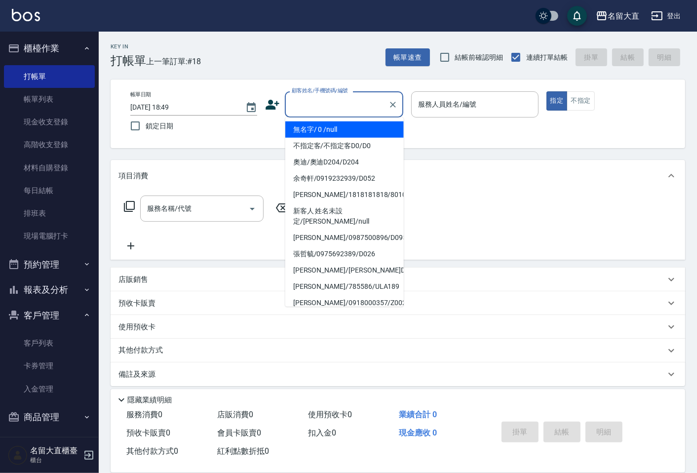
click at [314, 126] on li "無名字/ 0 /null" at bounding box center [344, 129] width 118 height 16
type input "無名字/ 0 /null"
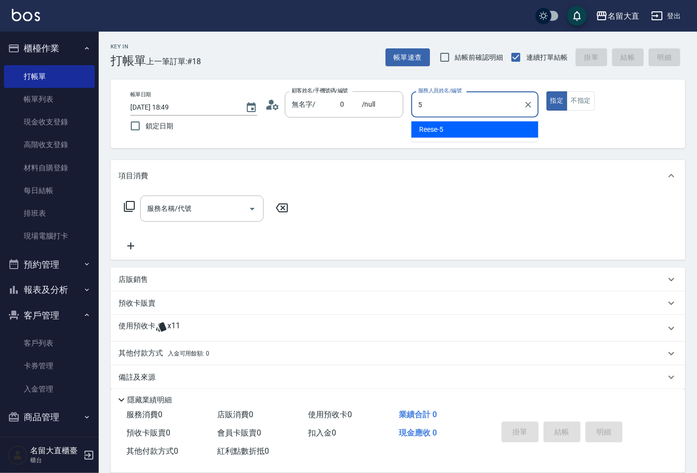
type input "Reese-5"
type button "true"
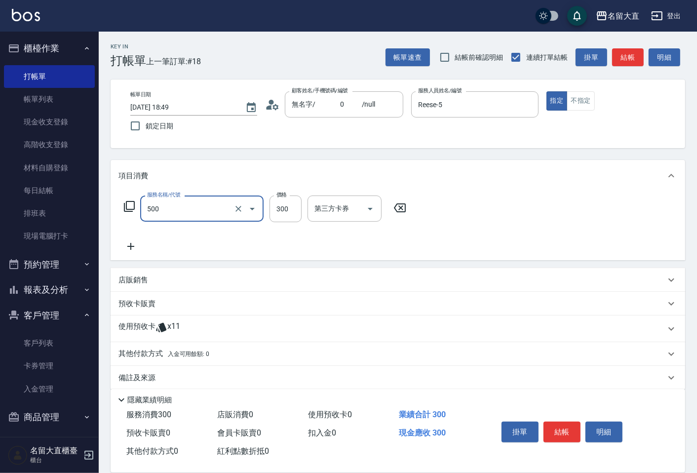
type input "洗髮(500)"
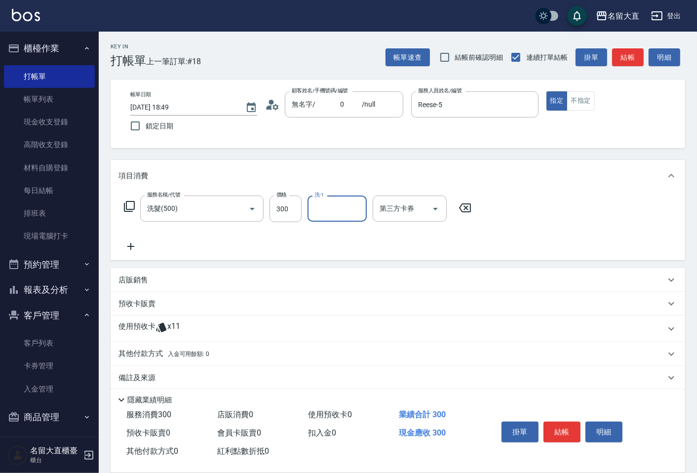
type input "2"
type input "欣柔-017"
click at [621, 63] on button "結帳" at bounding box center [628, 57] width 32 height 18
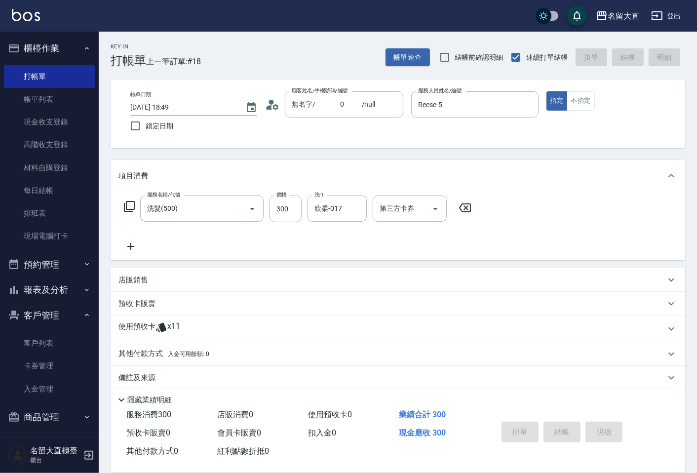
type input "[DATE] 19:03"
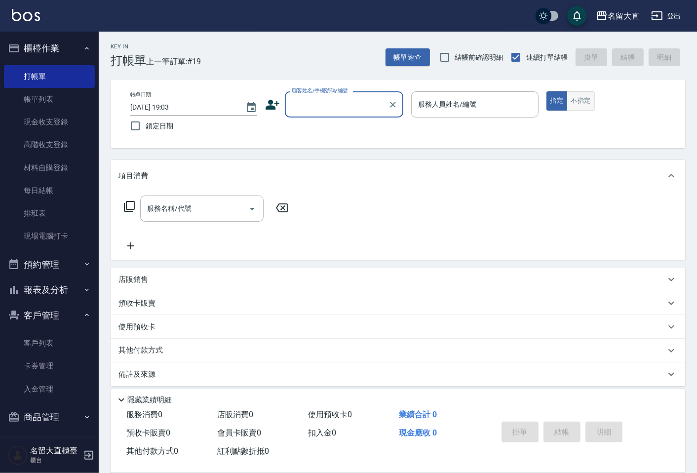
click at [591, 99] on button "不指定" at bounding box center [581, 100] width 28 height 19
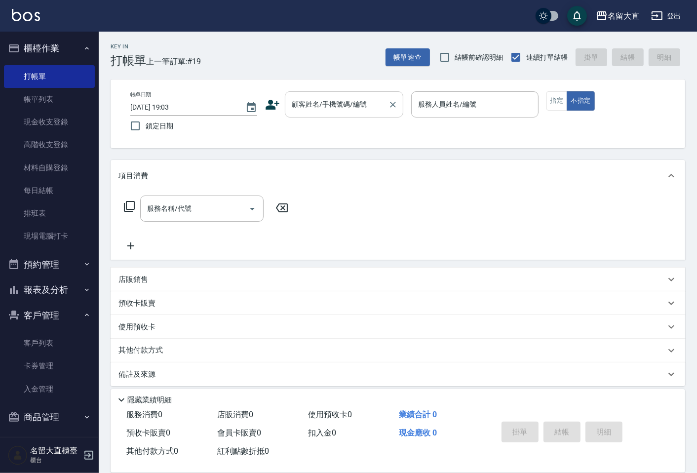
click at [369, 102] on input "顧客姓名/手機號碼/編號" at bounding box center [336, 104] width 95 height 17
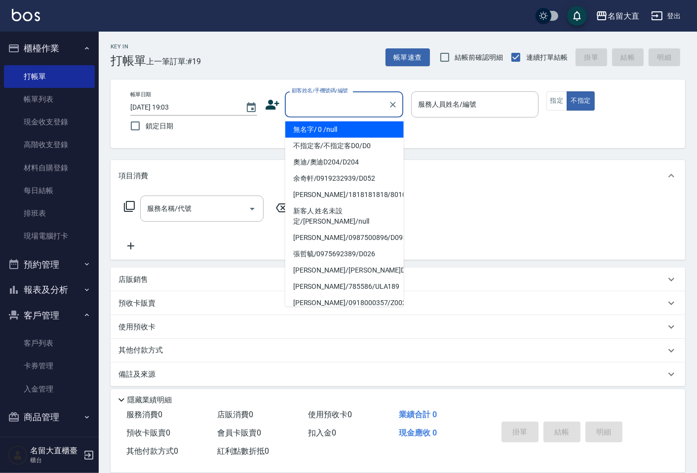
click at [339, 130] on li "無名字/ 0 /null" at bounding box center [344, 129] width 118 height 16
type input "無名字/ 0 /null"
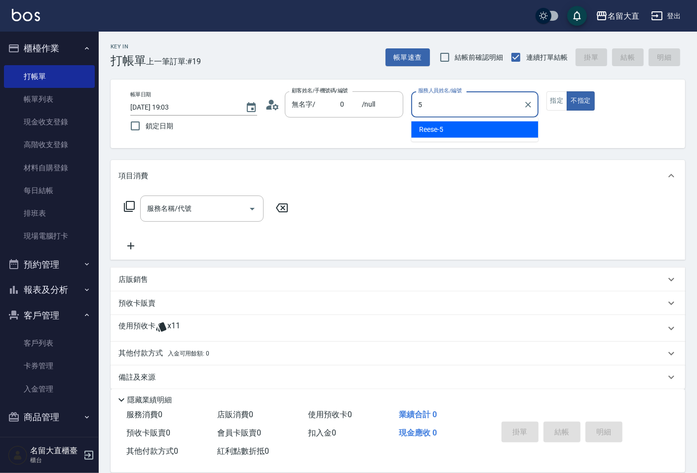
type input "Reese-5"
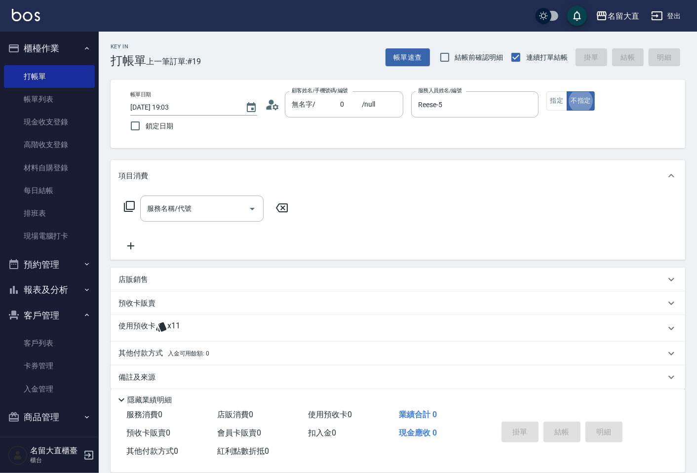
type button "false"
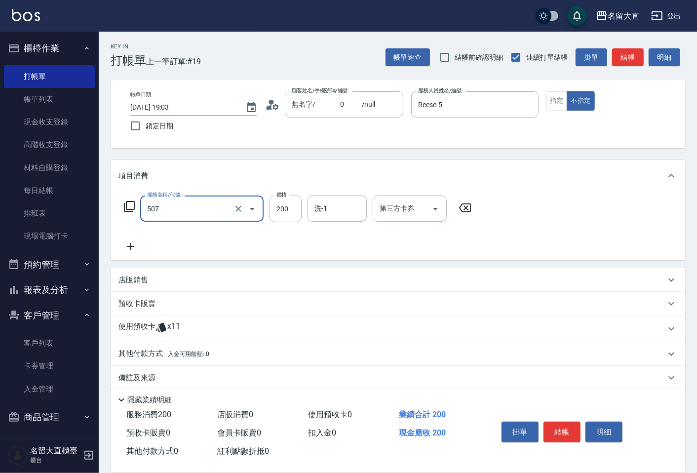
type input "兒童洗髮(507)"
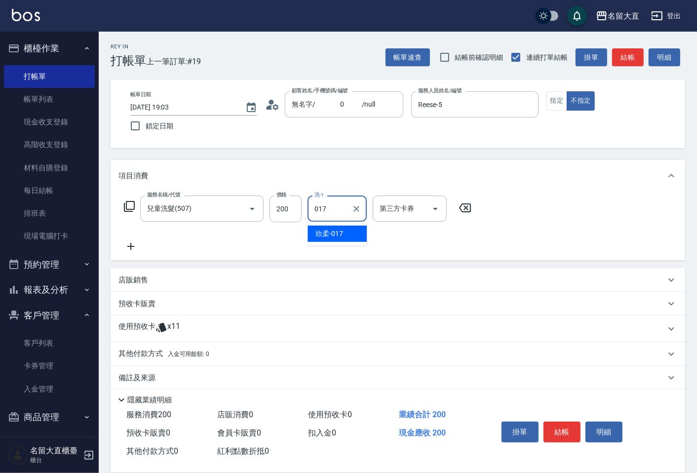
type input "欣柔-017"
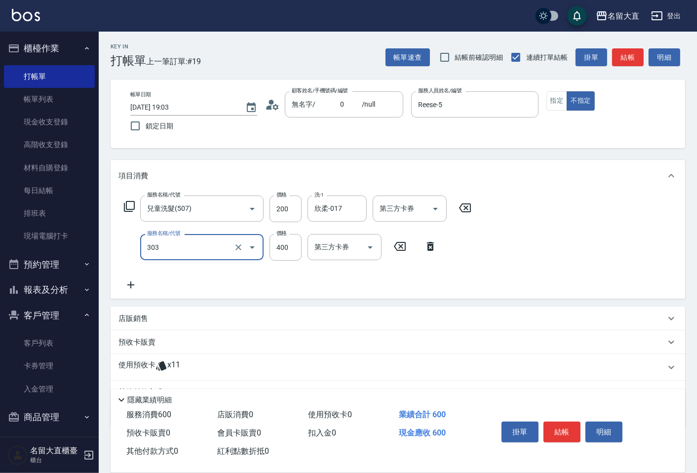
type input "剪髮(C級)(303)"
type input "350"
click at [630, 55] on button "結帳" at bounding box center [628, 57] width 32 height 18
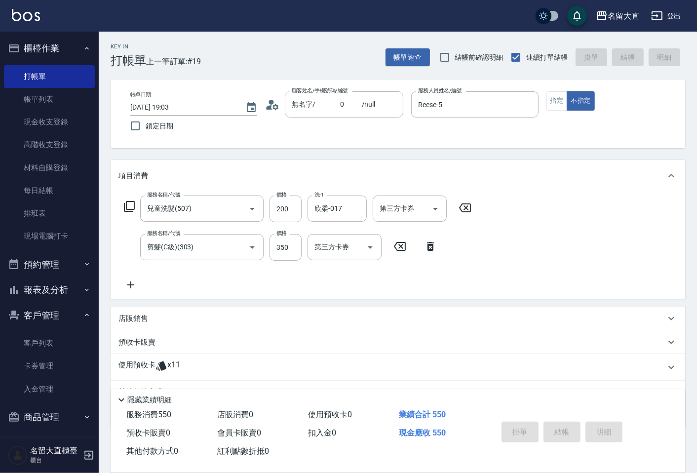
type input "[DATE] 19:15"
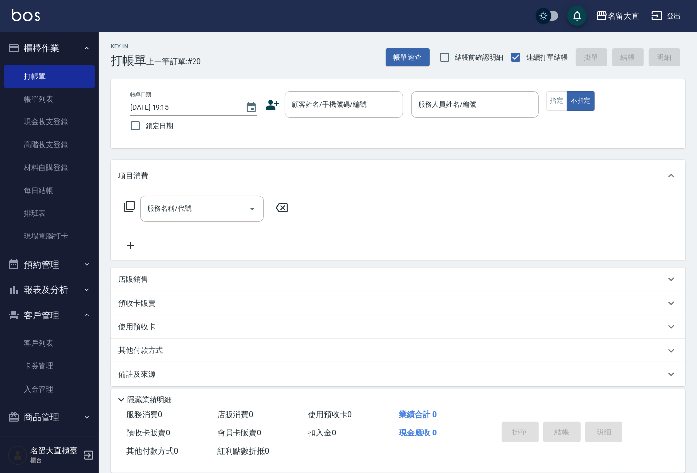
click at [630, 55] on div "帳單速查 結帳前確認明細 連續打單結帳 掛單 結帳 明細" at bounding box center [536, 57] width 300 height 21
drag, startPoint x: 353, startPoint y: 95, endPoint x: 347, endPoint y: 115, distance: 21.2
click at [352, 95] on div "顧客姓名/手機號碼/編號" at bounding box center [344, 104] width 118 height 26
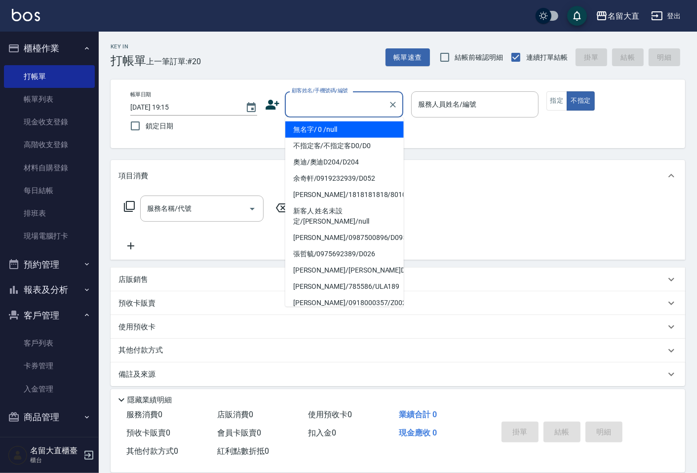
click at [344, 126] on li "無名字/ 0 /null" at bounding box center [344, 129] width 118 height 16
type input "無名字/ 0 /null"
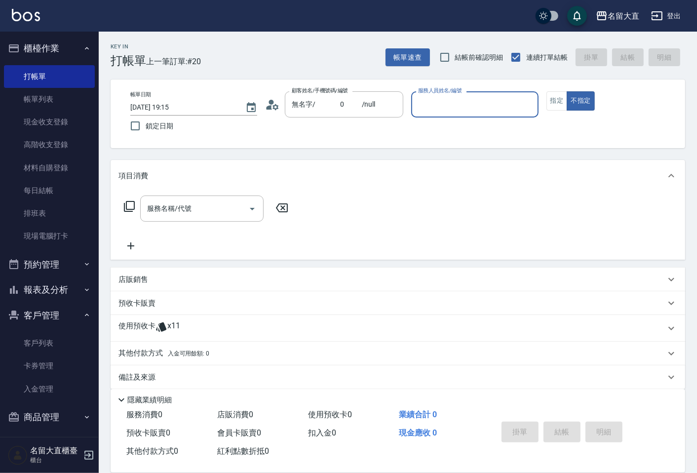
click at [416, 106] on input "服務人員姓名/編號" at bounding box center [475, 104] width 118 height 17
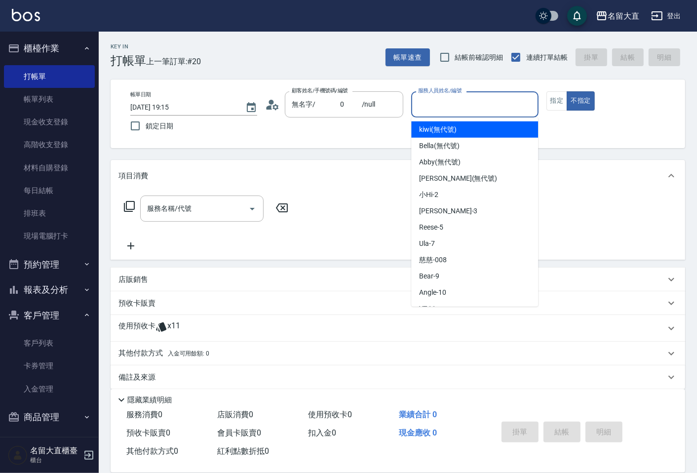
click at [426, 102] on input "服務人員姓名/編號" at bounding box center [475, 104] width 118 height 17
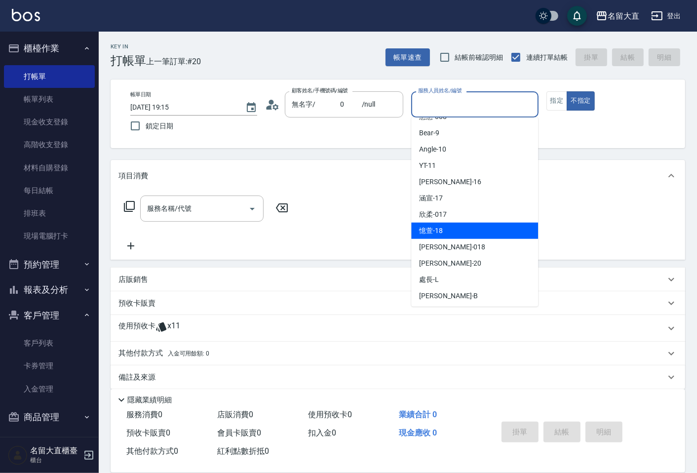
scroll to position [144, 0]
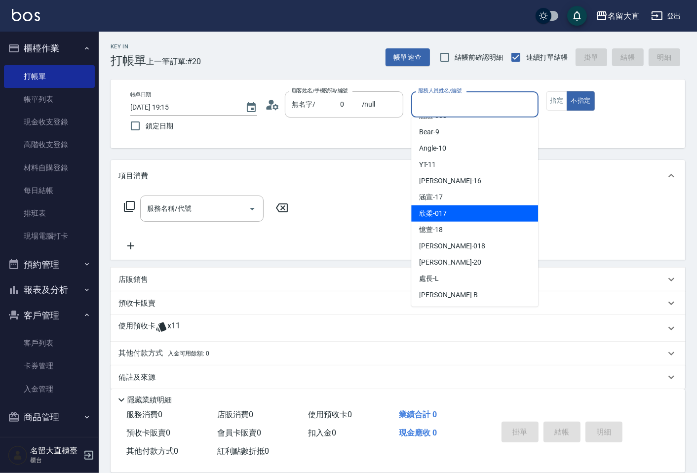
click at [452, 216] on div "欣柔 -017" at bounding box center [474, 213] width 127 height 16
type input "欣柔-017"
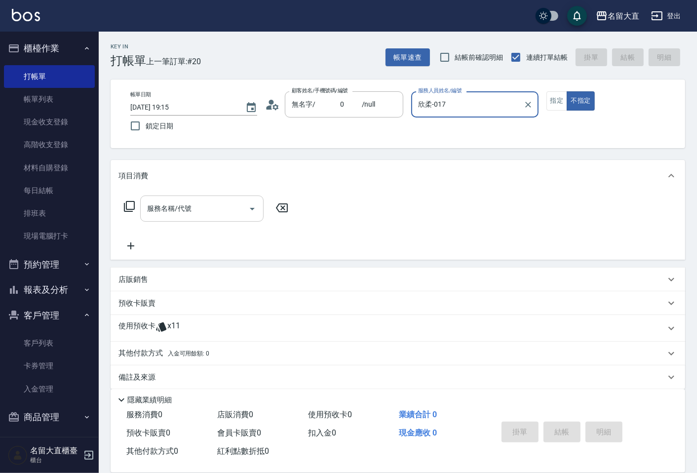
click at [205, 206] on input "服務名稱/代號" at bounding box center [195, 208] width 100 height 17
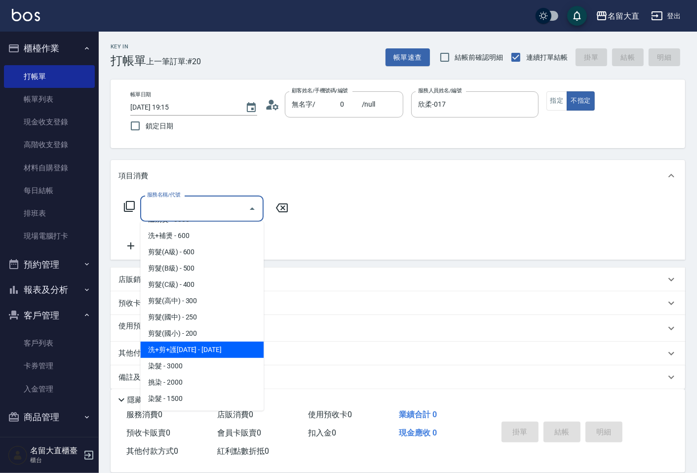
scroll to position [164, 0]
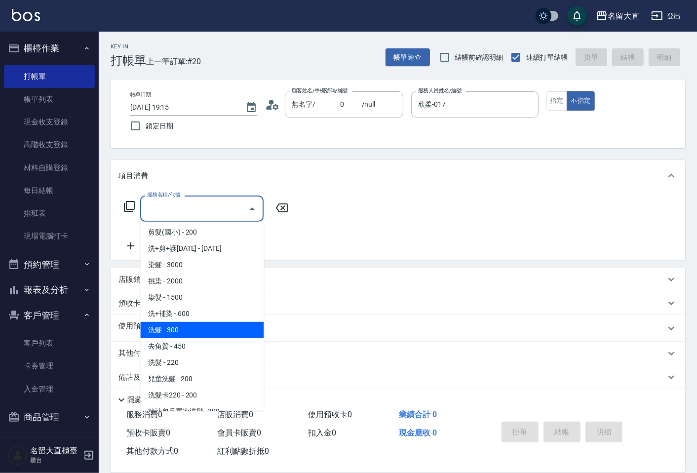
click at [170, 323] on span "洗髮 - 300" at bounding box center [201, 330] width 123 height 16
type input "洗髮(500)"
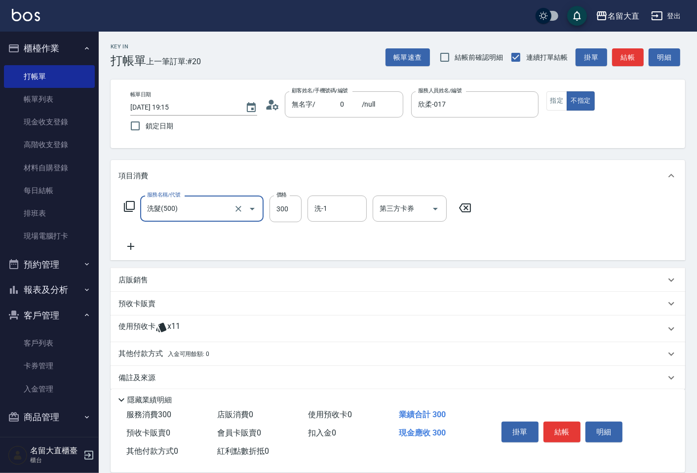
click at [126, 248] on icon at bounding box center [130, 246] width 25 height 12
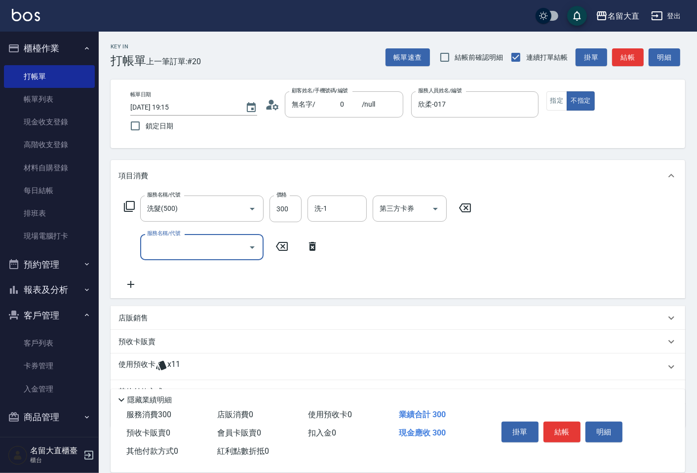
click at [174, 245] on input "服務名稱/代號" at bounding box center [195, 246] width 100 height 17
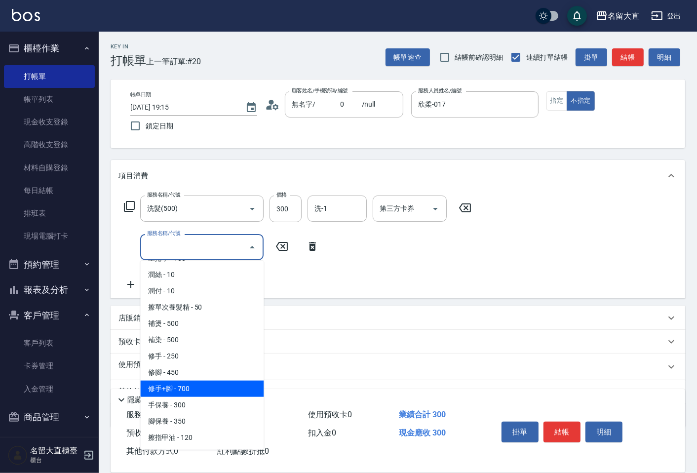
scroll to position [877, 0]
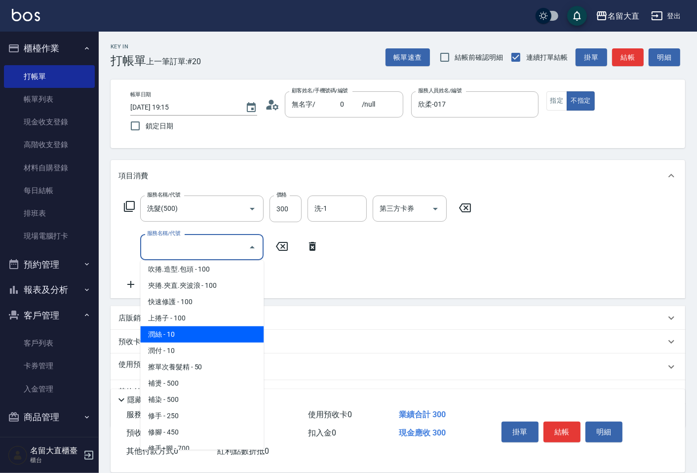
click at [178, 326] on span "潤絲 - 10" at bounding box center [201, 334] width 123 height 16
type input "潤絲(802)"
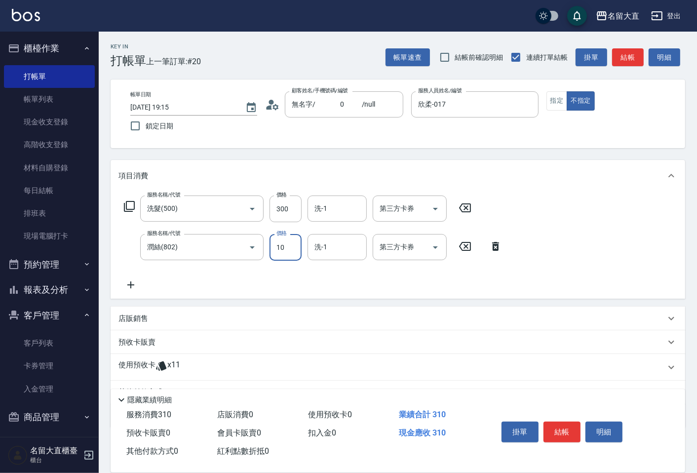
click at [287, 254] on input "10" at bounding box center [286, 247] width 32 height 27
type input "20"
click at [553, 422] on button "結帳" at bounding box center [561, 432] width 37 height 21
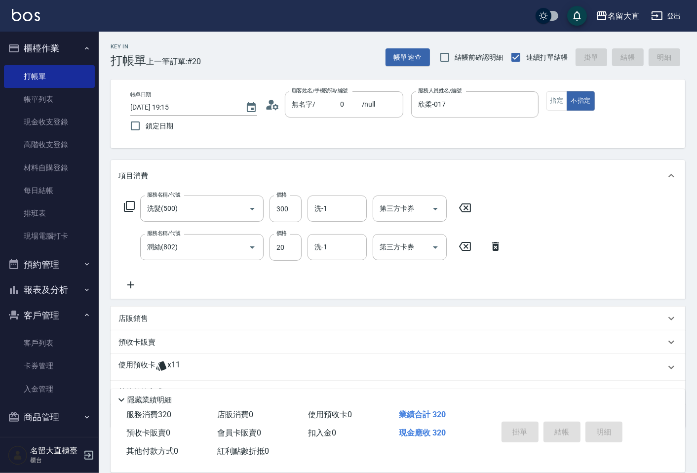
type input "[DATE] 19:37"
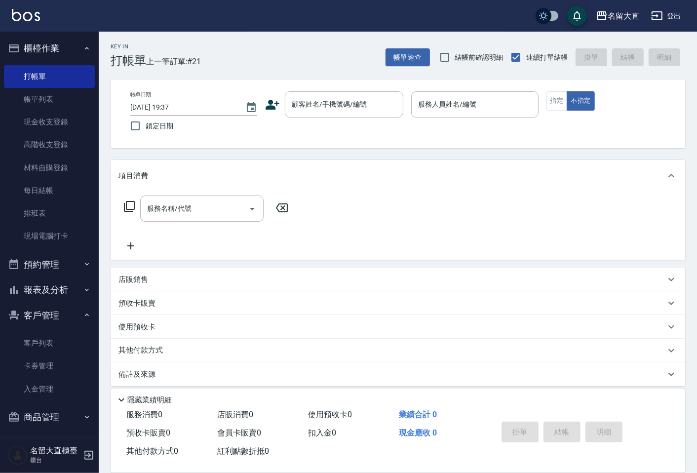
click at [322, 119] on div "帳單日期 [DATE] 19:37 鎖定日期 顧客姓名/手機號碼/編號 顧客姓名/手機號碼/編號 服務人員姓名/編號 服務人員姓名/編號 指定 不指定" at bounding box center [397, 113] width 551 height 45
click at [326, 116] on div "顧客姓名/手機號碼/編號" at bounding box center [344, 104] width 118 height 26
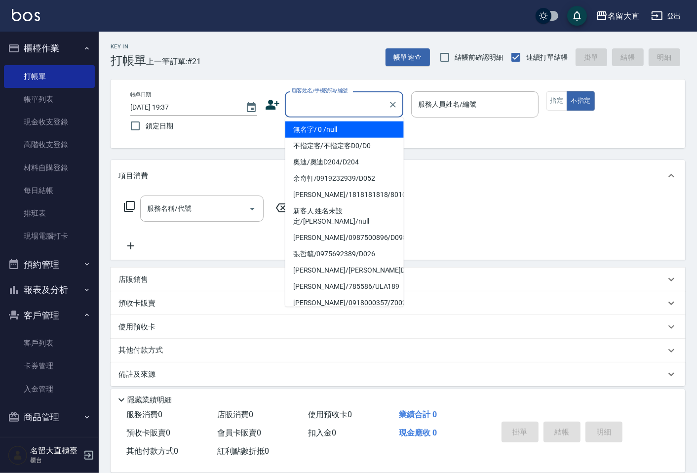
click at [324, 131] on li "無名字/ 0 /null" at bounding box center [344, 129] width 118 height 16
type input "無名字/ 0 /null"
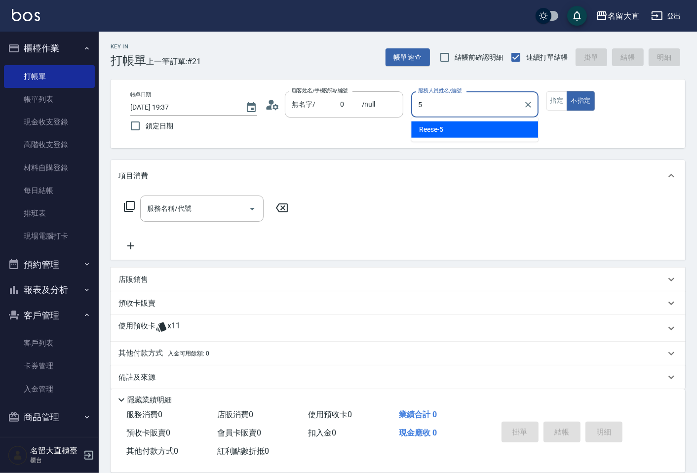
type input "Reese-5"
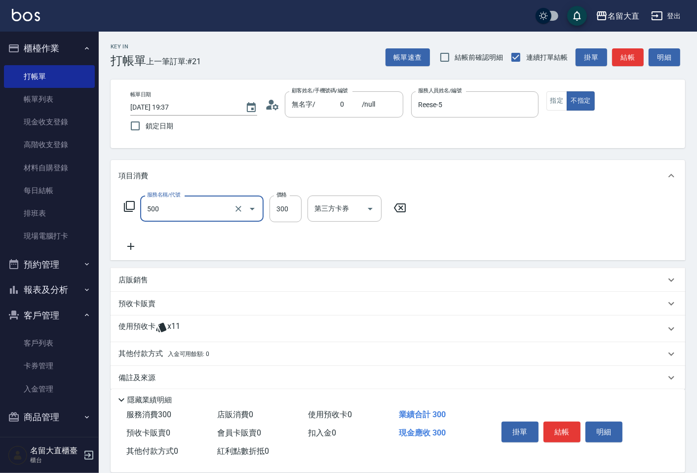
type input "洗髮(500)"
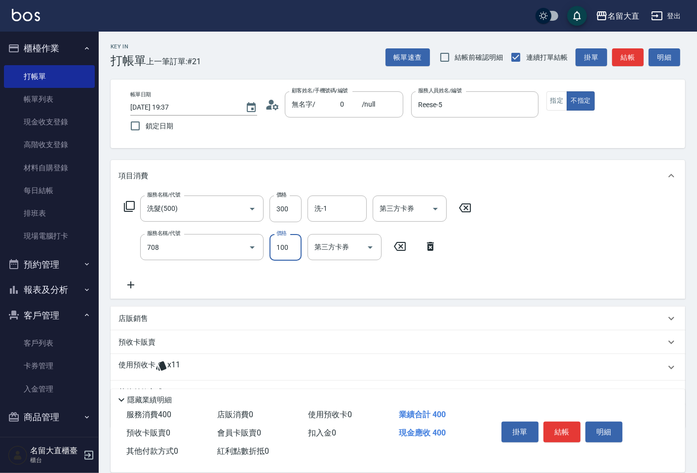
type input "吹捲.造型.包頭(708)"
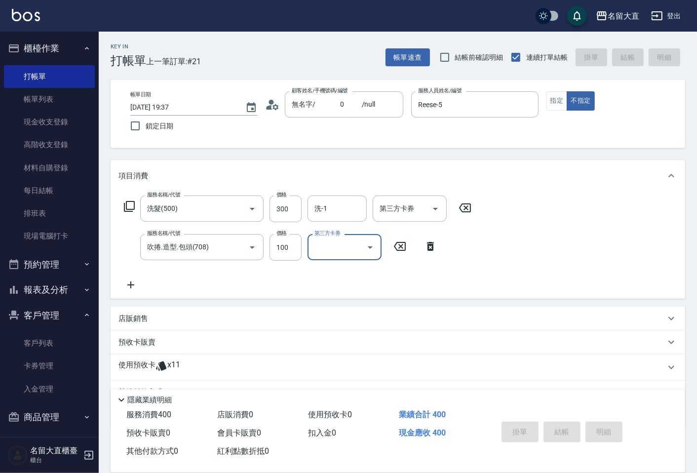
type input "[DATE] 19:48"
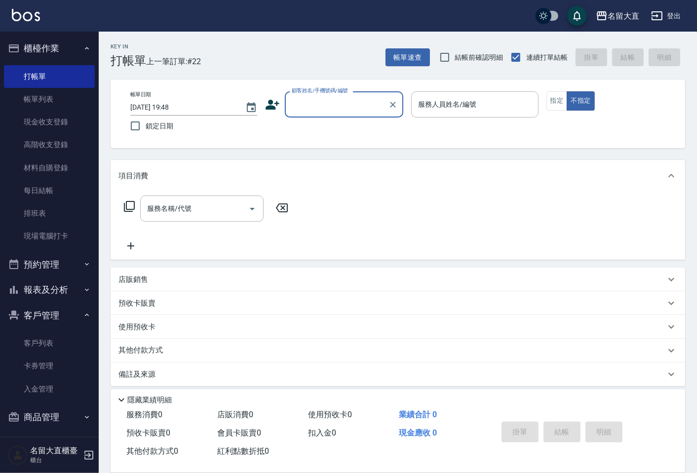
click at [322, 130] on div "帳單日期 [DATE] 19:48 鎖定日期 顧客姓名/手機號碼/編號 顧客姓名/手機號碼/編號 服務人員姓名/編號 服務人員姓名/編號 指定 不指定" at bounding box center [397, 113] width 551 height 45
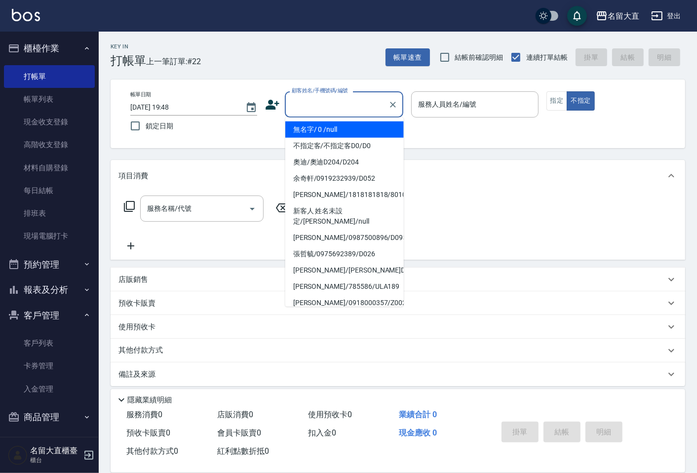
click at [324, 112] on input "顧客姓名/手機號碼/編號" at bounding box center [336, 104] width 95 height 17
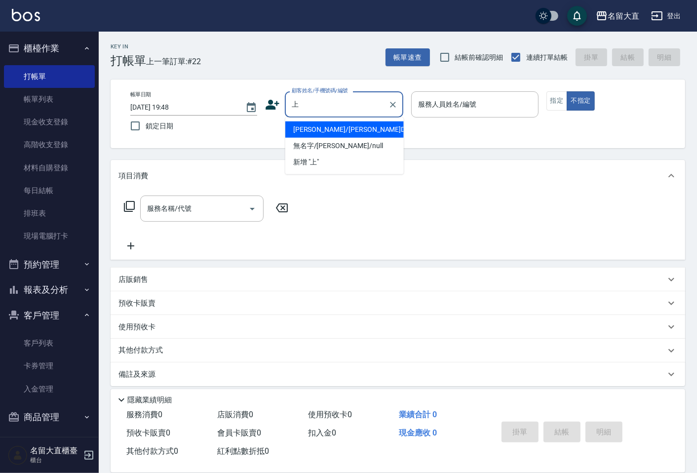
type input "[PERSON_NAME]/[PERSON_NAME]D205/D205"
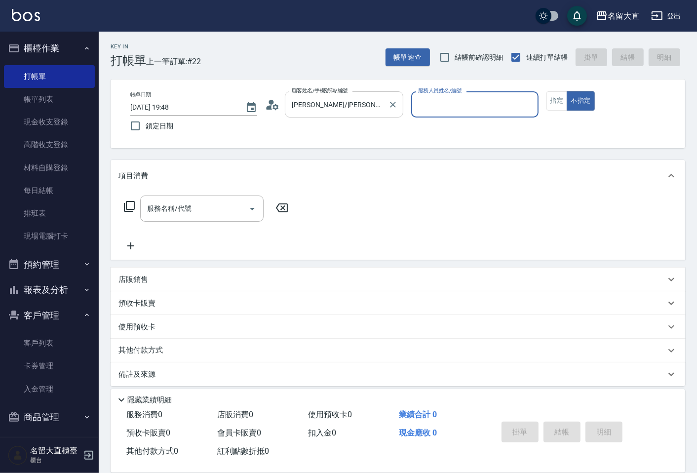
type input "[PERSON_NAME]3"
click at [567, 91] on button "不指定" at bounding box center [581, 100] width 28 height 19
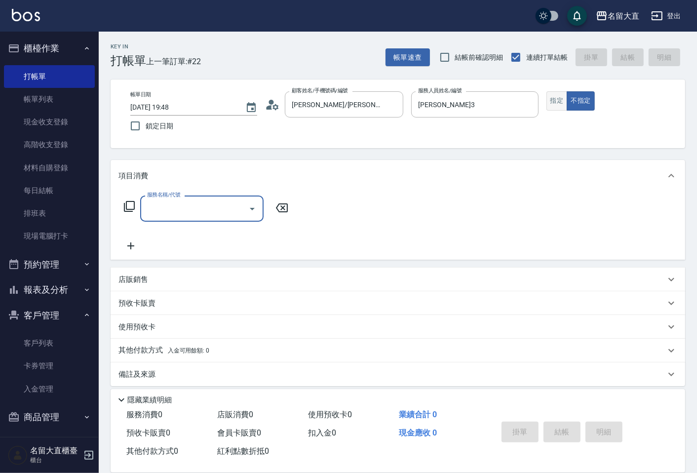
click at [553, 106] on button "指定" at bounding box center [556, 100] width 21 height 19
click at [205, 206] on input "服務名稱/代號" at bounding box center [195, 208] width 100 height 17
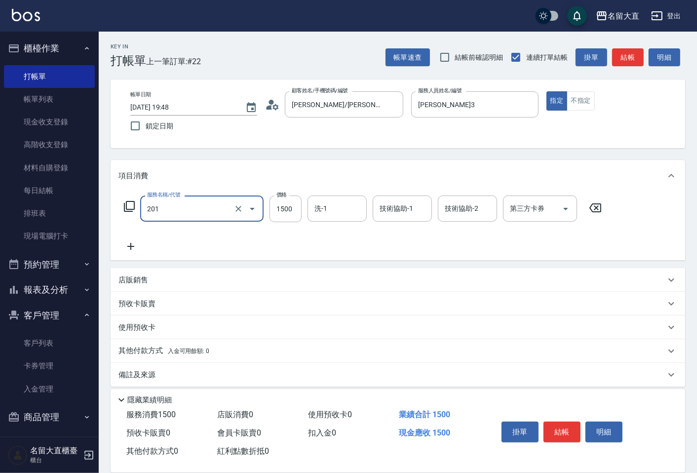
type input "冷燙燙髮(201)"
type input "2000"
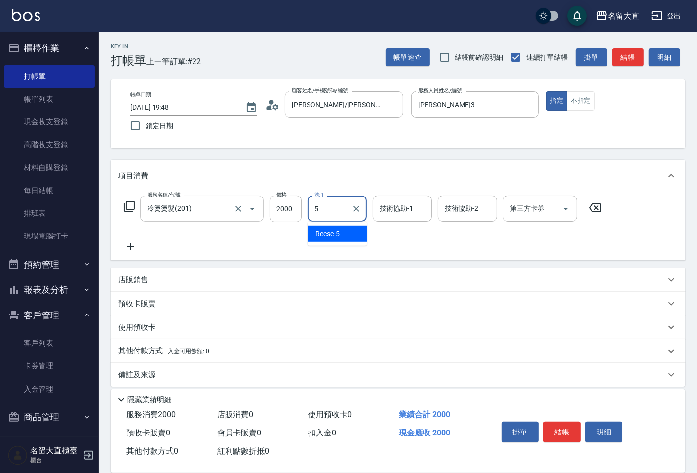
type input "Reese-5"
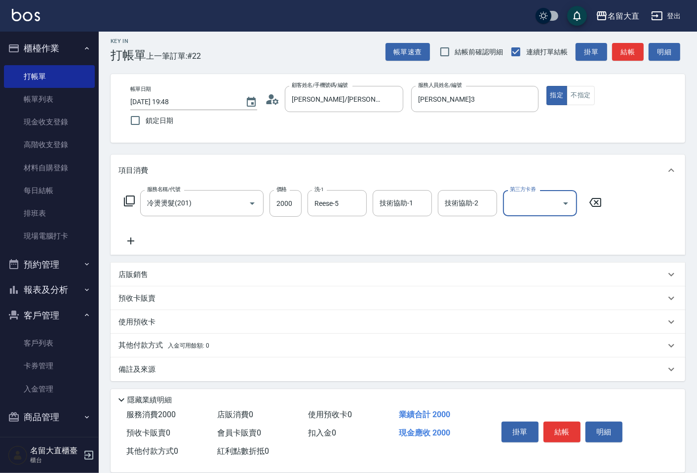
scroll to position [7, 0]
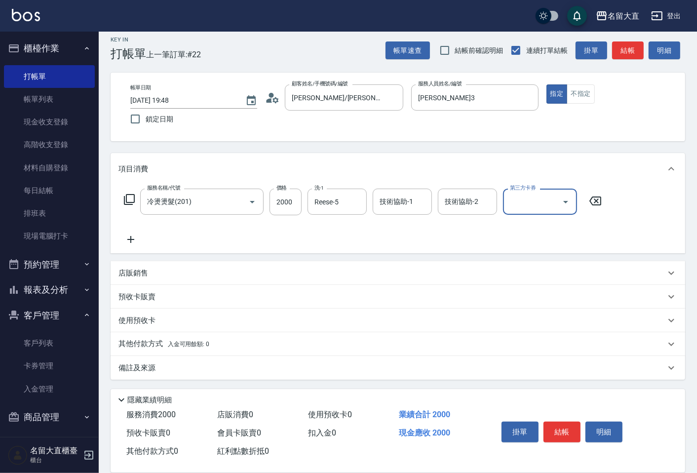
click at [138, 366] on p "備註及來源" at bounding box center [136, 368] width 37 height 10
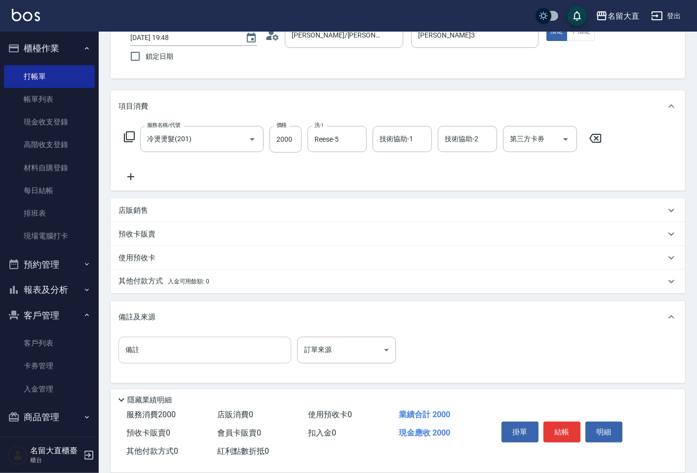
scroll to position [73, 0]
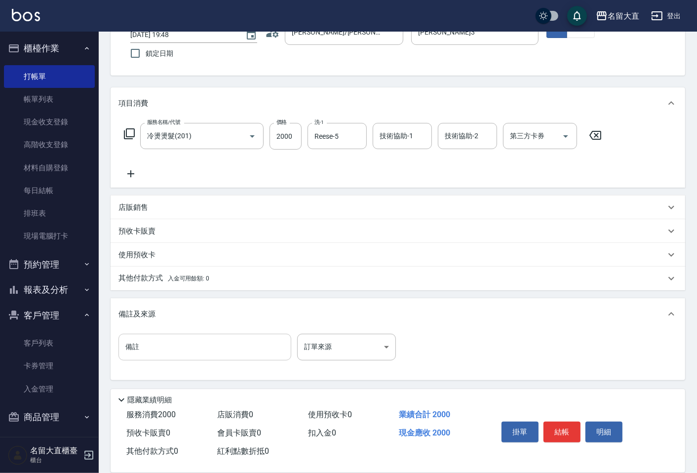
click at [144, 349] on input "備註" at bounding box center [204, 347] width 173 height 27
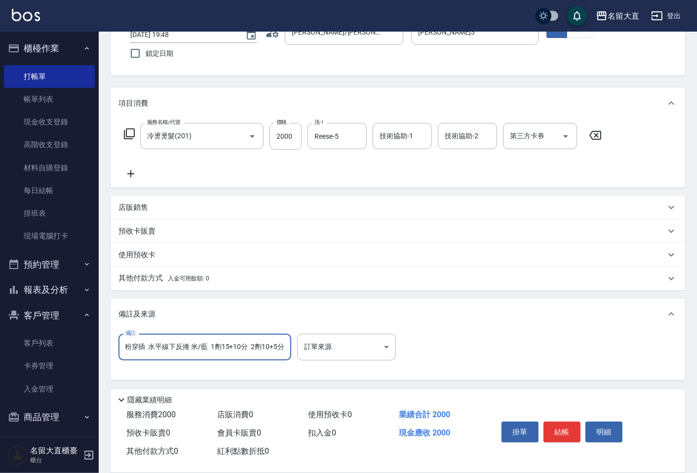
scroll to position [0, 156]
type input "左側3/7分 U字區紫色平面繞燙 以下至水平線上橘/粉穿插 水平線下反捲 米/藍 1劑15+10分 2劑10+5分"
click at [558, 431] on button "結帳" at bounding box center [561, 432] width 37 height 21
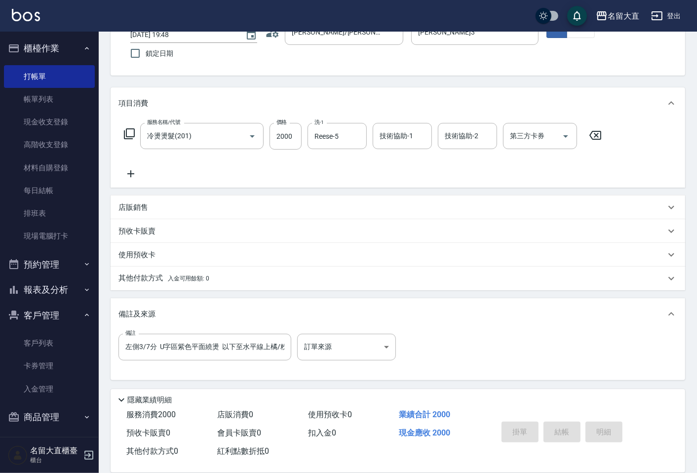
type input "[DATE] 20:04"
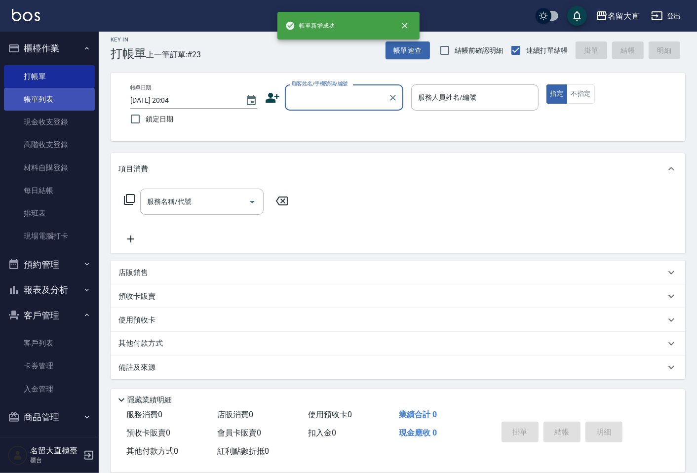
scroll to position [6, 0]
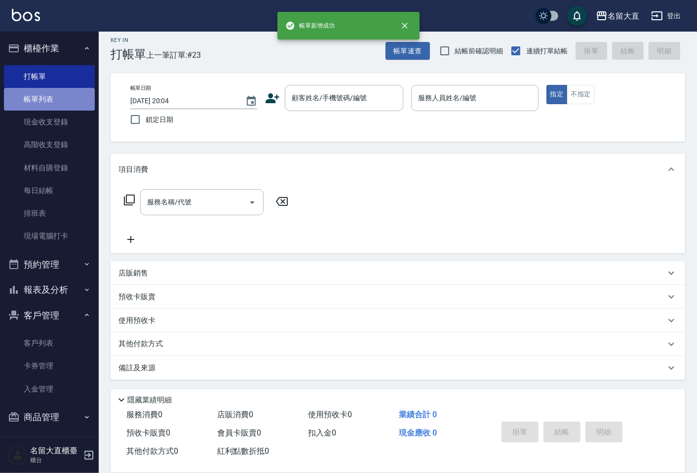
click at [60, 102] on link "帳單列表" at bounding box center [49, 99] width 91 height 23
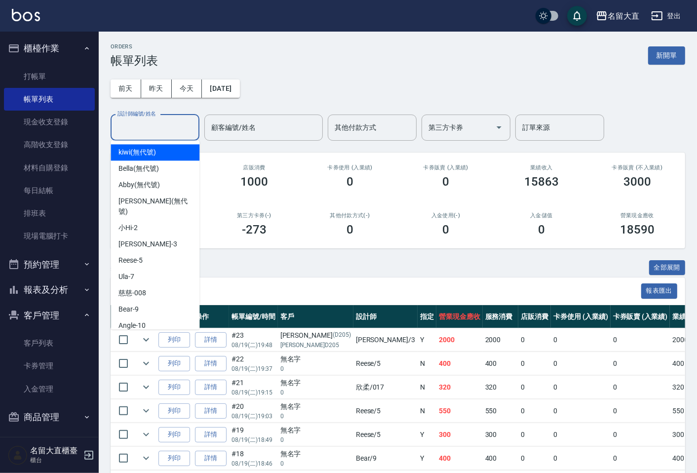
click at [165, 129] on input "設計師編號/姓名" at bounding box center [155, 127] width 80 height 17
click at [161, 236] on div "[PERSON_NAME]3" at bounding box center [155, 244] width 89 height 16
type input "[PERSON_NAME]3"
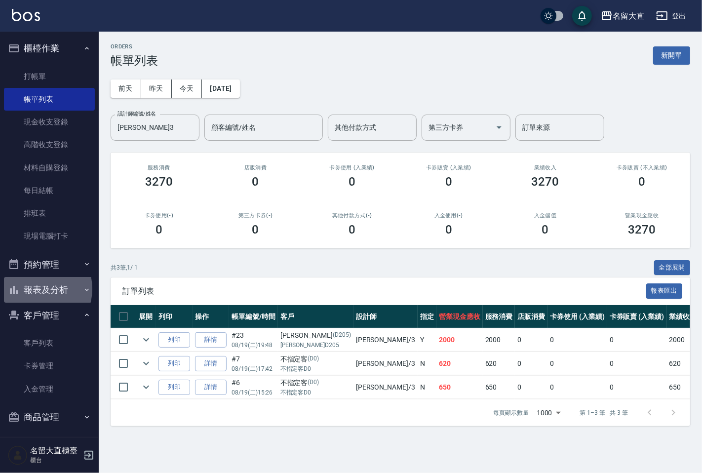
click at [37, 289] on button "報表及分析" at bounding box center [49, 290] width 91 height 26
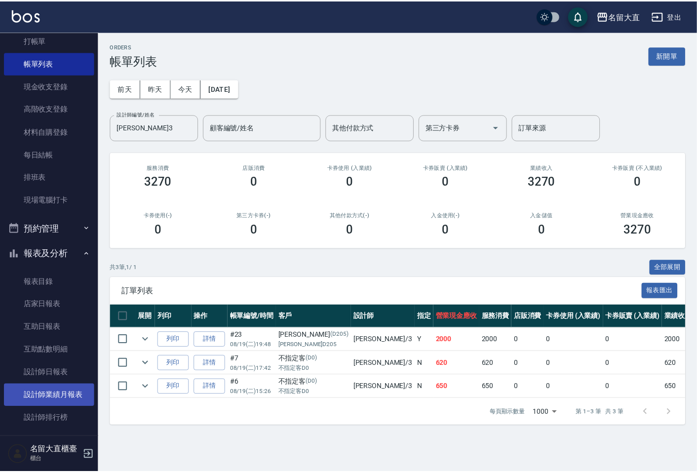
scroll to position [55, 0]
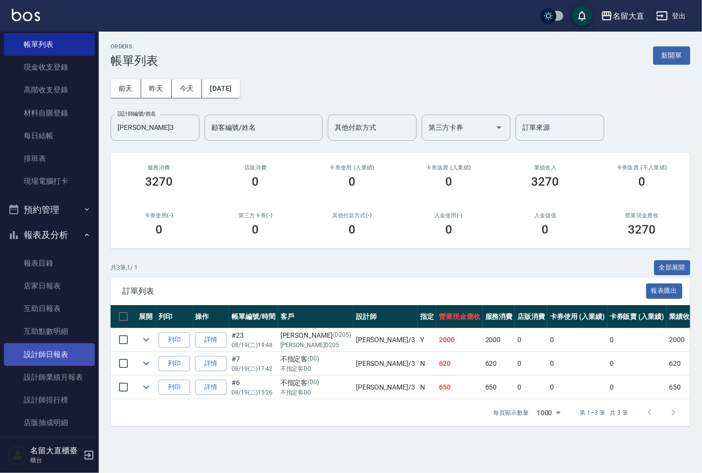
click at [42, 358] on link "設計師日報表" at bounding box center [49, 354] width 91 height 23
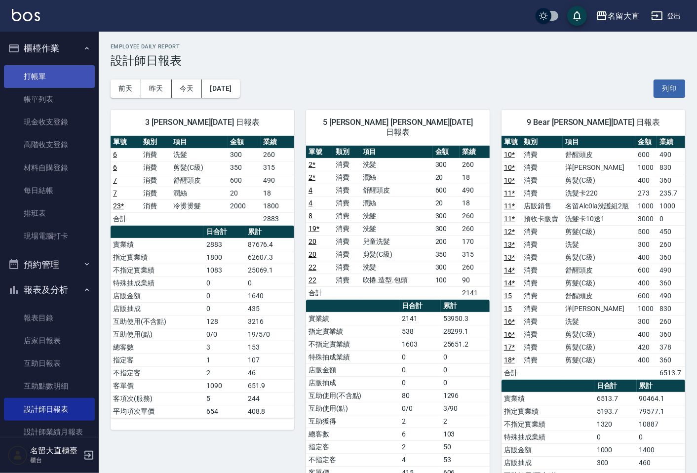
click at [57, 80] on link "打帳單" at bounding box center [49, 76] width 91 height 23
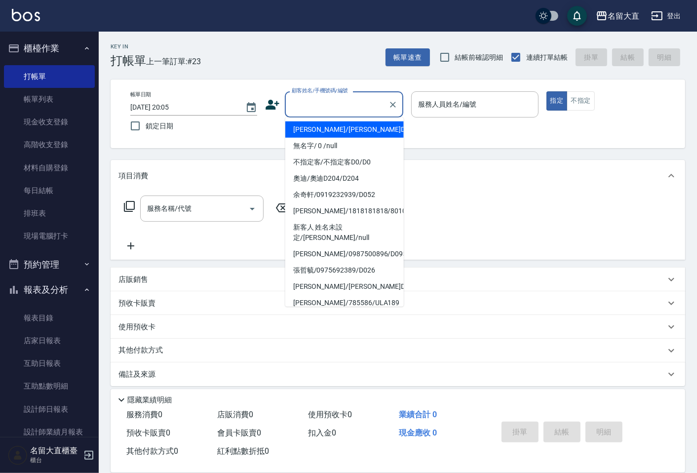
click at [310, 112] on input "顧客姓名/手機號碼/編號" at bounding box center [336, 104] width 95 height 17
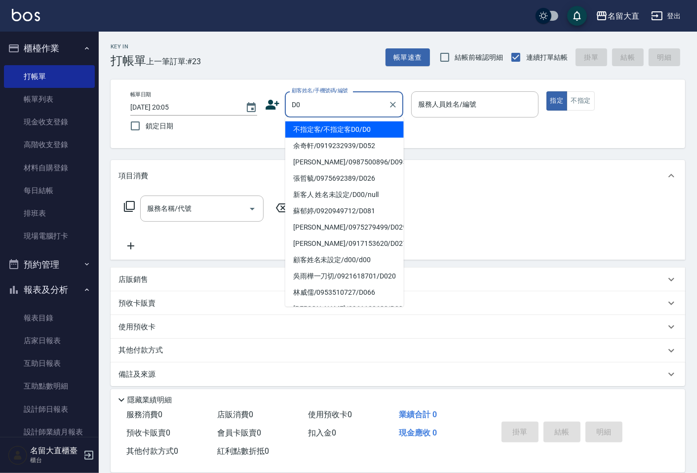
type input "不指定客/不指定客D0/D0"
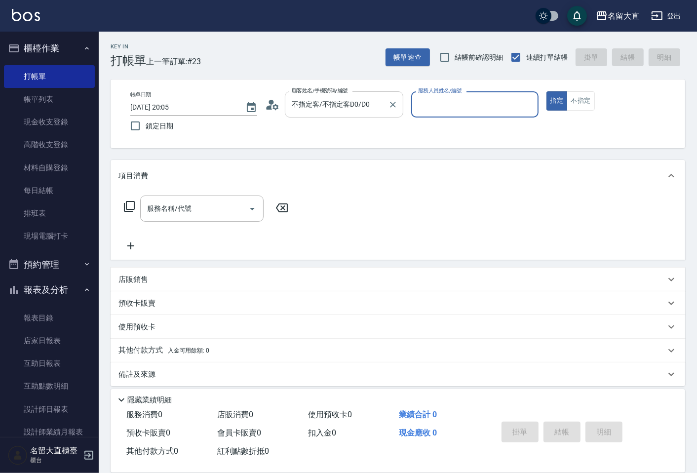
type input "[PERSON_NAME]3"
click at [546, 91] on button "指定" at bounding box center [556, 100] width 21 height 19
type button "true"
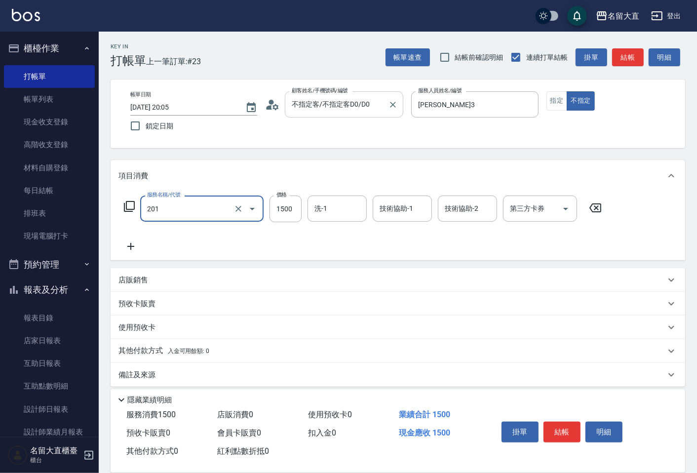
type input "冷燙燙髮(201)"
type input "1680"
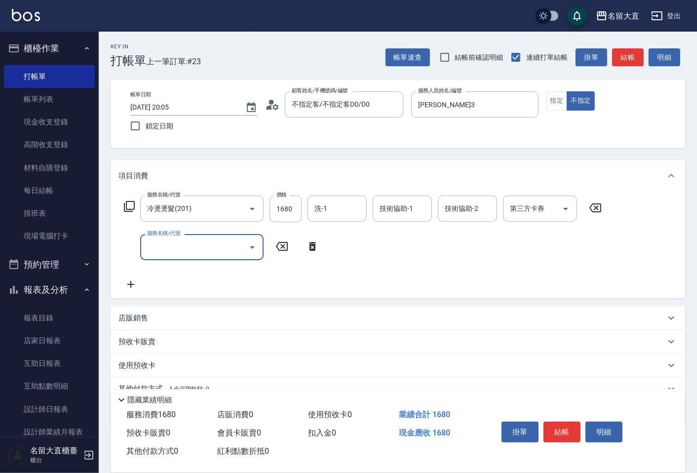
scroll to position [45, 0]
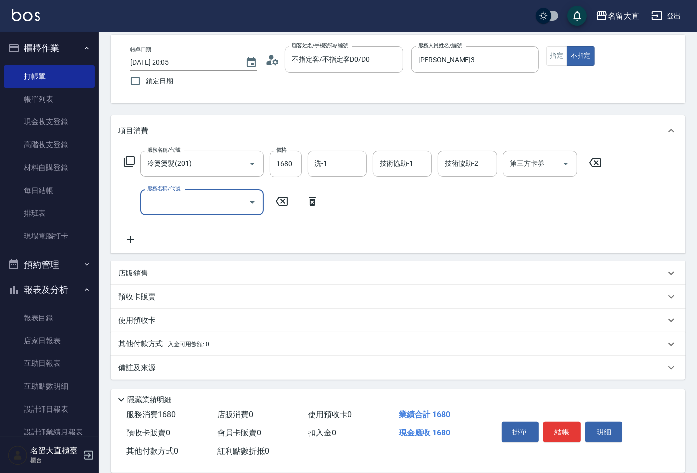
click at [142, 364] on p "備註及來源" at bounding box center [136, 368] width 37 height 10
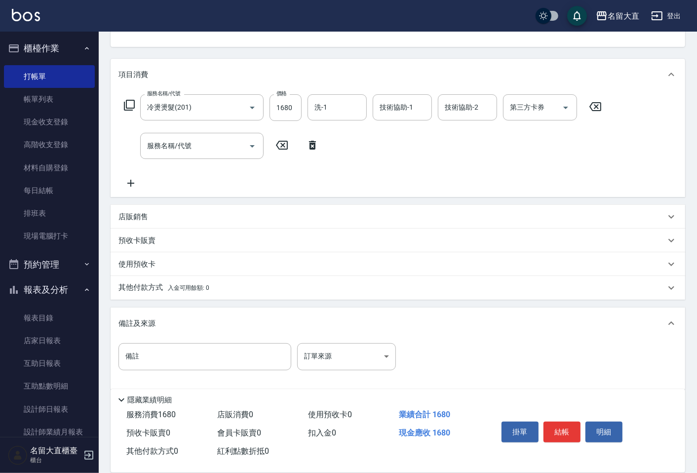
scroll to position [111, 0]
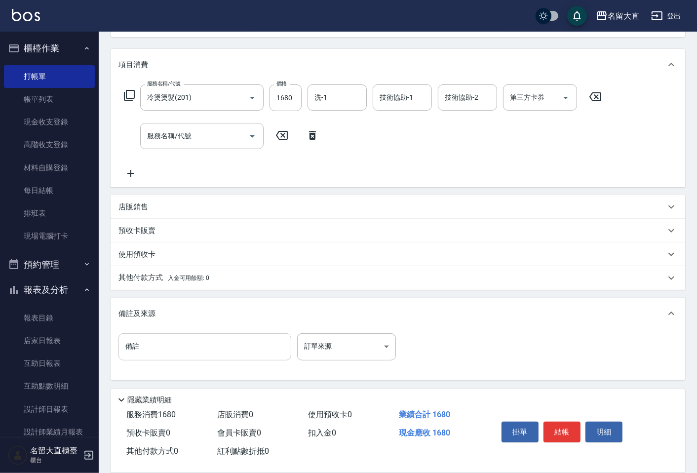
click at [155, 348] on input "備註" at bounding box center [204, 346] width 173 height 27
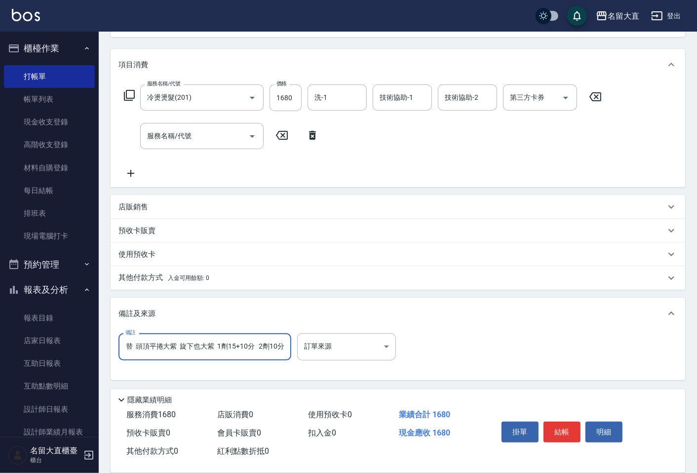
scroll to position [0, 127]
type input "推19分 瀏海及周圍直立平面繞燙 左右交替 頭頂平捲大紫 旋下也大紫 1劑15+10分 2劑10分"
click at [565, 432] on button "結帳" at bounding box center [561, 432] width 37 height 21
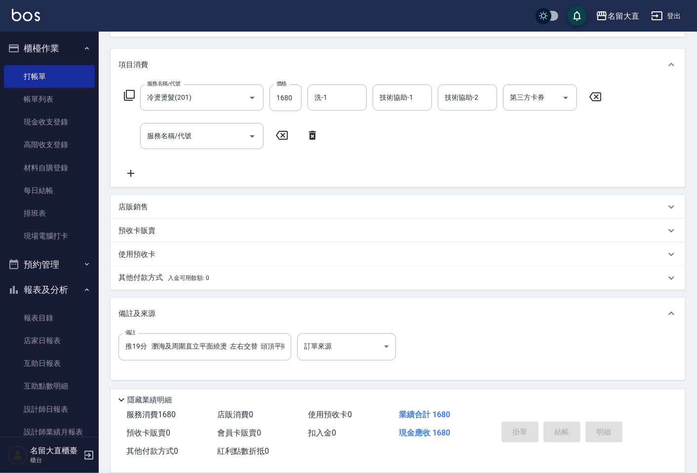
type input "[DATE] 20:07"
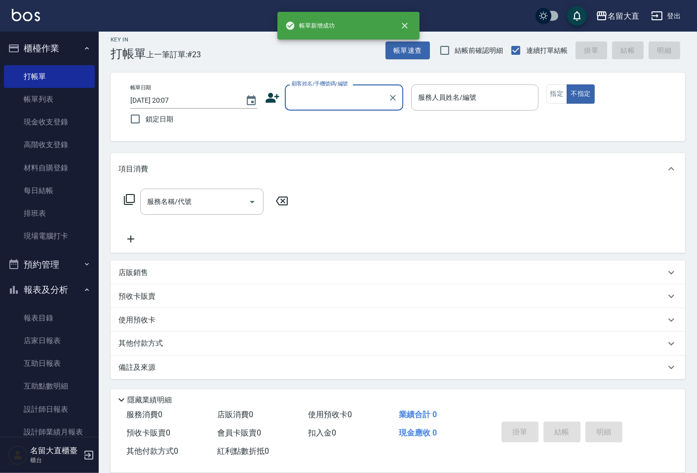
scroll to position [6, 0]
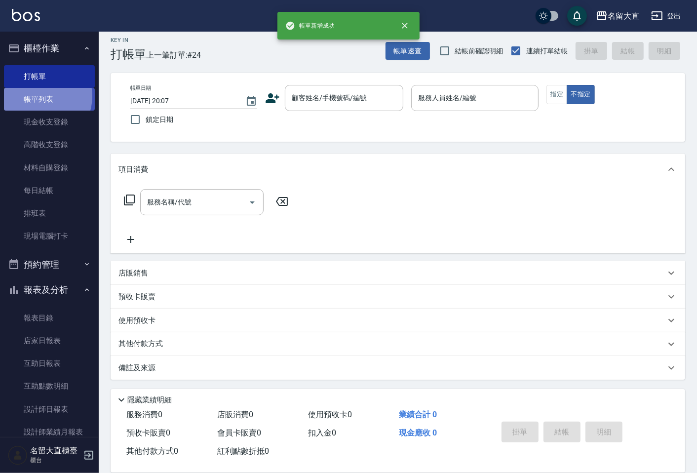
click at [39, 96] on link "帳單列表" at bounding box center [49, 99] width 91 height 23
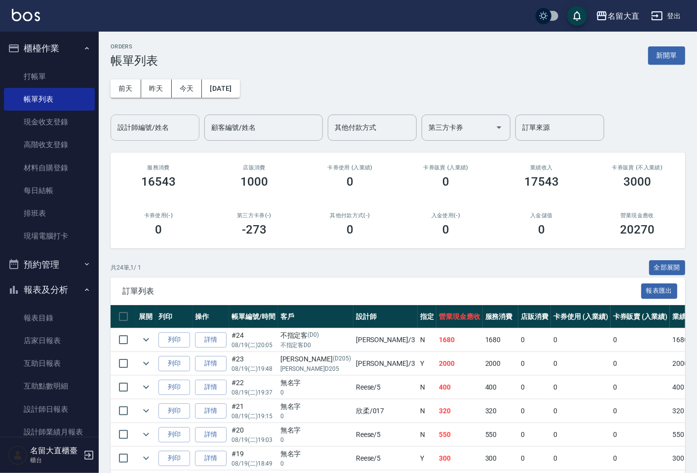
click at [154, 133] on input "設計師編號/姓名" at bounding box center [155, 127] width 80 height 17
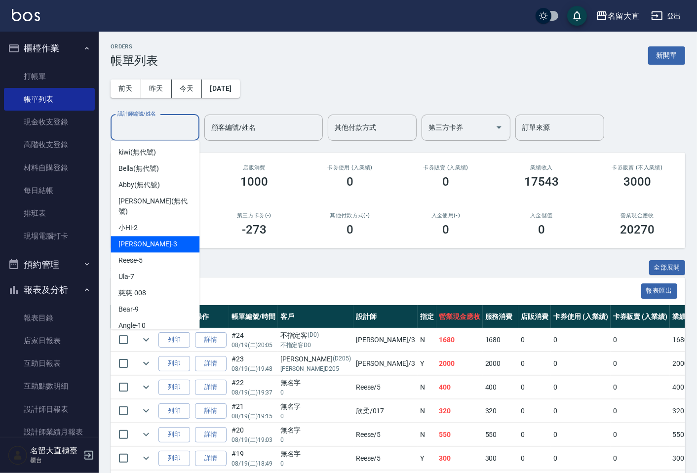
click at [154, 236] on div "[PERSON_NAME]3" at bounding box center [155, 244] width 89 height 16
type input "[PERSON_NAME]3"
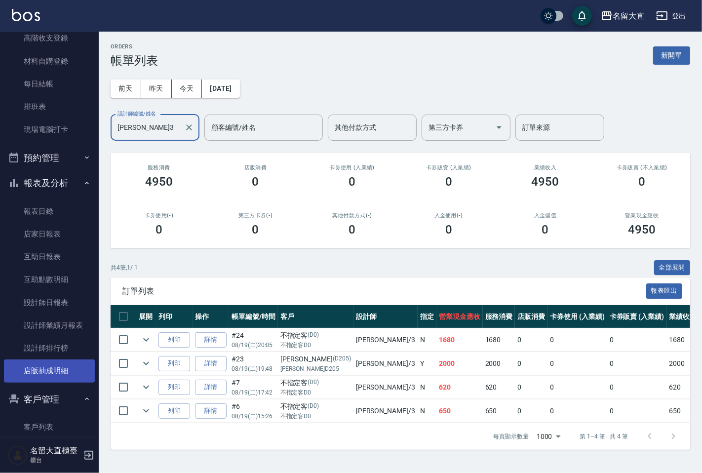
scroll to position [194, 0]
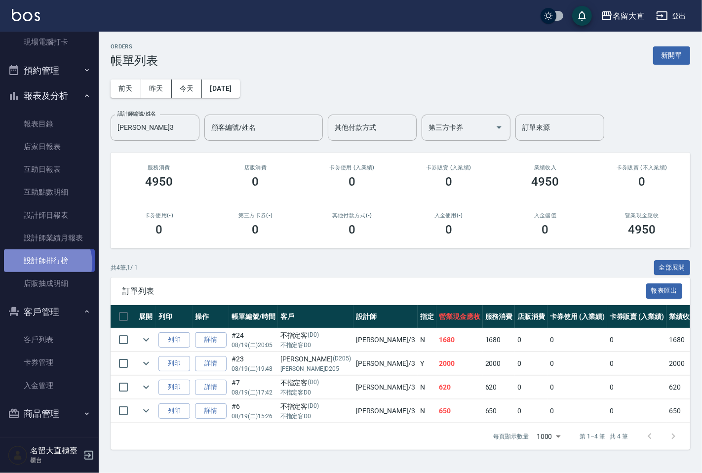
click at [45, 263] on link "設計師排行榜" at bounding box center [49, 260] width 91 height 23
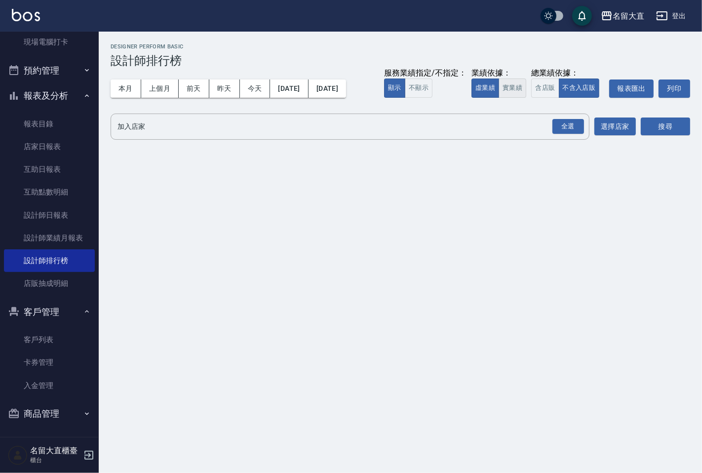
click at [510, 86] on button "實業績" at bounding box center [513, 87] width 28 height 19
click at [565, 125] on div "全選" at bounding box center [568, 126] width 32 height 15
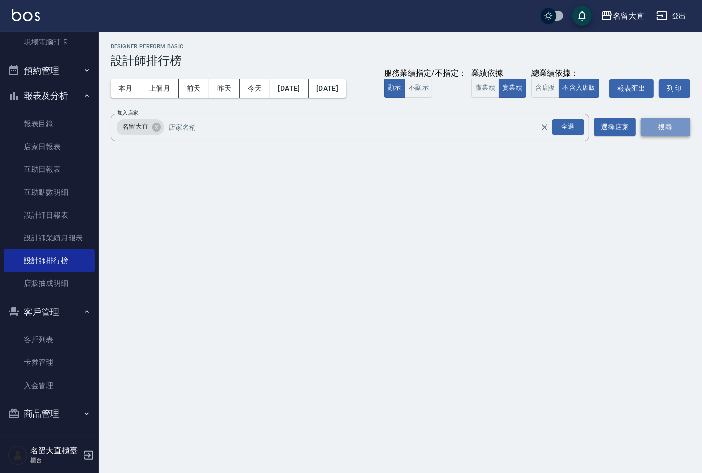
click at [647, 127] on button "搜尋" at bounding box center [665, 127] width 49 height 18
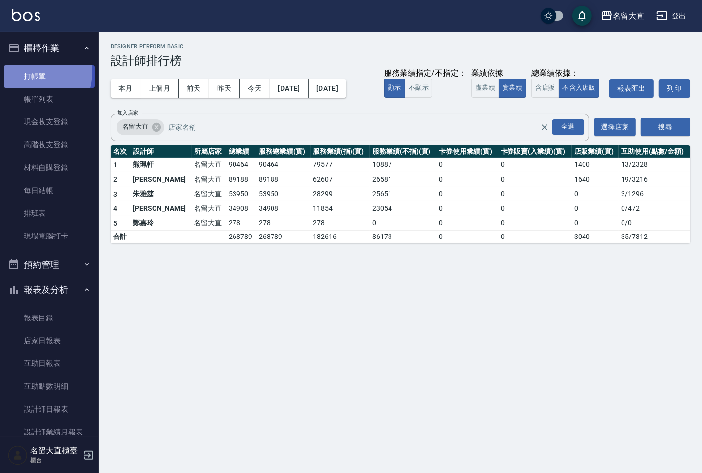
click at [28, 73] on link "打帳單" at bounding box center [49, 76] width 91 height 23
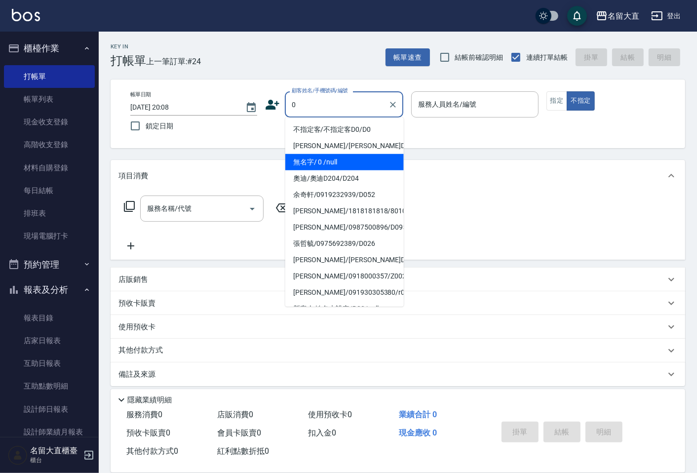
type input "無名字/ 0 /null"
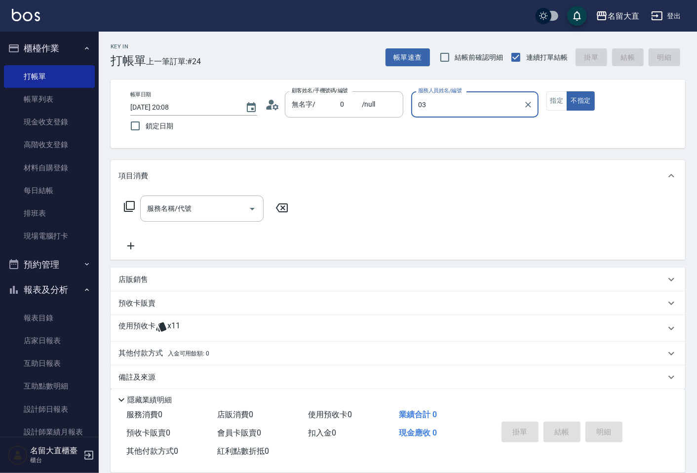
type input "0"
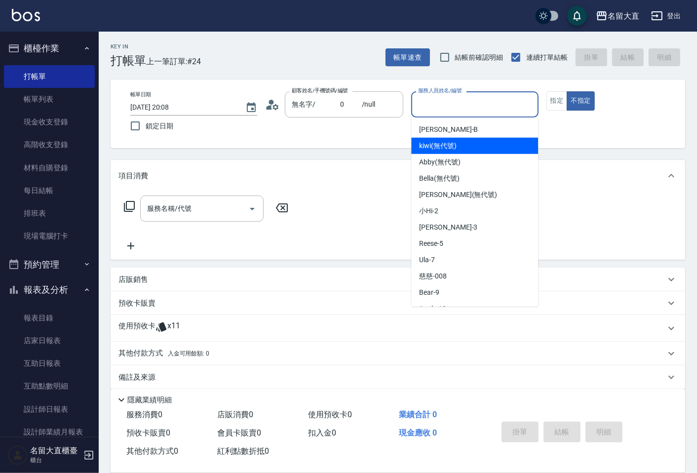
type input "kiwi(無代號)"
type button "false"
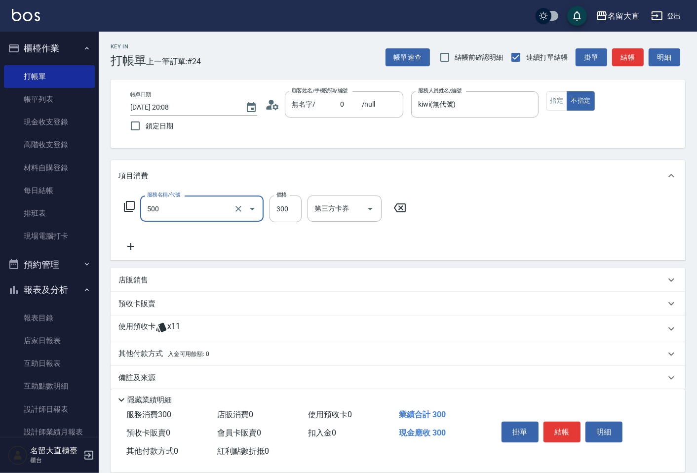
type input "洗髮(500)"
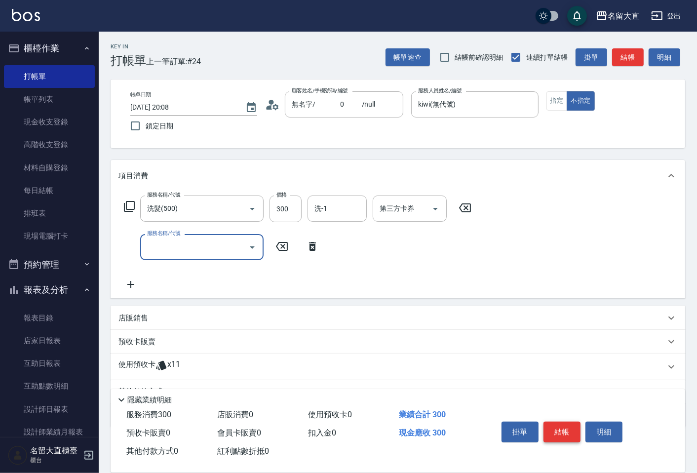
click at [554, 427] on button "結帳" at bounding box center [561, 432] width 37 height 21
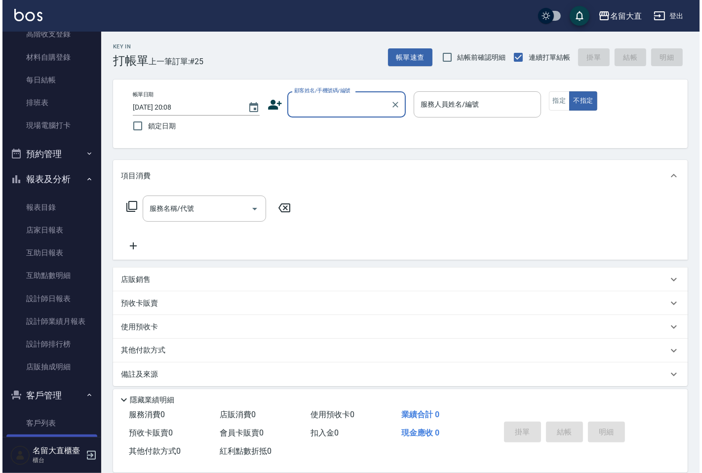
scroll to position [164, 0]
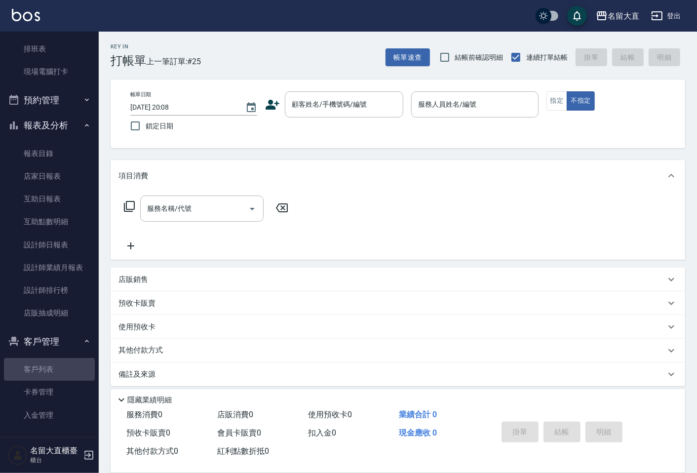
drag, startPoint x: 50, startPoint y: 367, endPoint x: 92, endPoint y: 315, distance: 67.4
click at [49, 367] on link "客戶列表" at bounding box center [49, 369] width 91 height 23
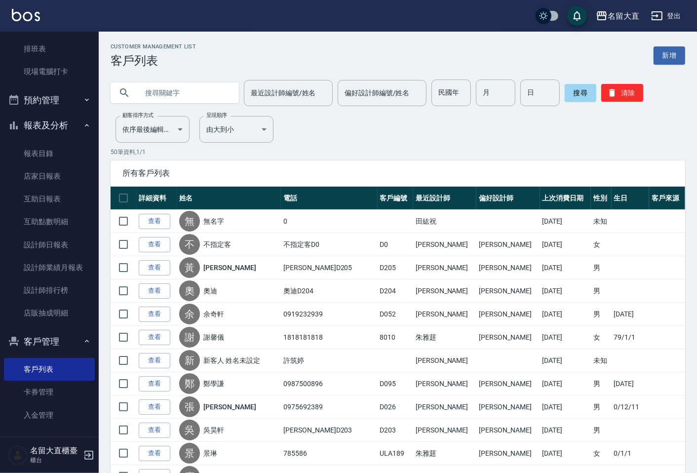
click at [151, 99] on input "text" at bounding box center [184, 92] width 93 height 27
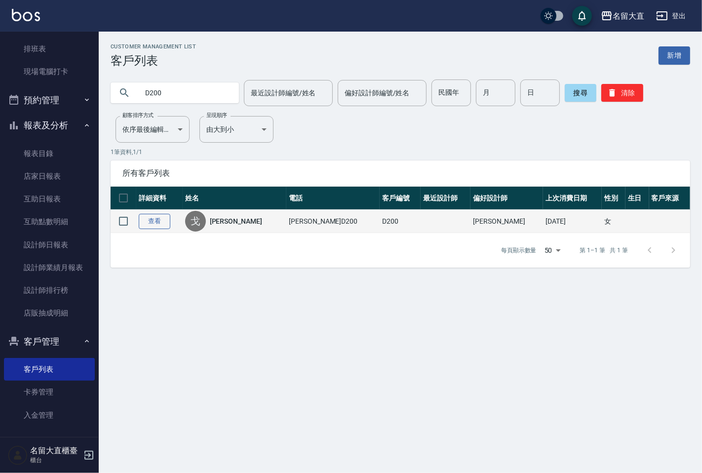
click at [146, 219] on link "查看" at bounding box center [155, 221] width 32 height 15
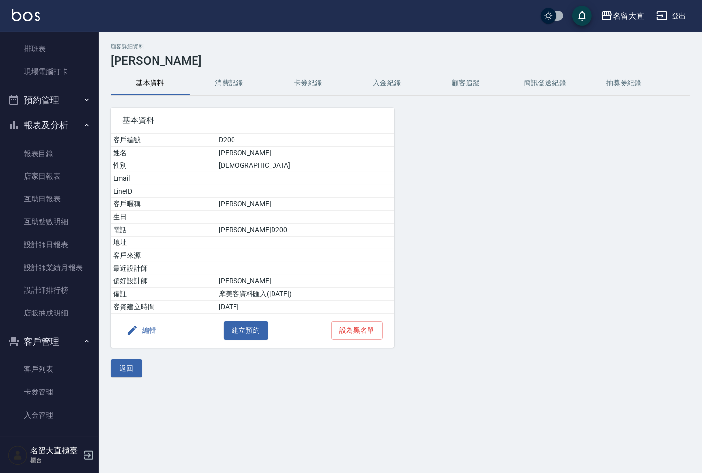
click at [156, 329] on button "編輯" at bounding box center [141, 330] width 38 height 18
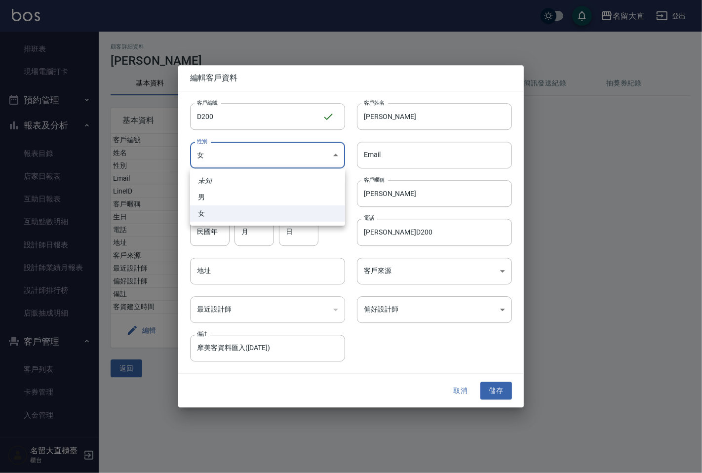
click at [321, 150] on body "名留大直 登出 櫃檯作業 打帳單 帳單列表 現金收支登錄 高階收支登錄 材料自購登錄 每日結帳 排班表 現場電腦打卡 預約管理 預約管理 單日預約紀錄 單週預…" at bounding box center [351, 236] width 702 height 473
click at [275, 196] on li "男" at bounding box center [267, 197] width 155 height 16
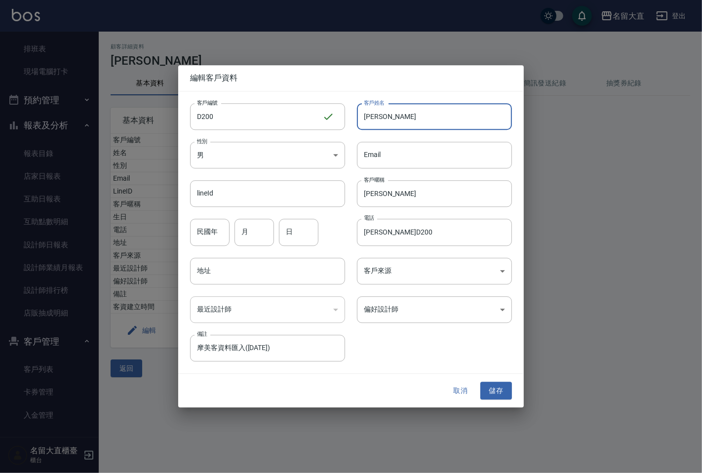
click at [395, 122] on input "[PERSON_NAME]" at bounding box center [434, 116] width 155 height 27
click at [390, 189] on input "[PERSON_NAME]" at bounding box center [434, 194] width 155 height 27
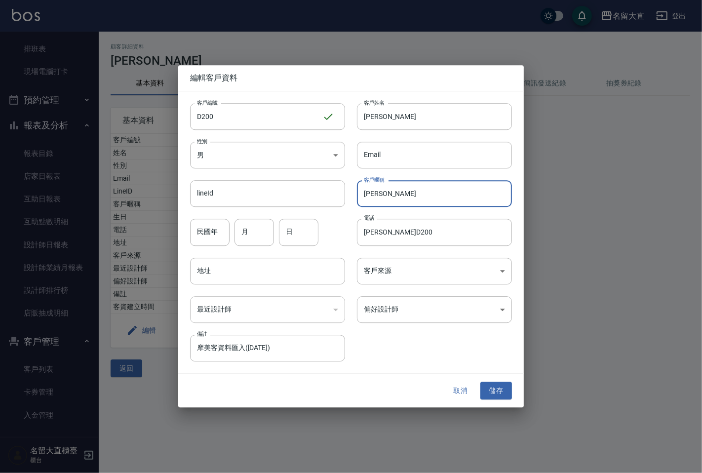
click at [390, 189] on input "[PERSON_NAME]" at bounding box center [434, 194] width 155 height 27
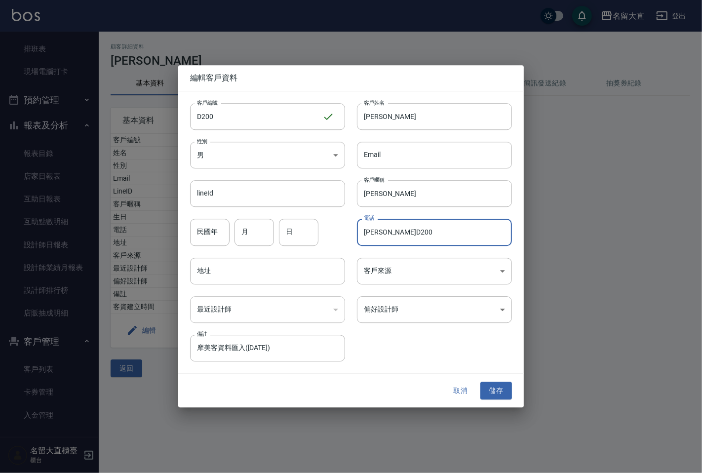
drag, startPoint x: 416, startPoint y: 235, endPoint x: 414, endPoint y: 224, distance: 11.6
click at [416, 235] on input "[PERSON_NAME]D200" at bounding box center [434, 232] width 155 height 27
click at [496, 391] on button "儲存" at bounding box center [496, 391] width 32 height 18
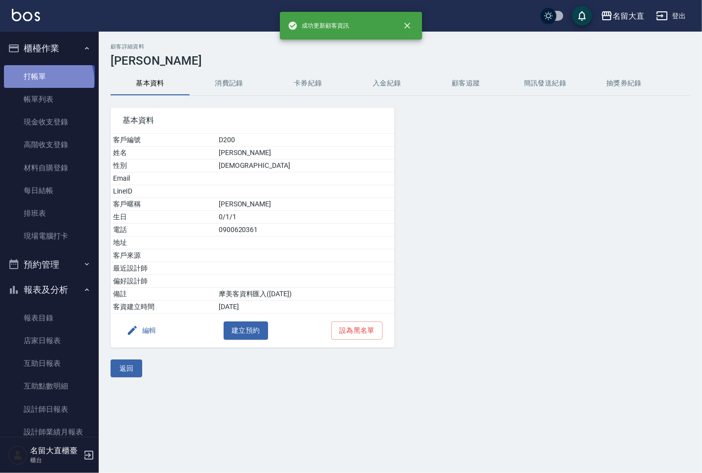
click at [47, 80] on link "打帳單" at bounding box center [49, 76] width 91 height 23
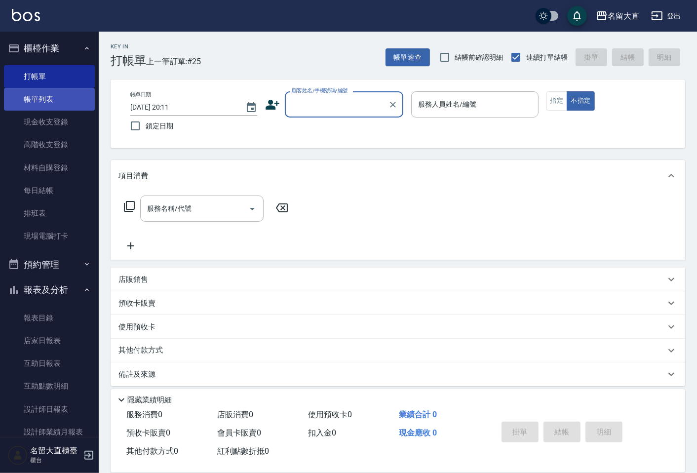
click at [80, 100] on link "帳單列表" at bounding box center [49, 99] width 91 height 23
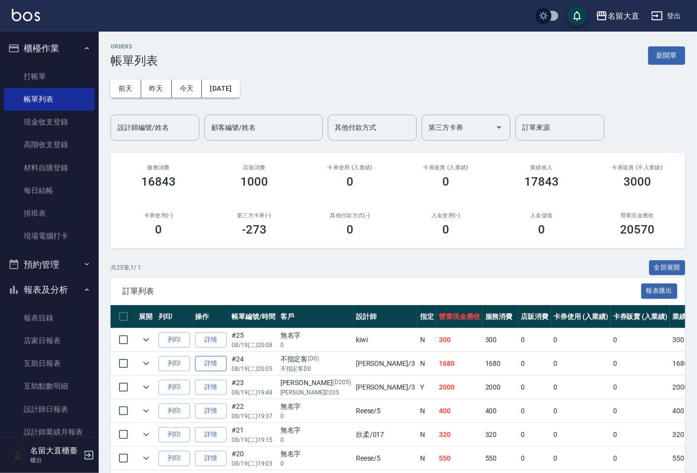
click at [209, 362] on link "詳情" at bounding box center [211, 363] width 32 height 15
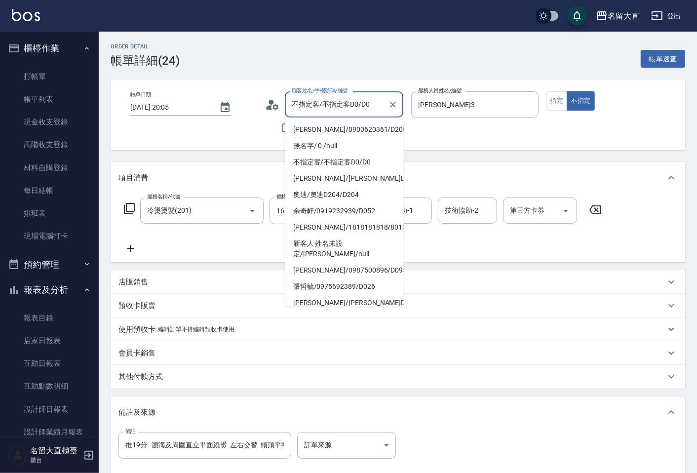
click at [347, 106] on input "不指定客/不指定客D0/D0" at bounding box center [336, 104] width 95 height 17
click at [362, 126] on li "[PERSON_NAME]/0900620361/D200" at bounding box center [344, 129] width 118 height 16
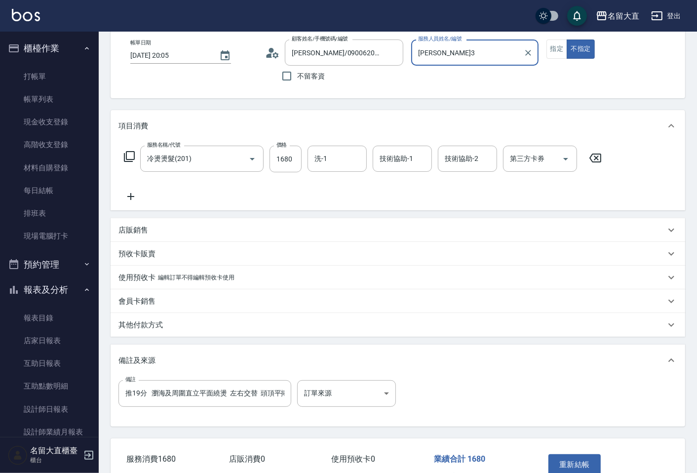
scroll to position [111, 0]
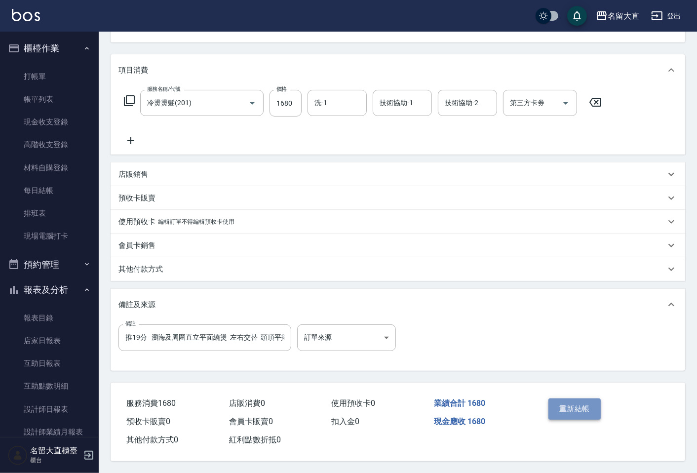
click at [576, 404] on button "重新結帳" at bounding box center [574, 408] width 52 height 21
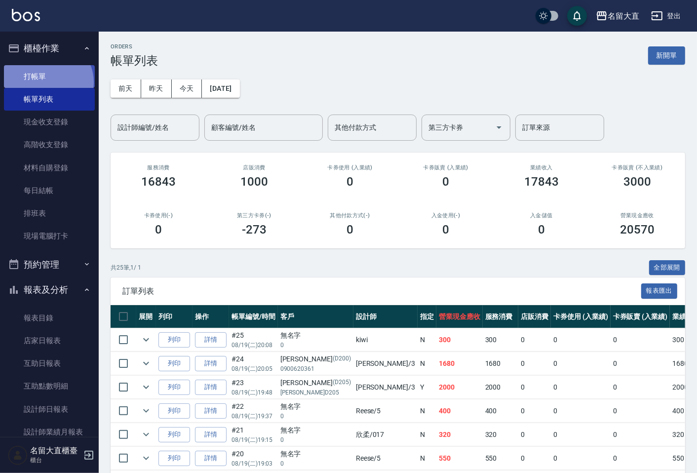
click at [46, 82] on link "打帳單" at bounding box center [49, 76] width 91 height 23
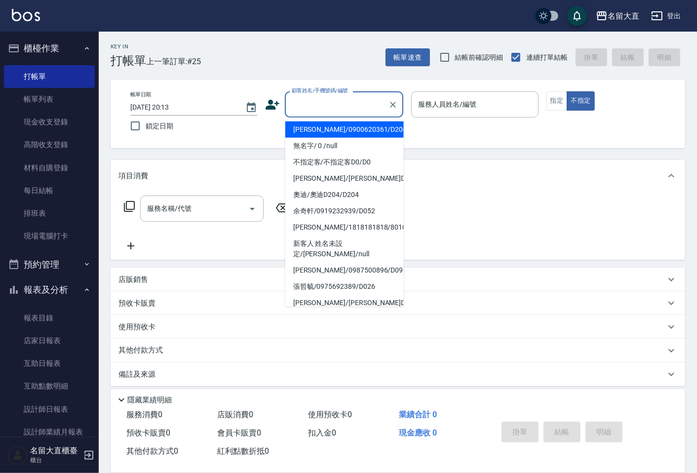
click at [305, 104] on input "顧客姓名/手機號碼/編號" at bounding box center [336, 104] width 95 height 17
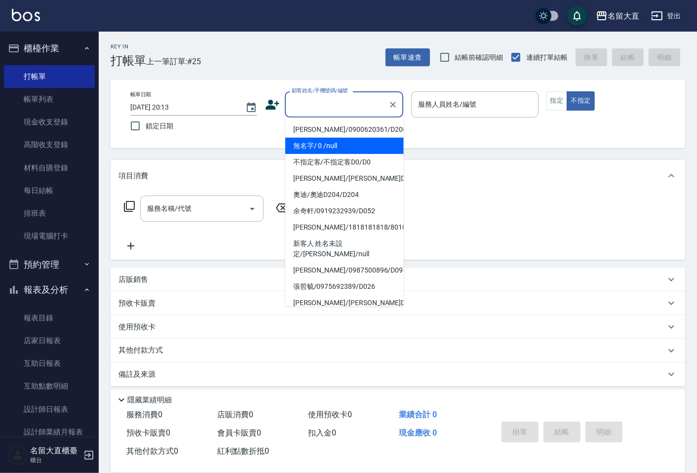
click at [339, 152] on li "無名字/ 0 /null" at bounding box center [344, 146] width 118 height 16
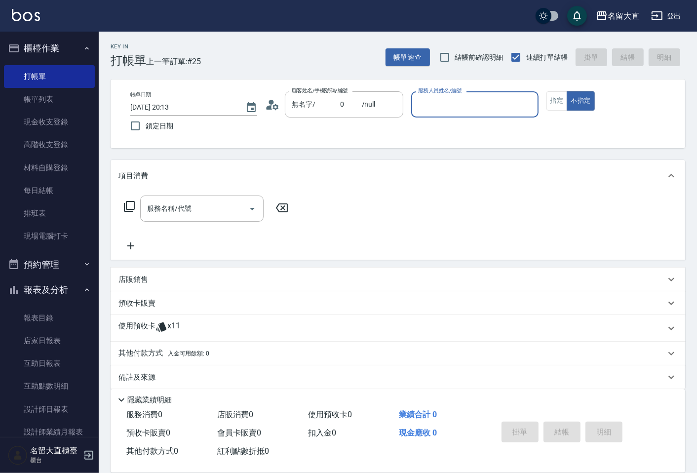
click at [427, 104] on input "服務人員姓名/編號" at bounding box center [475, 104] width 118 height 17
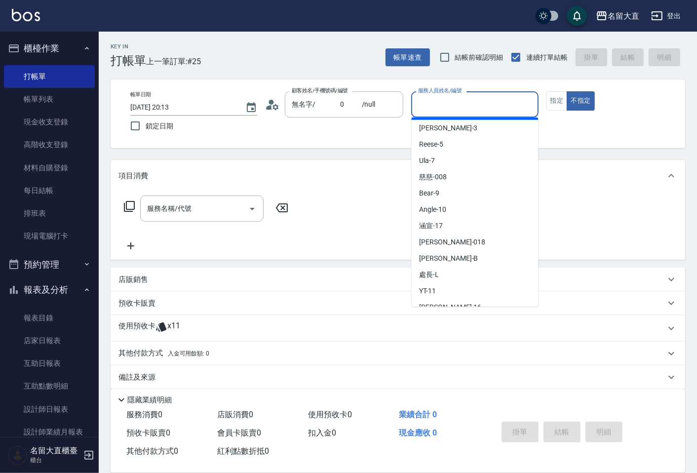
scroll to position [144, 0]
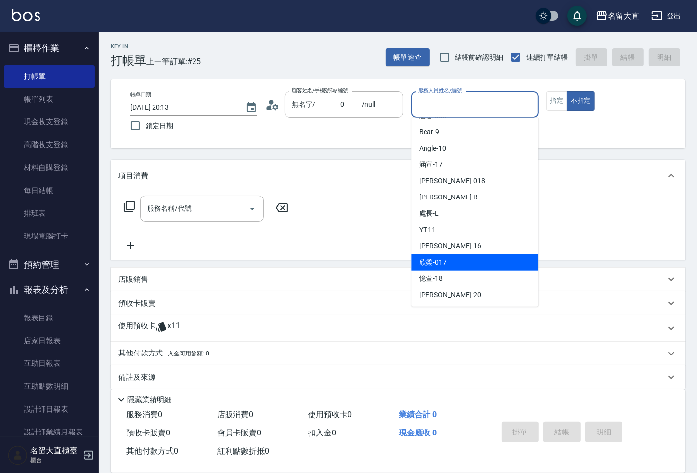
click at [456, 258] on div "欣柔 -017" at bounding box center [474, 262] width 127 height 16
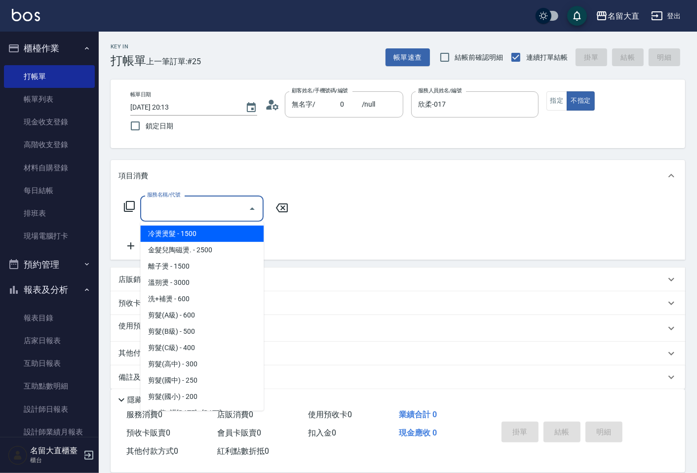
click at [198, 216] on input "服務名稱/代號" at bounding box center [195, 208] width 100 height 17
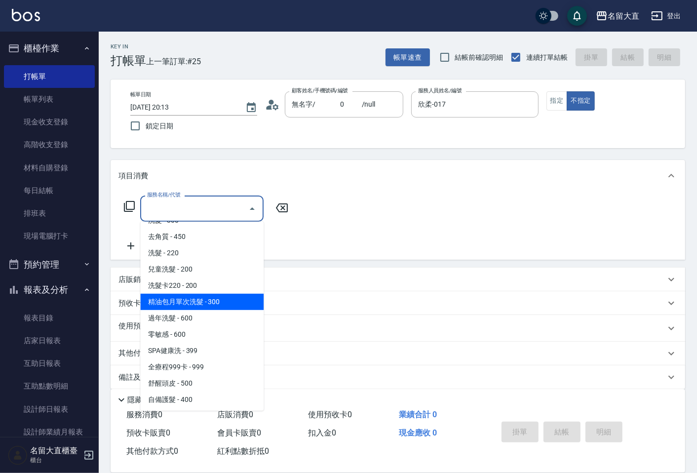
scroll to position [164, 0]
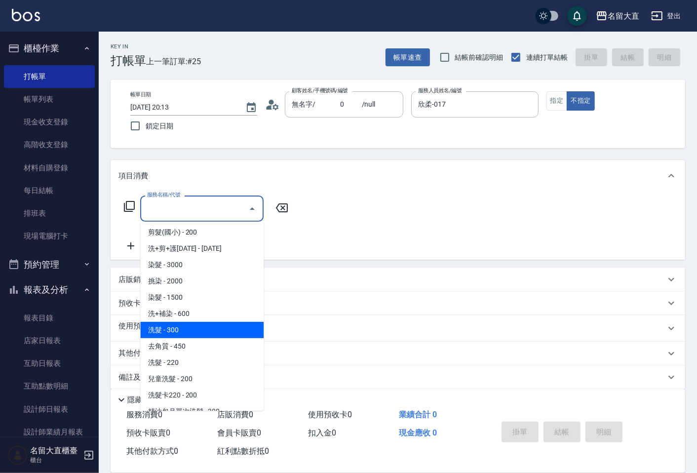
click at [181, 331] on span "洗髮 - 300" at bounding box center [201, 330] width 123 height 16
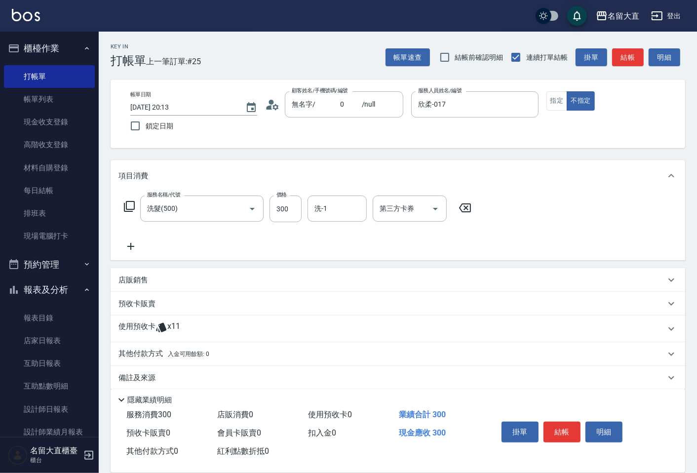
click at [135, 245] on icon at bounding box center [130, 246] width 25 height 12
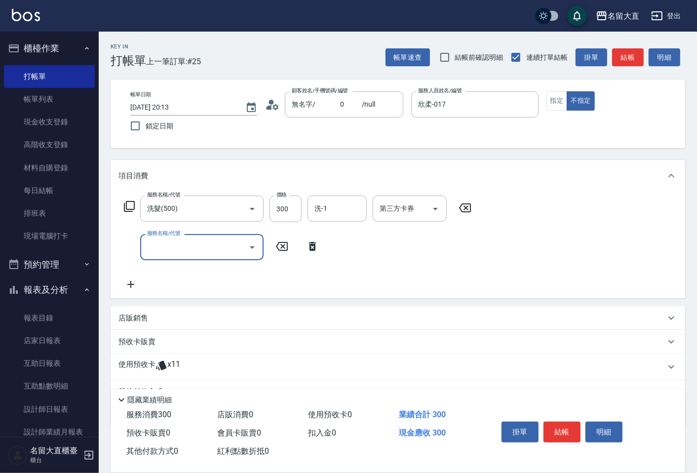
click at [150, 249] on input "服務名稱/代號" at bounding box center [195, 246] width 100 height 17
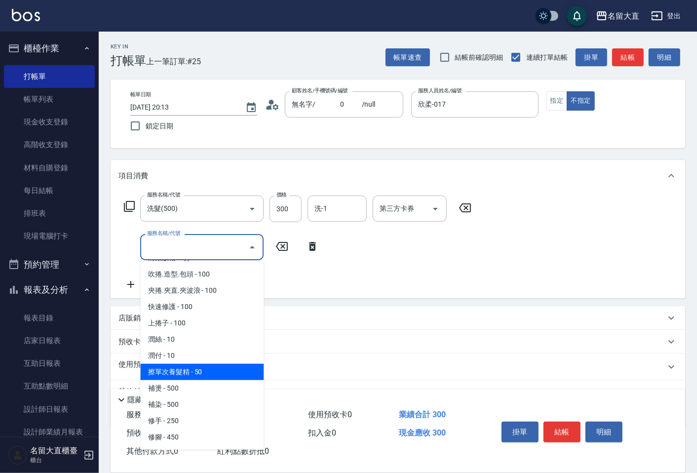
scroll to position [877, 0]
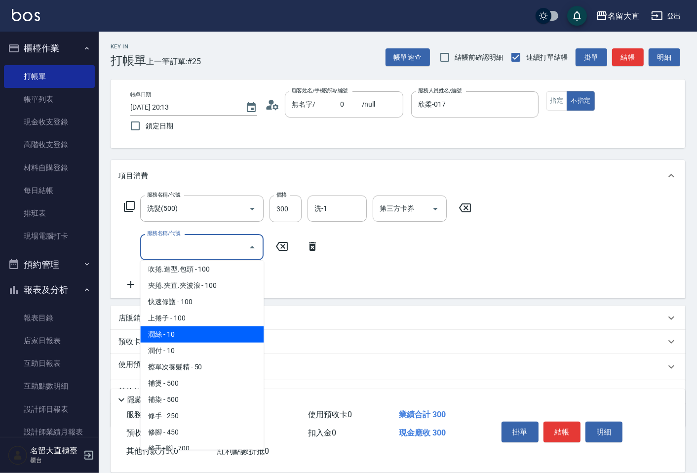
click at [191, 326] on span "潤絲 - 10" at bounding box center [201, 334] width 123 height 16
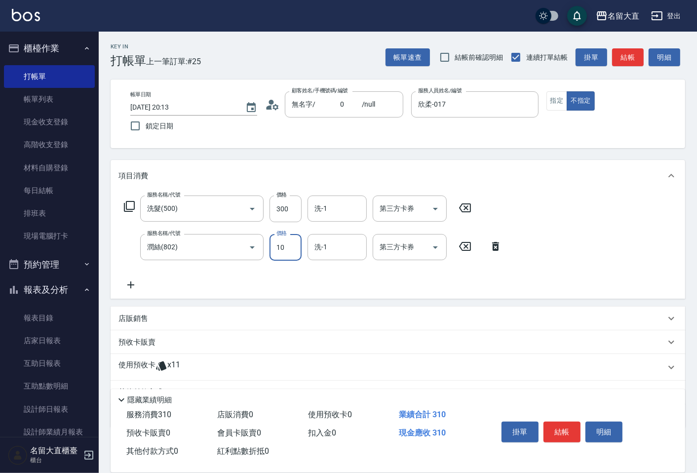
click at [284, 245] on input "10" at bounding box center [286, 247] width 32 height 27
click at [565, 430] on button "結帳" at bounding box center [561, 432] width 37 height 21
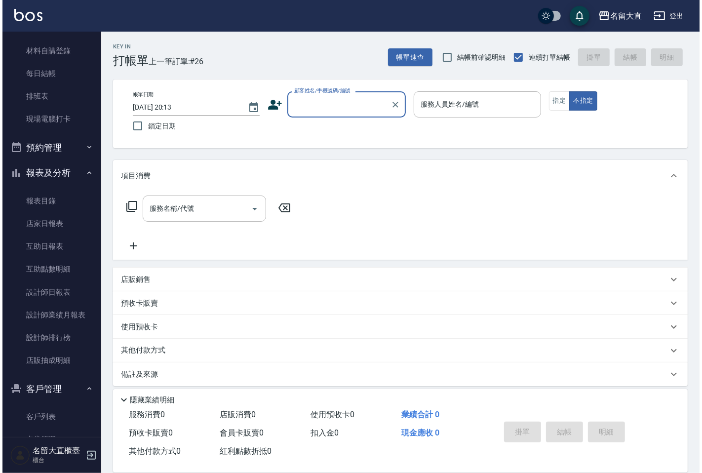
scroll to position [194, 0]
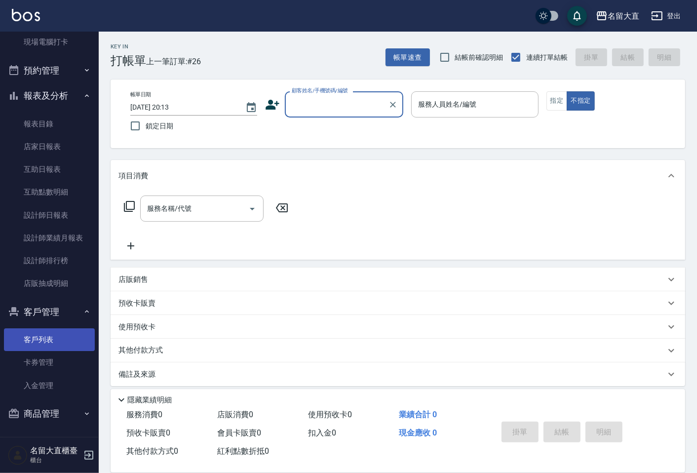
click at [56, 343] on link "客戶列表" at bounding box center [49, 339] width 91 height 23
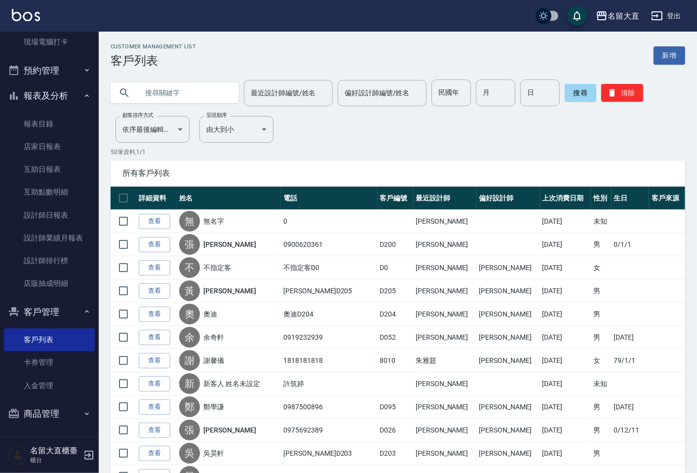
click at [201, 92] on input "text" at bounding box center [184, 92] width 93 height 27
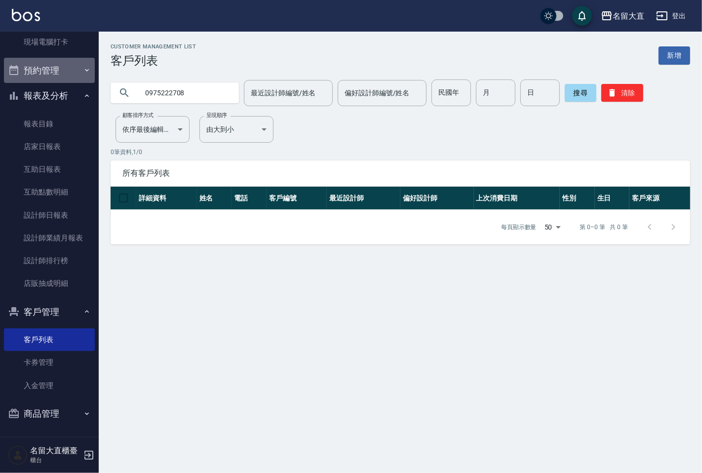
click at [50, 65] on button "預約管理" at bounding box center [49, 71] width 91 height 26
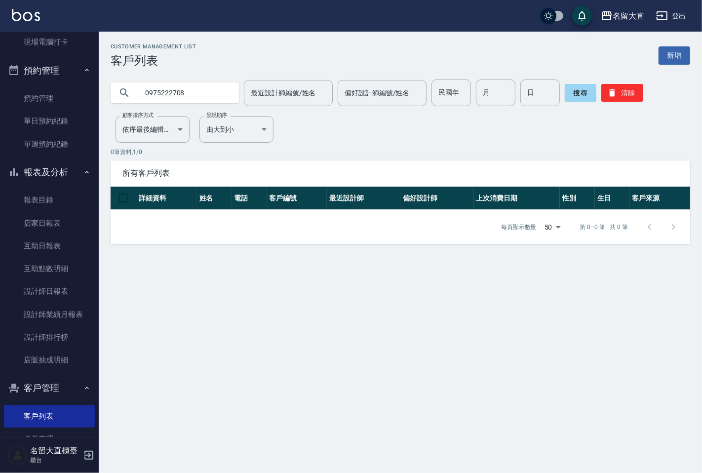
click at [58, 174] on button "報表及分析" at bounding box center [49, 172] width 91 height 26
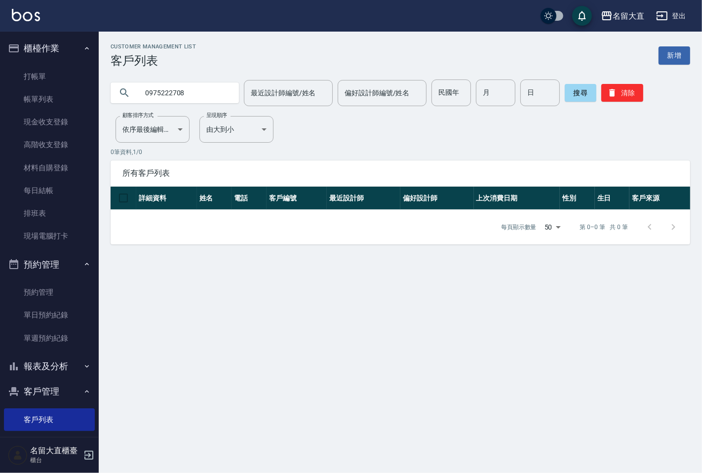
click at [39, 47] on button "櫃檯作業" at bounding box center [49, 49] width 91 height 26
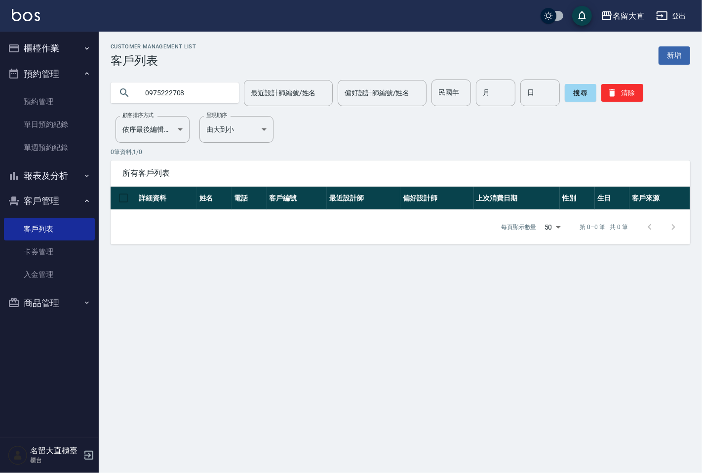
click at [52, 12] on div "名[PERSON_NAME]" at bounding box center [351, 16] width 702 height 32
click at [58, 42] on button "櫃檯作業" at bounding box center [49, 49] width 91 height 26
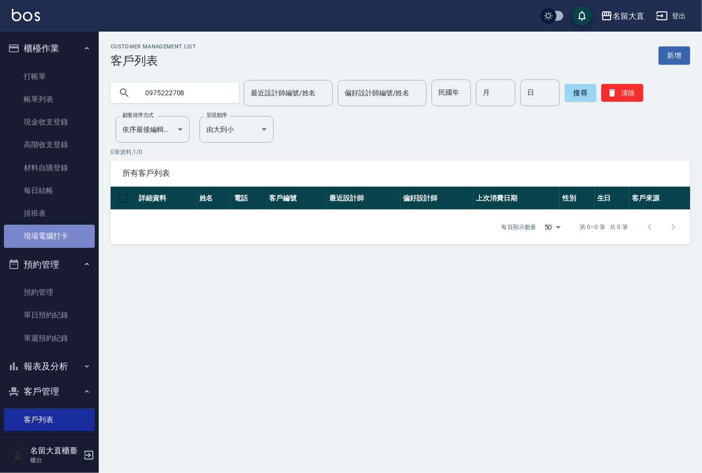
click at [50, 225] on link "現場電腦打卡" at bounding box center [49, 236] width 91 height 23
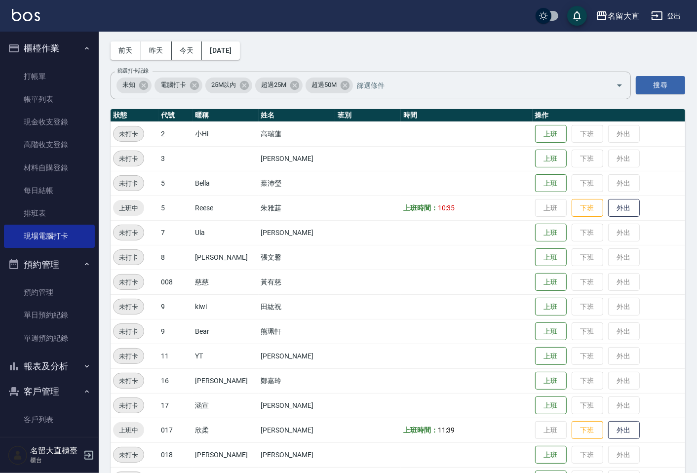
scroll to position [55, 0]
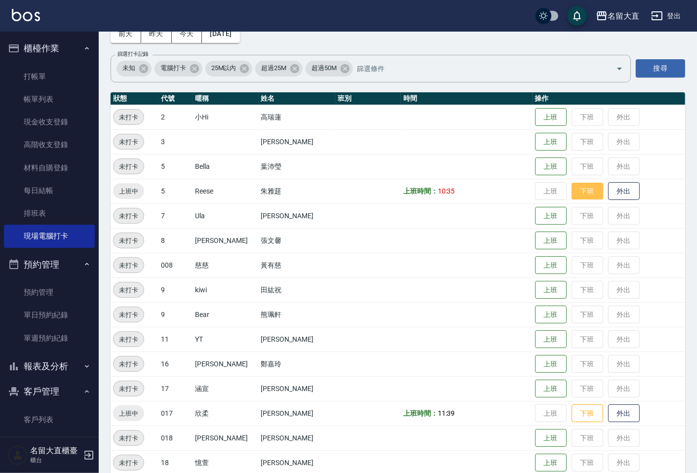
click at [572, 192] on button "下班" at bounding box center [588, 191] width 32 height 17
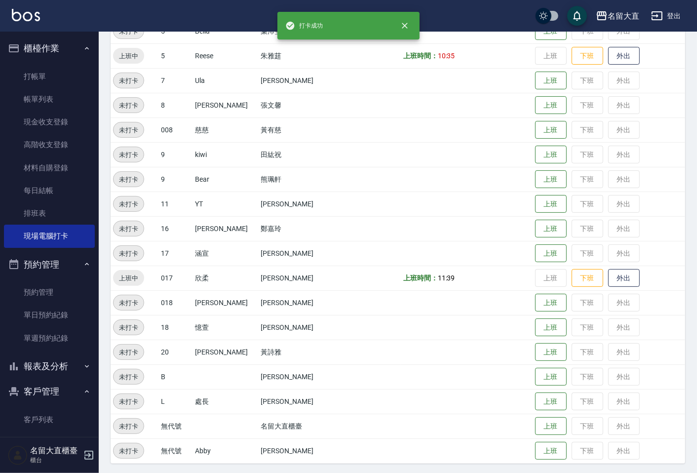
scroll to position [192, 0]
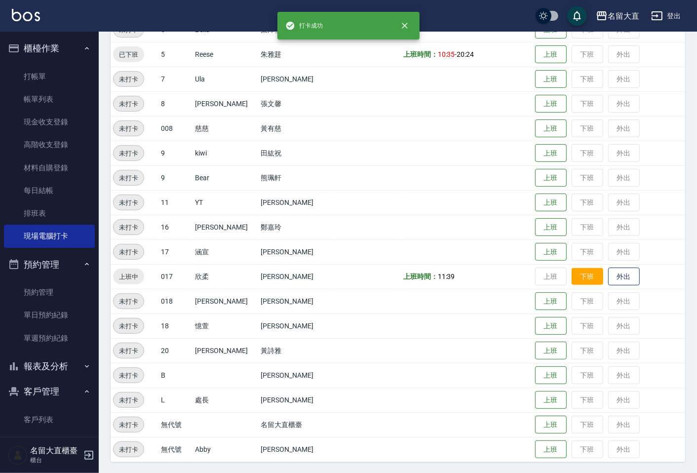
click at [582, 274] on button "下班" at bounding box center [588, 276] width 32 height 17
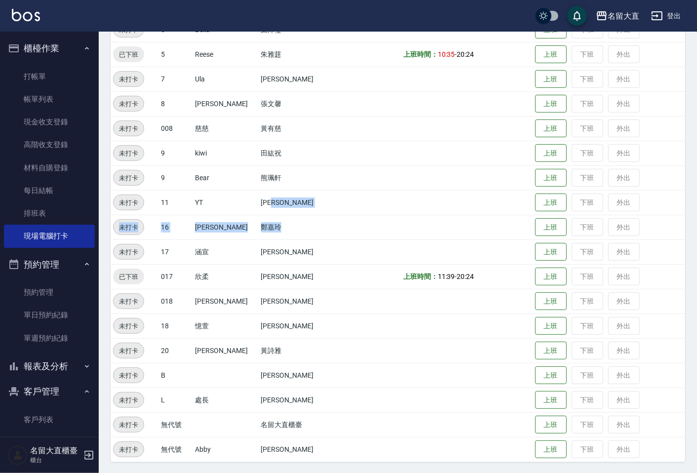
drag, startPoint x: 285, startPoint y: 229, endPoint x: 235, endPoint y: 220, distance: 51.2
click at [285, 232] on tbody "未打卡 2 小Hi [PERSON_NAME] 上班 下班 外出 未打卡 3 [PERSON_NAME] 下班 外出 未打卡 5 [PERSON_NAME] …" at bounding box center [398, 215] width 575 height 494
click at [19, 70] on link "打帳單" at bounding box center [49, 76] width 91 height 23
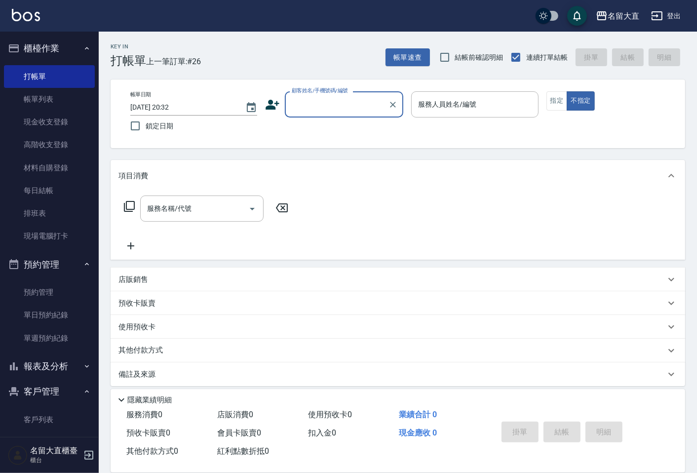
click at [349, 115] on div "顧客姓名/手機號碼/編號" at bounding box center [344, 104] width 118 height 26
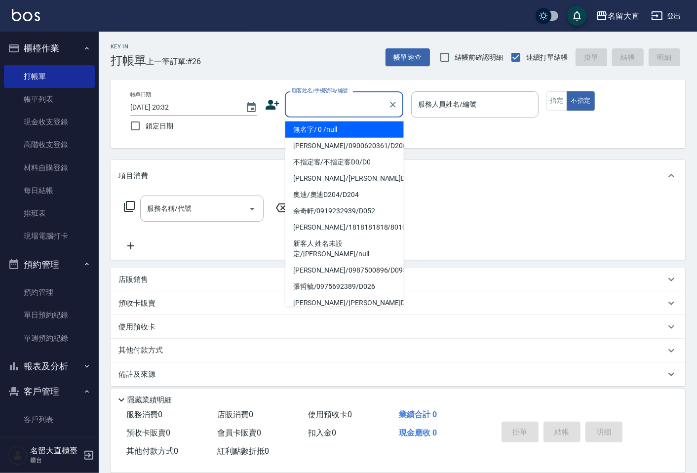
click at [348, 132] on li "無名字/ 0 /null" at bounding box center [344, 129] width 118 height 16
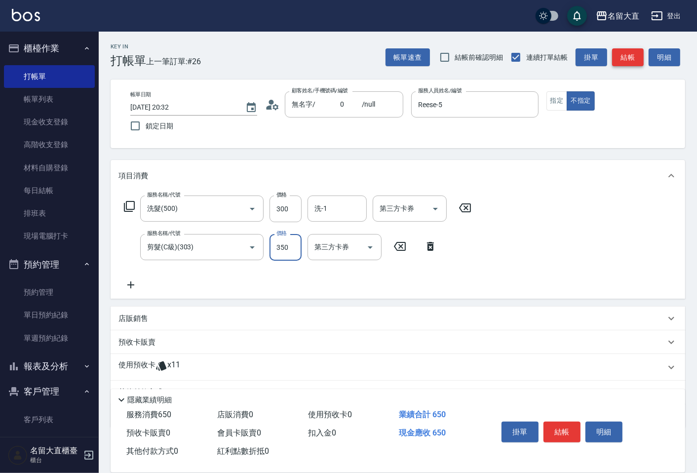
click at [634, 59] on button "結帳" at bounding box center [628, 57] width 32 height 18
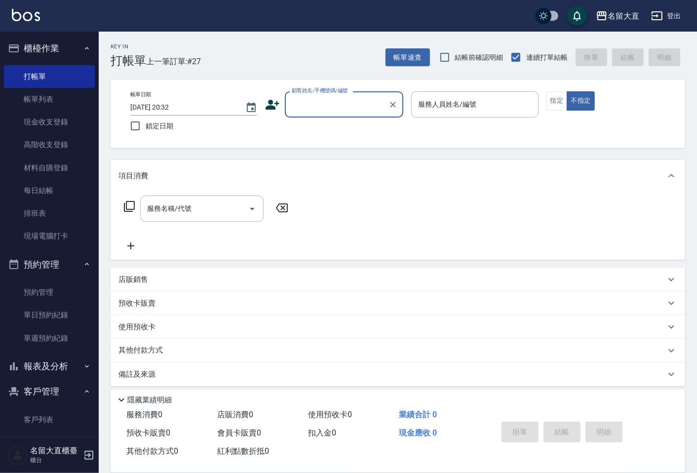
drag, startPoint x: 634, startPoint y: 59, endPoint x: 565, endPoint y: -8, distance: 96.7
click at [565, 0] on html "名留大直 登出 櫃檯作業 打帳單 帳單列表 現金收支登錄 高階收支登錄 材料自購登錄 每日結帳 排班表 現場電腦打卡 預約管理 預約管理 單日預約紀錄 單週預…" at bounding box center [348, 240] width 697 height 480
click at [264, 109] on div "帳單日期 [DATE] 20:32 鎖定日期 顧客姓名/手機號碼/編號 顧客姓名/手機號碼/編號 服務人員姓名/編號 服務人員姓名/編號 指定 不指定" at bounding box center [397, 113] width 551 height 45
click at [271, 103] on icon at bounding box center [273, 105] width 14 height 10
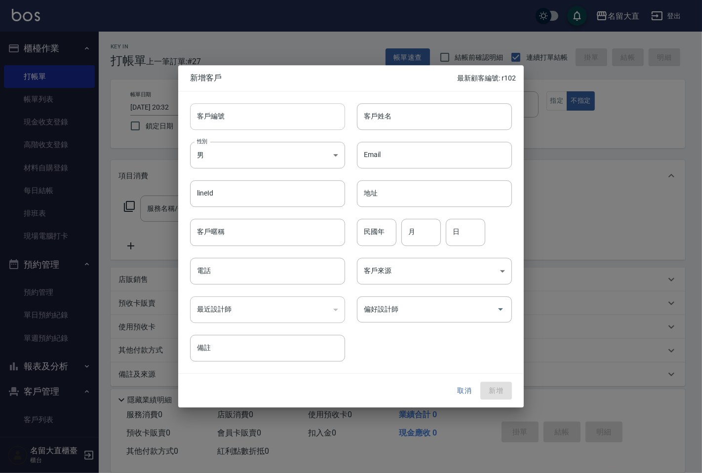
click at [244, 126] on input "客戶編號" at bounding box center [267, 116] width 155 height 27
click at [248, 168] on body "名留大直 登出 櫃檯作業 打帳單 帳單列表 現金收支登錄 高階收支登錄 材料自購登錄 每日結帳 排班表 現場電腦打卡 預約管理 預約管理 單日預約紀錄 單週預…" at bounding box center [351, 240] width 702 height 480
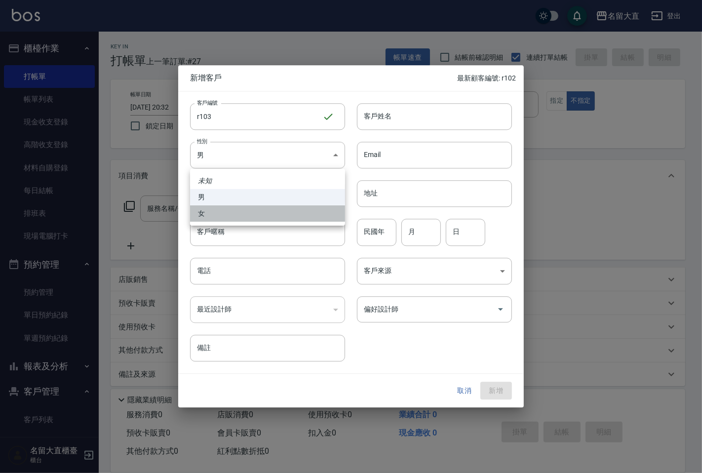
click at [231, 208] on li "女" at bounding box center [267, 213] width 155 height 16
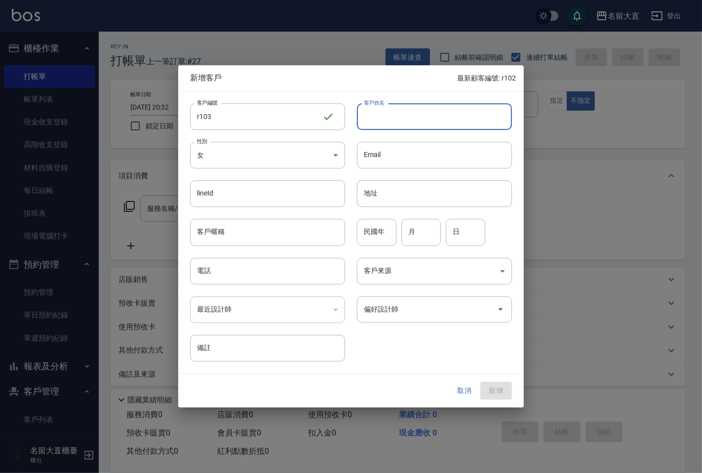
click at [388, 127] on input "客戶姓名" at bounding box center [434, 116] width 155 height 27
click at [188, 272] on div "電話 電話" at bounding box center [261, 265] width 167 height 39
click at [215, 277] on input "電話" at bounding box center [267, 271] width 155 height 27
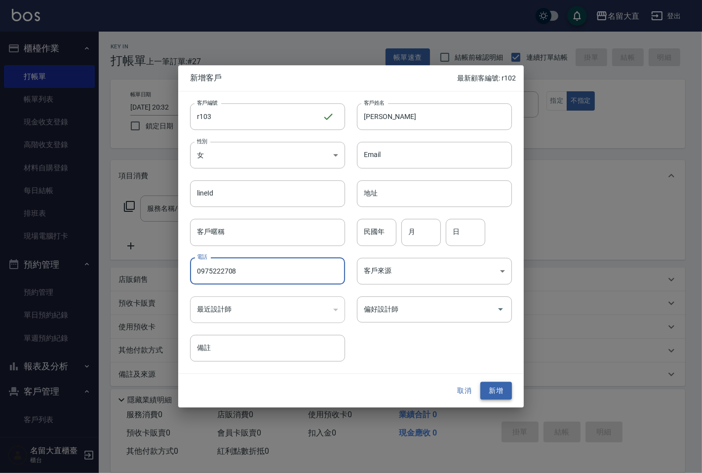
click at [494, 392] on button "新增" at bounding box center [496, 391] width 32 height 18
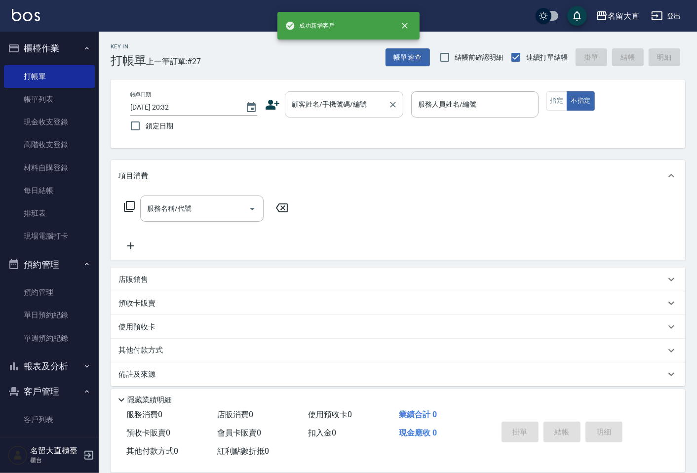
click at [334, 107] on input "顧客姓名/手機號碼/編號" at bounding box center [336, 104] width 95 height 17
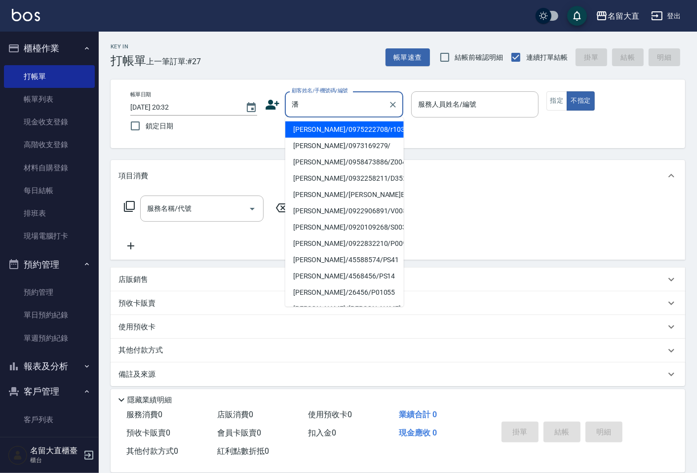
click at [336, 121] on li "[PERSON_NAME]/0975222708/r103" at bounding box center [344, 129] width 118 height 16
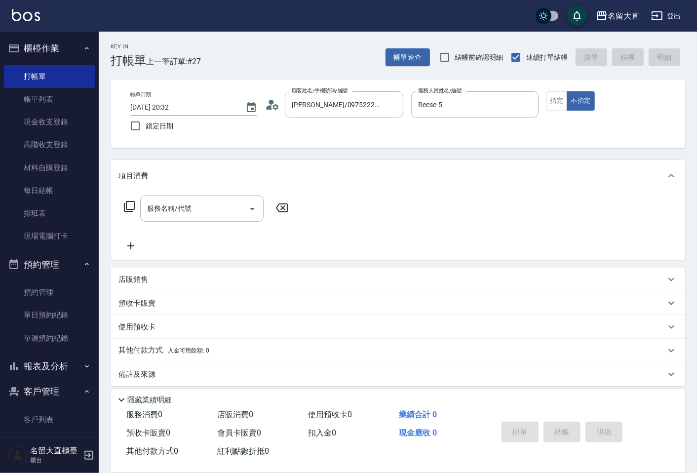
click at [124, 204] on icon at bounding box center [129, 206] width 12 height 12
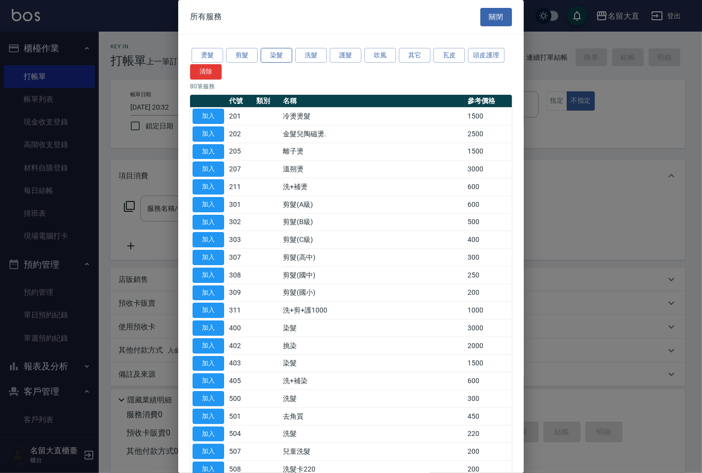
click at [279, 60] on button "染髮" at bounding box center [277, 55] width 32 height 15
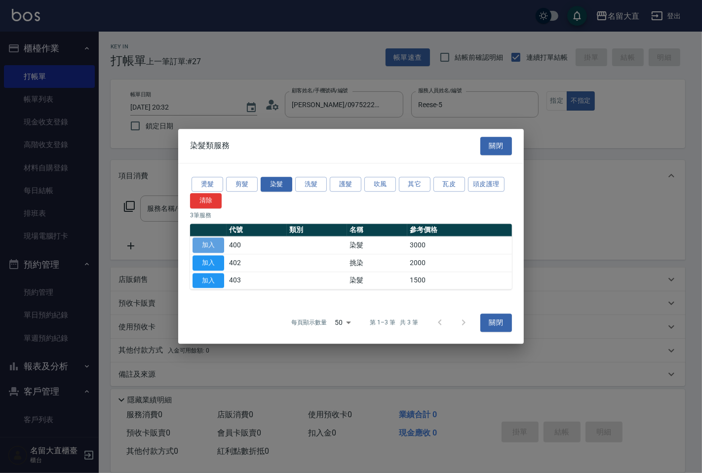
click at [209, 245] on button "加入" at bounding box center [209, 244] width 32 height 15
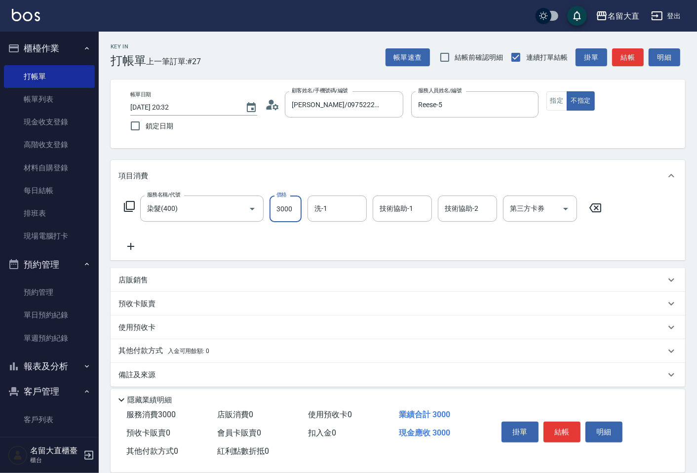
click at [286, 205] on input "3000" at bounding box center [286, 208] width 32 height 27
click at [635, 62] on button "結帳" at bounding box center [628, 57] width 32 height 18
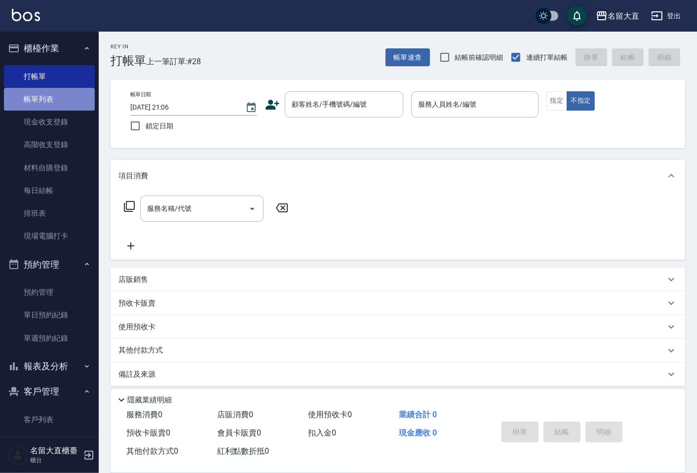
click at [49, 96] on link "帳單列表" at bounding box center [49, 99] width 91 height 23
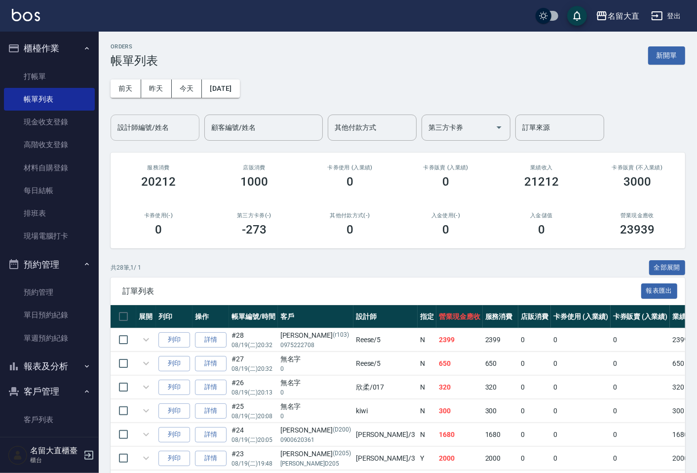
click at [151, 126] on input "設計師編號/姓名" at bounding box center [155, 127] width 80 height 17
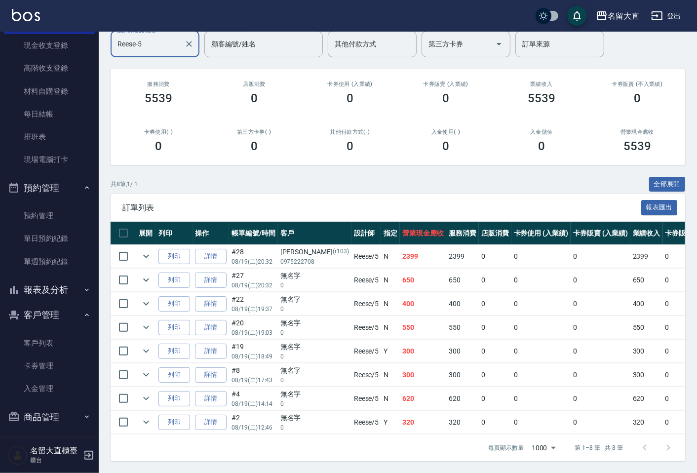
scroll to position [80, 0]
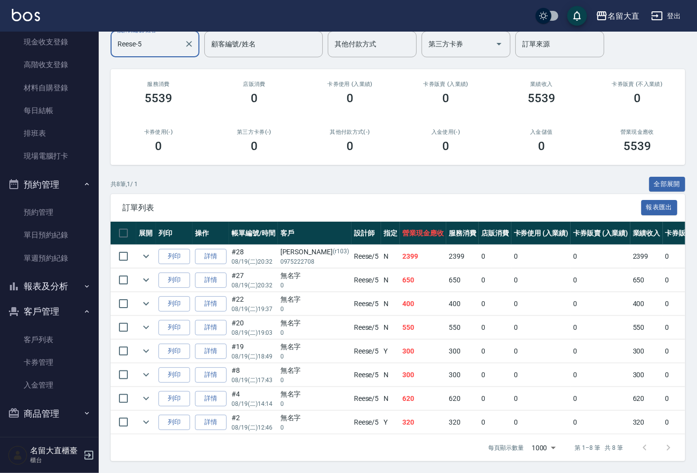
click at [71, 277] on button "報表及分析" at bounding box center [49, 286] width 91 height 26
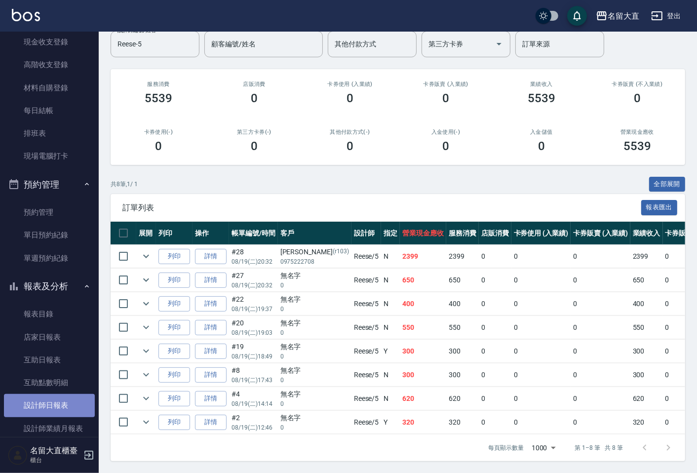
click at [71, 401] on link "設計師日報表" at bounding box center [49, 405] width 91 height 23
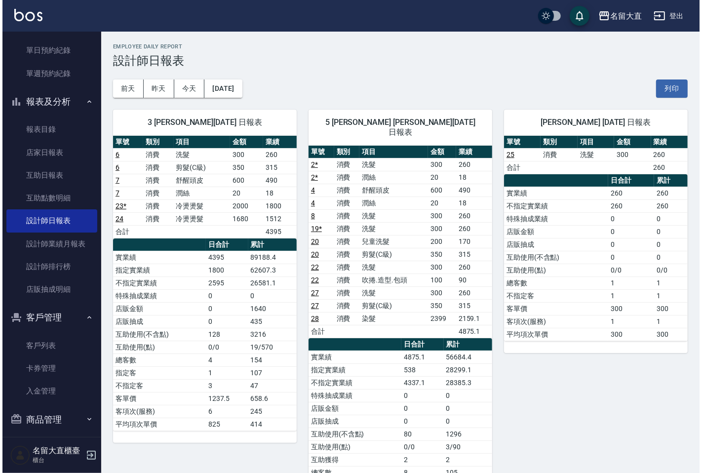
scroll to position [271, 0]
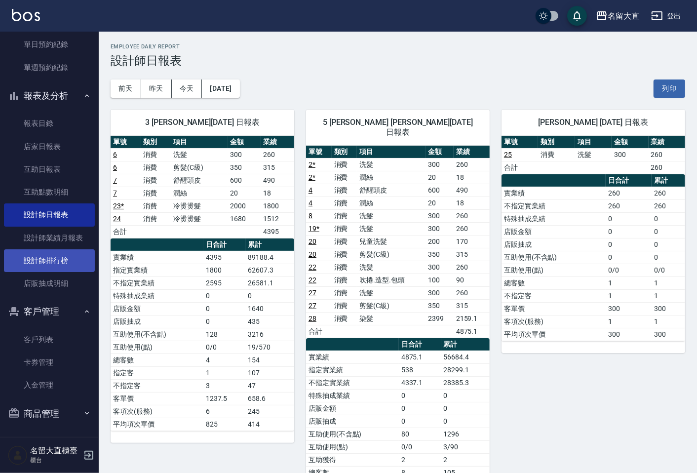
click at [59, 268] on link "設計師排行榜" at bounding box center [49, 260] width 91 height 23
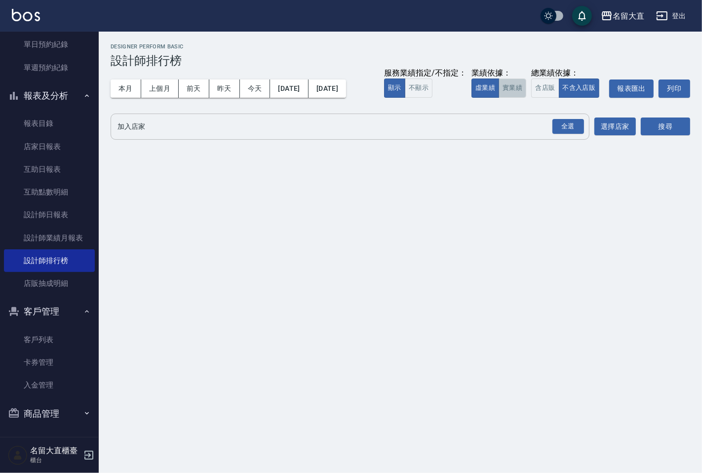
drag, startPoint x: 523, startPoint y: 92, endPoint x: 504, endPoint y: 125, distance: 38.5
click at [523, 93] on button "實業績" at bounding box center [513, 87] width 28 height 19
click at [495, 139] on div "全選 加入店家" at bounding box center [350, 127] width 479 height 26
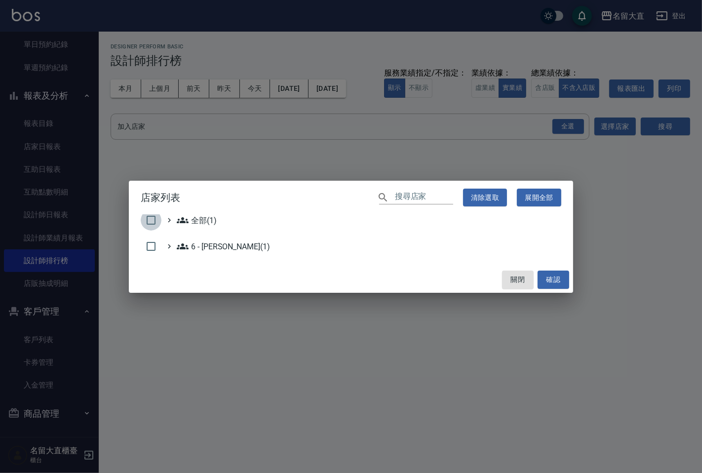
click at [154, 221] on input "checkbox" at bounding box center [151, 220] width 21 height 21
click at [545, 282] on button "確認" at bounding box center [554, 280] width 32 height 18
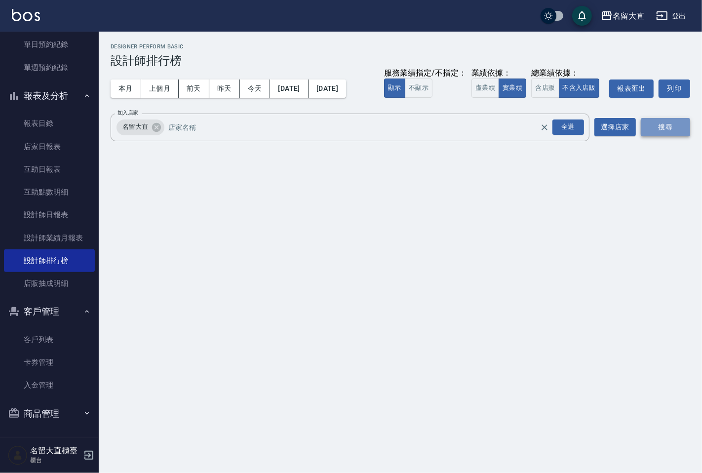
click at [669, 127] on button "搜尋" at bounding box center [665, 127] width 49 height 18
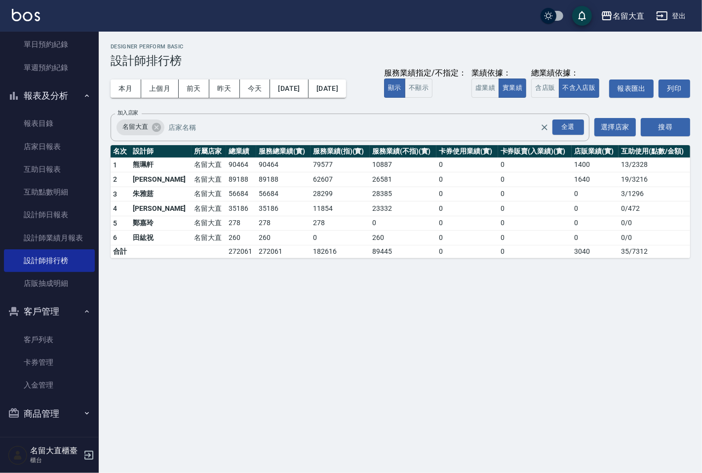
click at [317, 99] on div "本月 上個月 [DATE] [DATE] [DATE] [DATE] [DATE] 服務業績指定/不指定： 顯示 不顯示 業績依據： 虛業績 實業績 總業績依…" at bounding box center [401, 89] width 580 height 42
click at [308, 95] on button "[DATE]" at bounding box center [289, 88] width 38 height 18
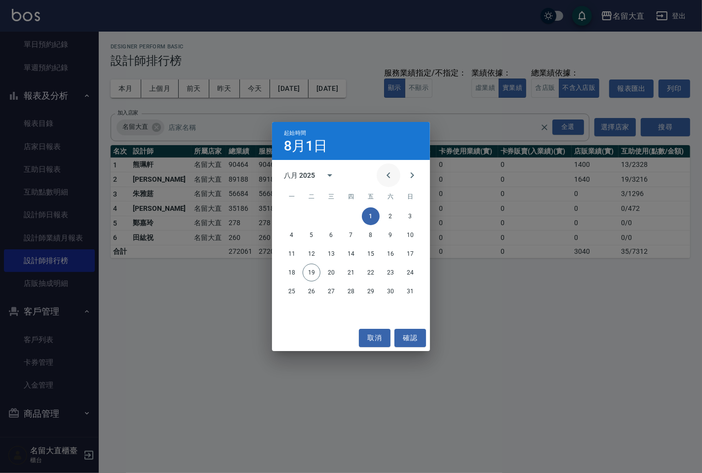
click at [388, 178] on icon "Previous month" at bounding box center [389, 175] width 12 height 12
click at [314, 213] on button "1" at bounding box center [312, 216] width 18 height 18
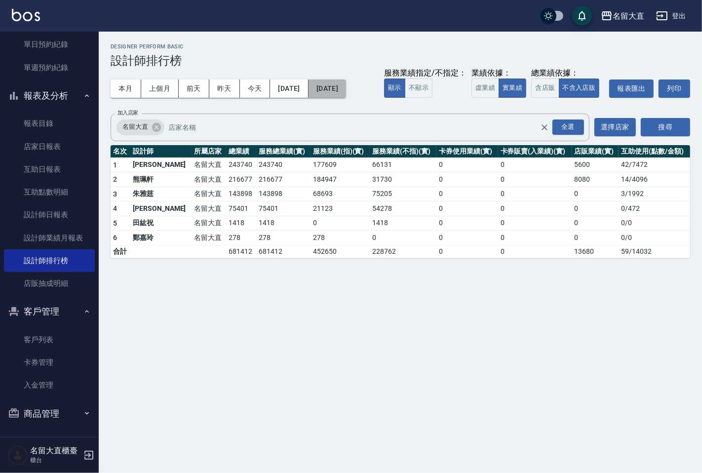
click at [346, 94] on button "[DATE]" at bounding box center [328, 88] width 38 height 18
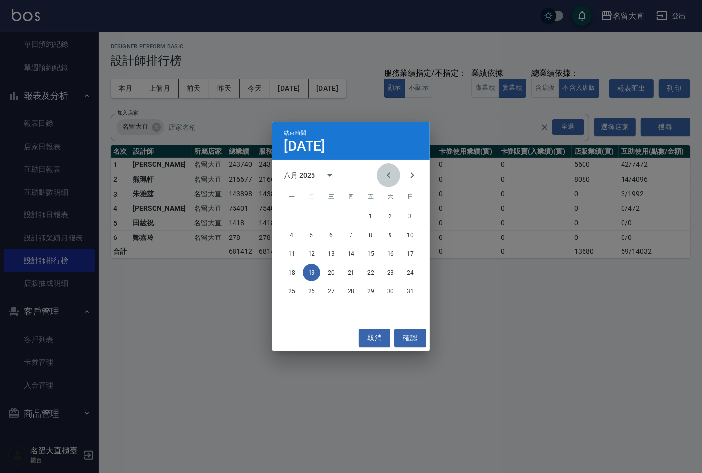
click at [391, 181] on icon "Previous month" at bounding box center [389, 175] width 12 height 12
click at [396, 255] on button "19" at bounding box center [391, 254] width 18 height 18
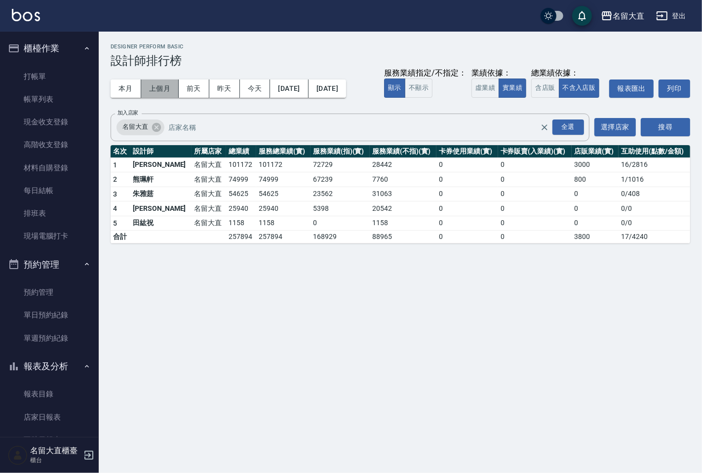
click at [153, 91] on button "上個月" at bounding box center [160, 88] width 38 height 18
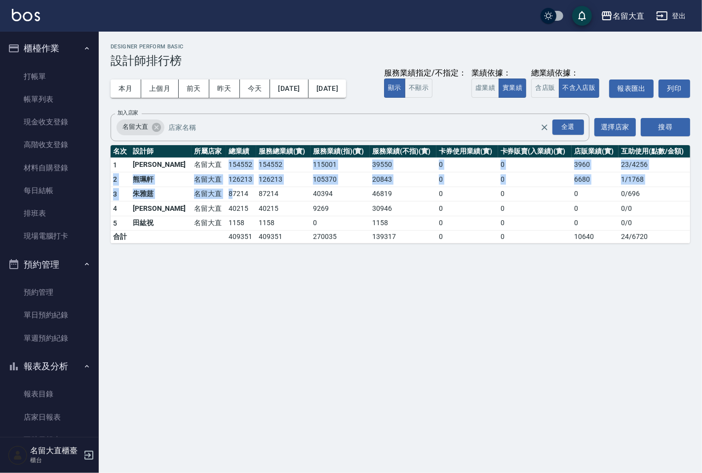
drag, startPoint x: 199, startPoint y: 170, endPoint x: 206, endPoint y: 193, distance: 24.2
click at [206, 193] on tbody "1 [PERSON_NAME]留大直 154552 154552 115001 39550 0 0 3960 23 / 4256 2 [PERSON_NAME…" at bounding box center [401, 200] width 580 height 86
click at [226, 193] on td "87214" at bounding box center [241, 194] width 30 height 15
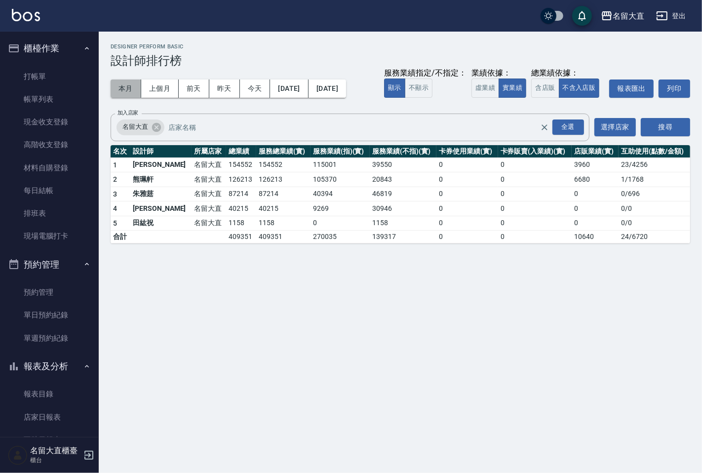
click at [126, 90] on button "本月" at bounding box center [126, 88] width 31 height 18
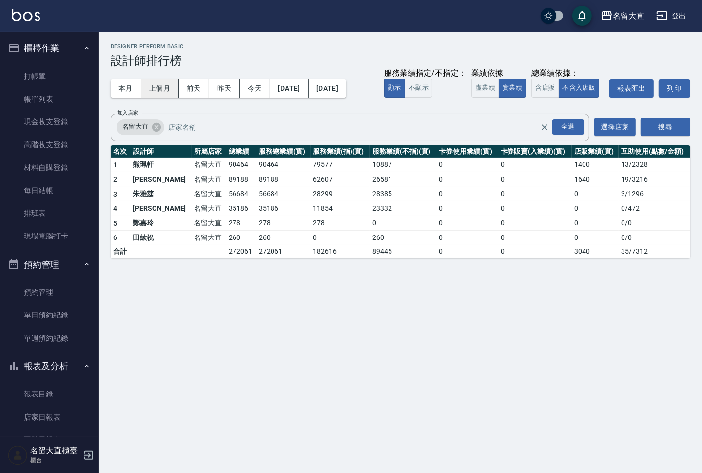
click at [162, 83] on button "上個月" at bounding box center [160, 88] width 38 height 18
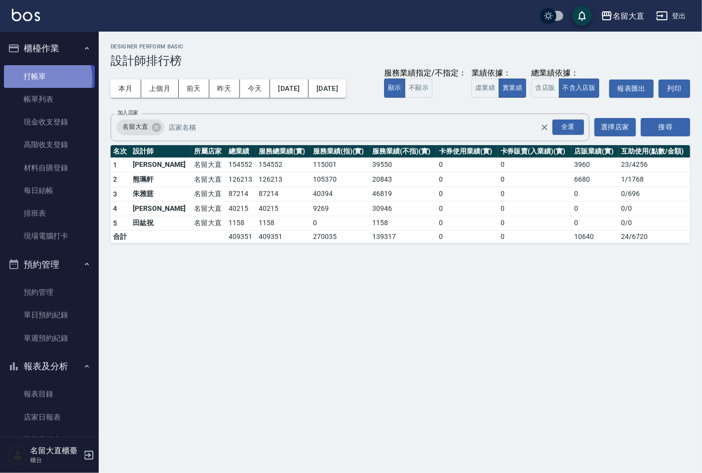
click at [35, 78] on link "打帳單" at bounding box center [49, 76] width 91 height 23
